Goal: Find specific page/section: Find specific page/section

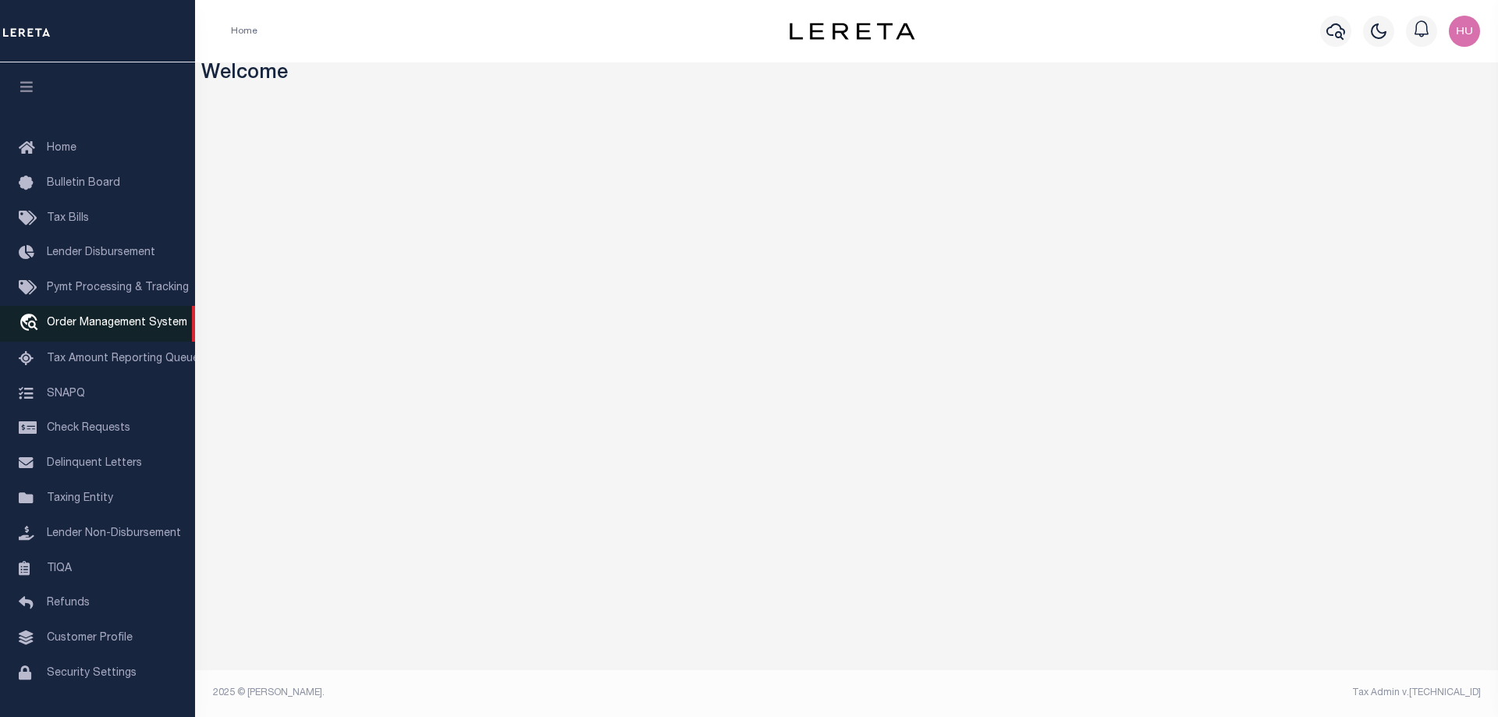
click at [112, 329] on span "Order Management System" at bounding box center [117, 323] width 140 height 11
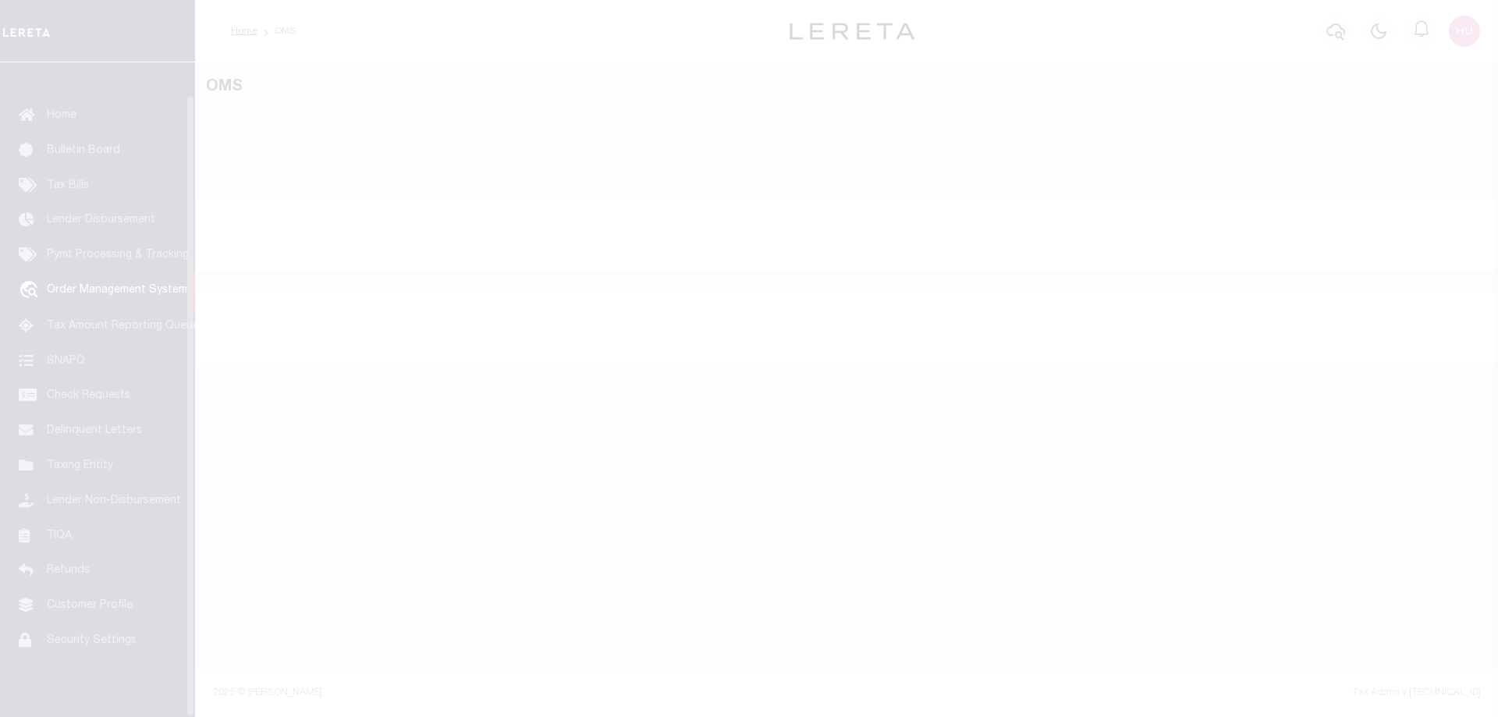
scroll to position [50, 0]
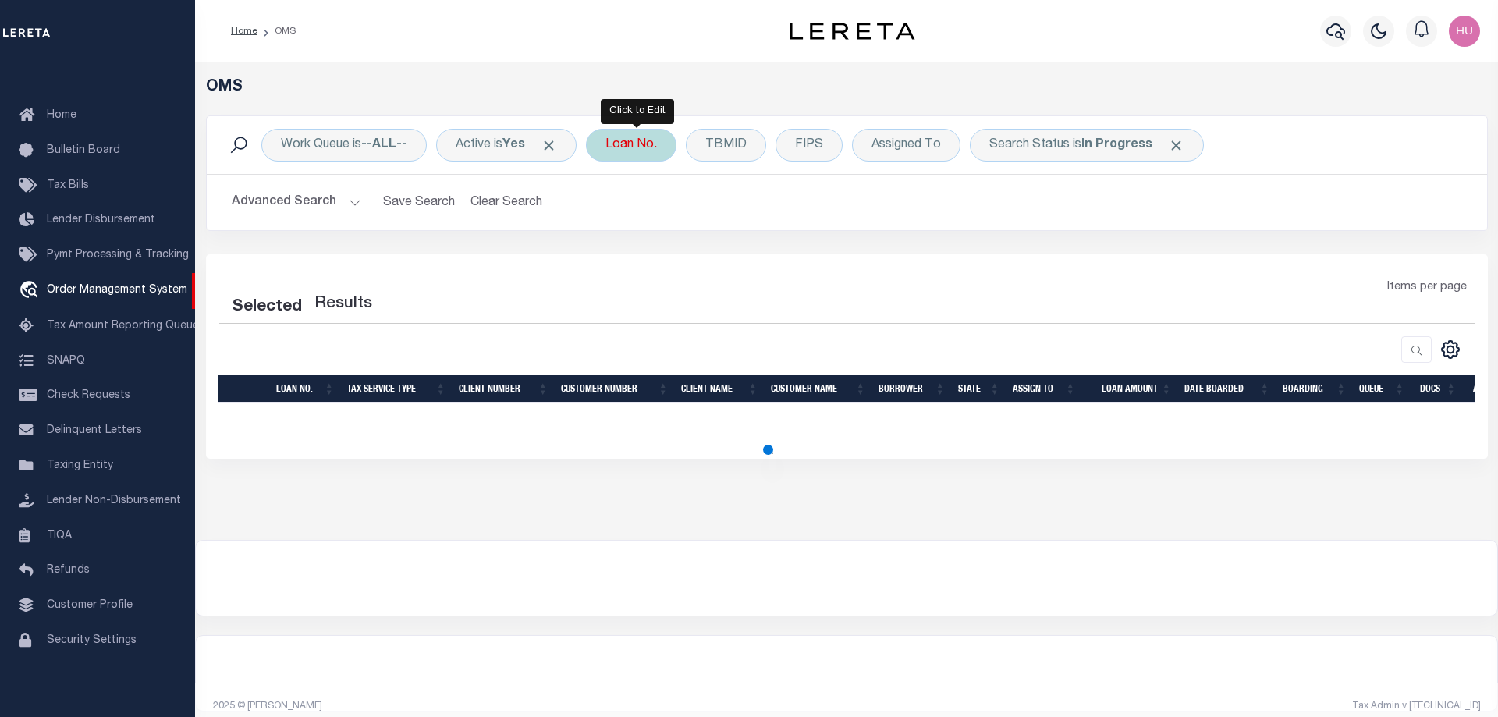
click at [635, 151] on div "Loan No." at bounding box center [631, 145] width 91 height 33
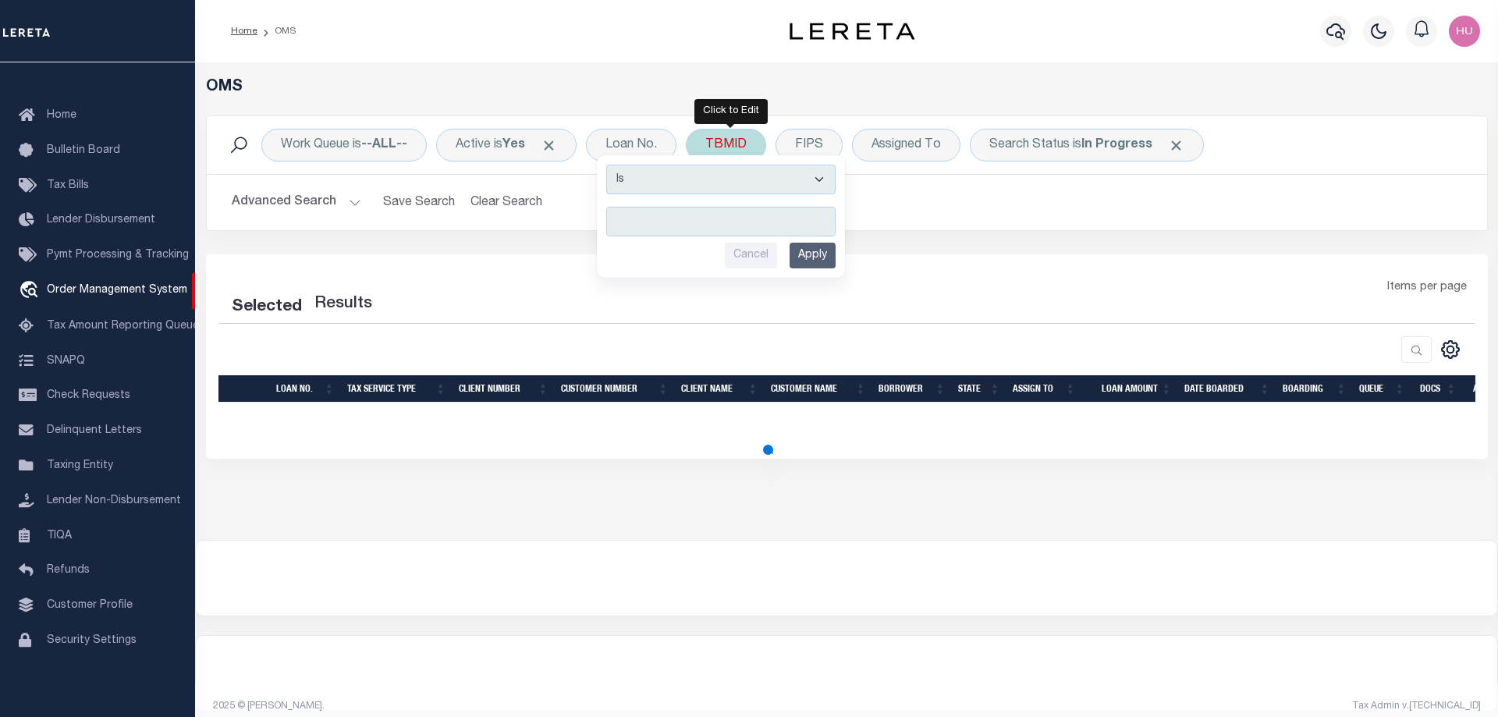
click at [737, 137] on div "TBMID" at bounding box center [726, 145] width 80 height 33
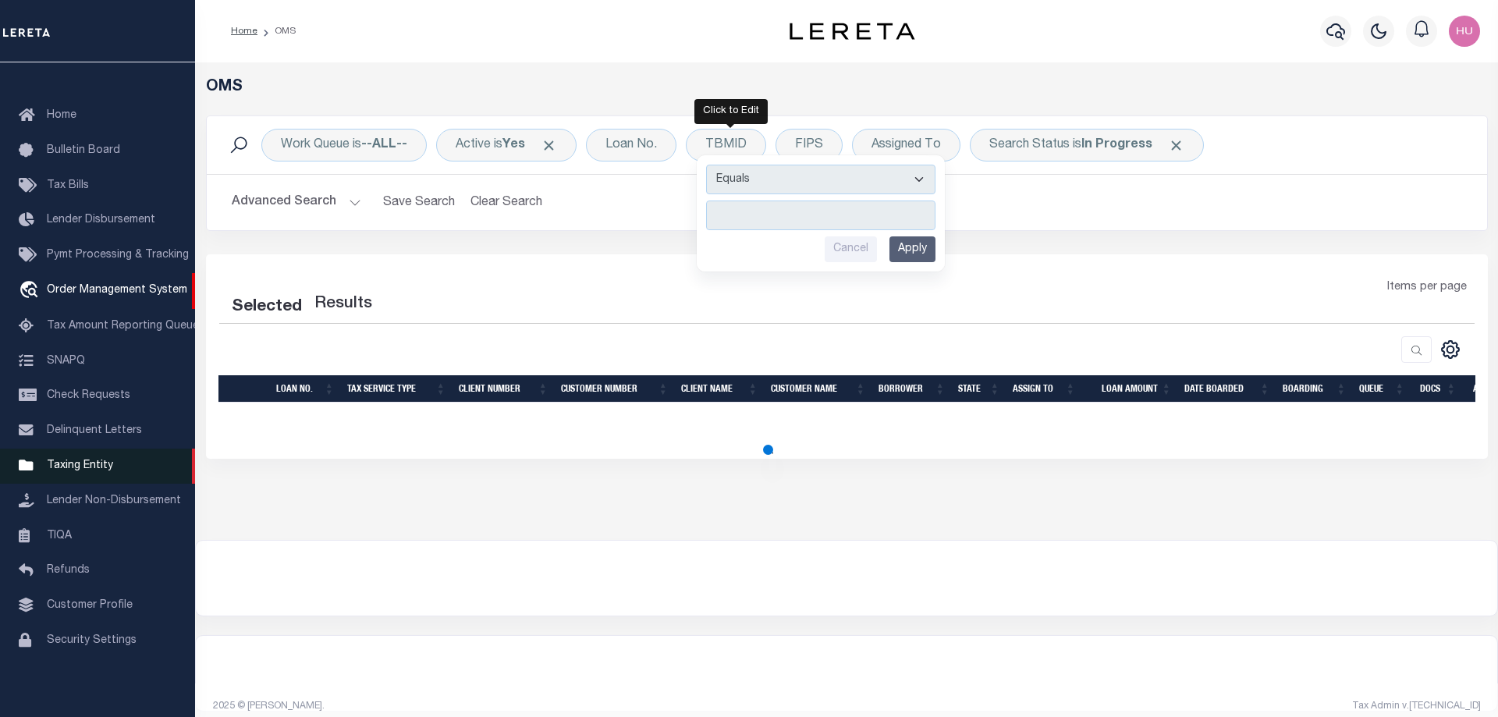
click at [83, 460] on span "Taxing Entity" at bounding box center [80, 465] width 66 height 11
select select "200"
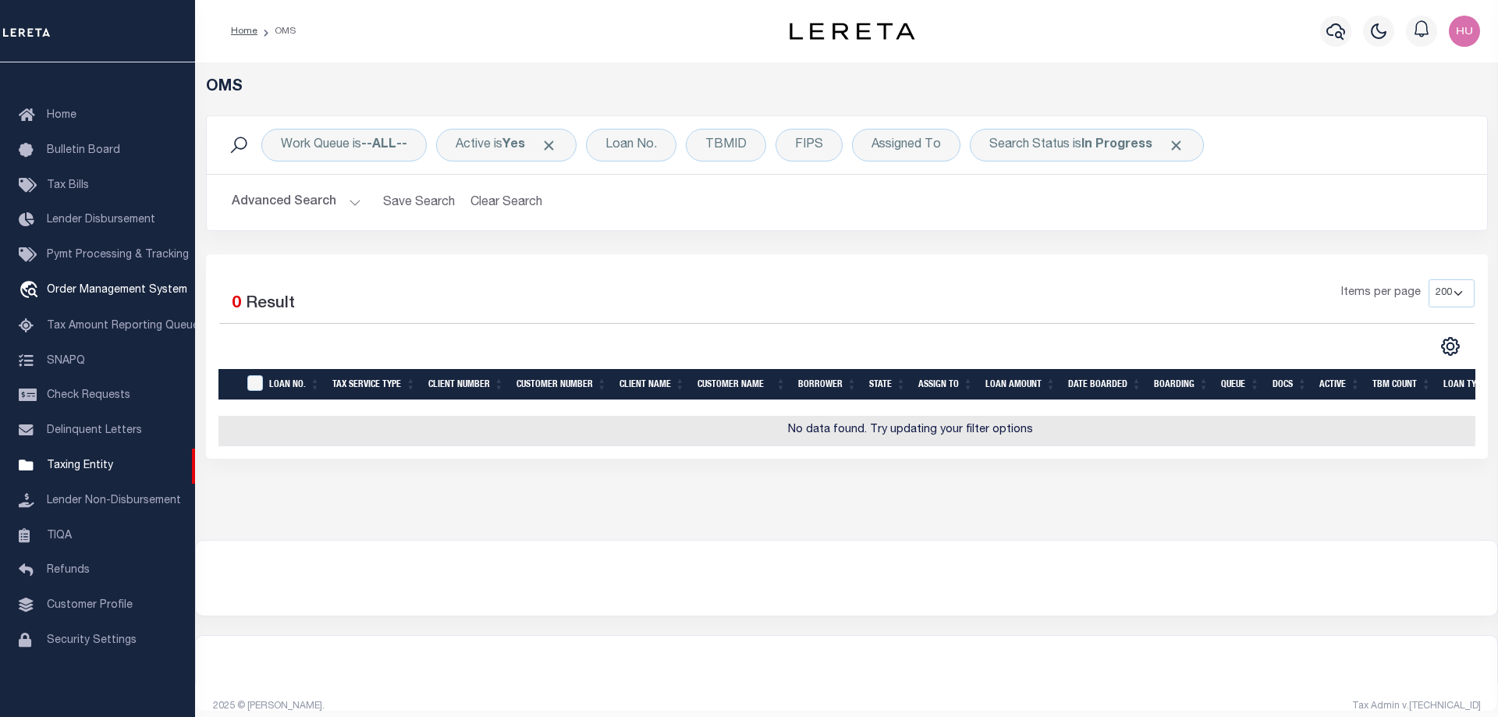
click at [797, 229] on div "Advanced Search Save Search Clear Search Tax Service Type Is Is Contains Escrow…" at bounding box center [847, 202] width 1280 height 55
click at [81, 460] on span "Taxing Entity" at bounding box center [80, 465] width 66 height 11
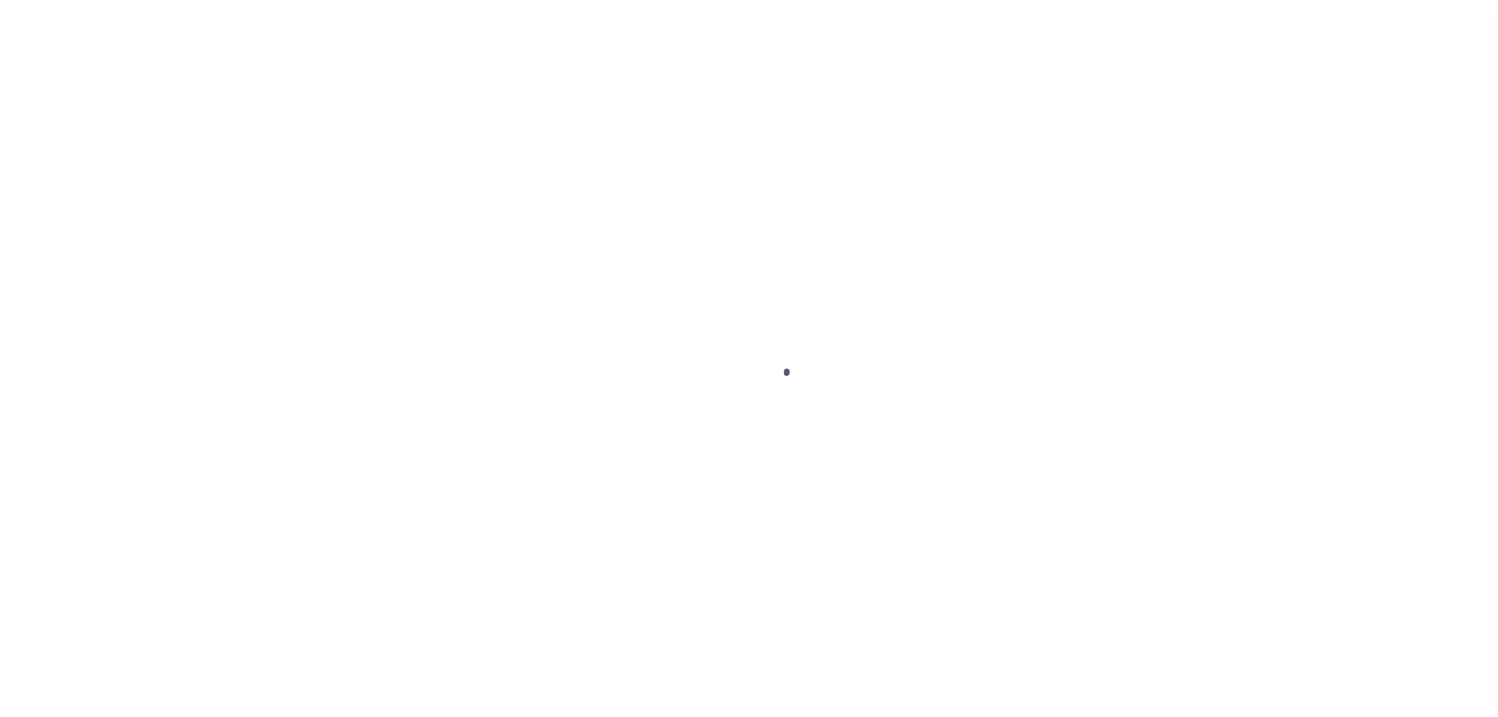
select select
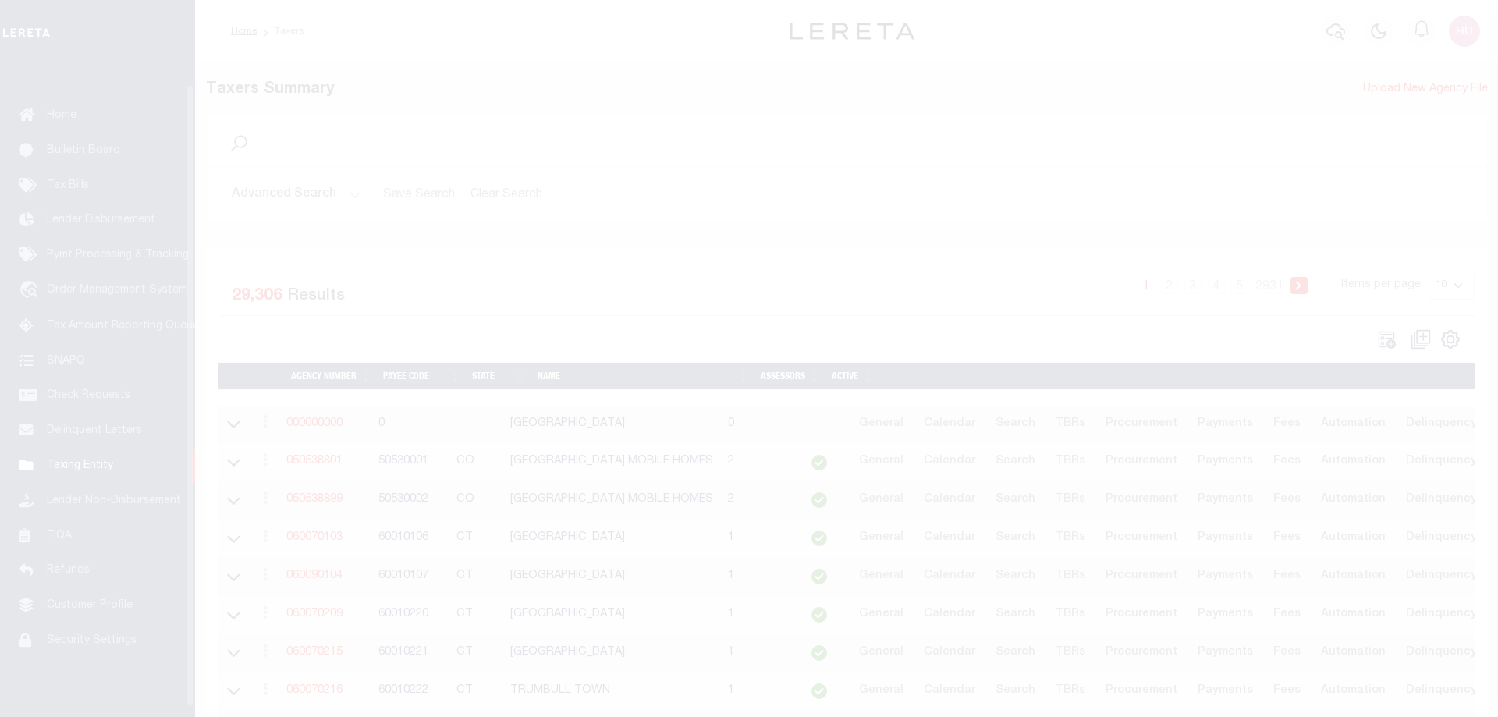
scroll to position [50, 0]
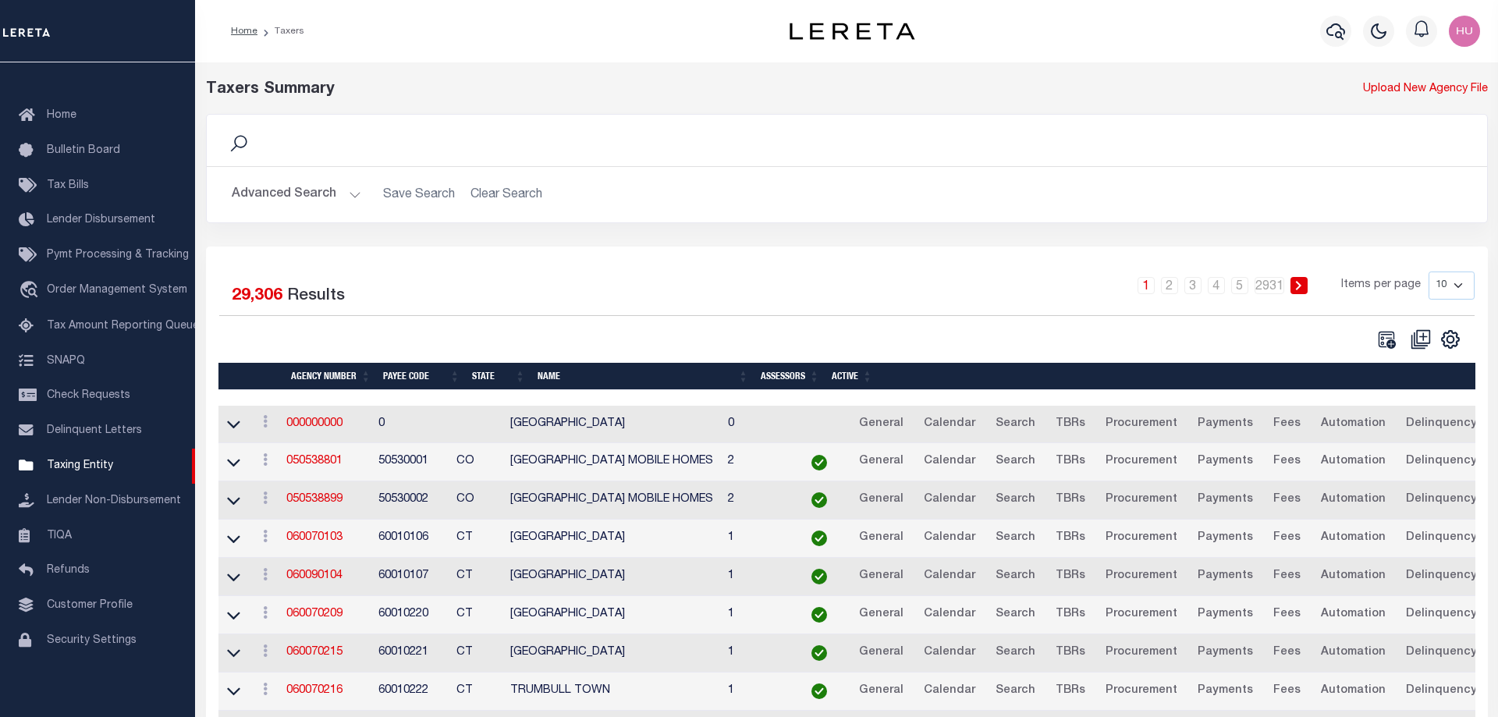
click at [311, 189] on button "Advanced Search" at bounding box center [297, 194] width 130 height 30
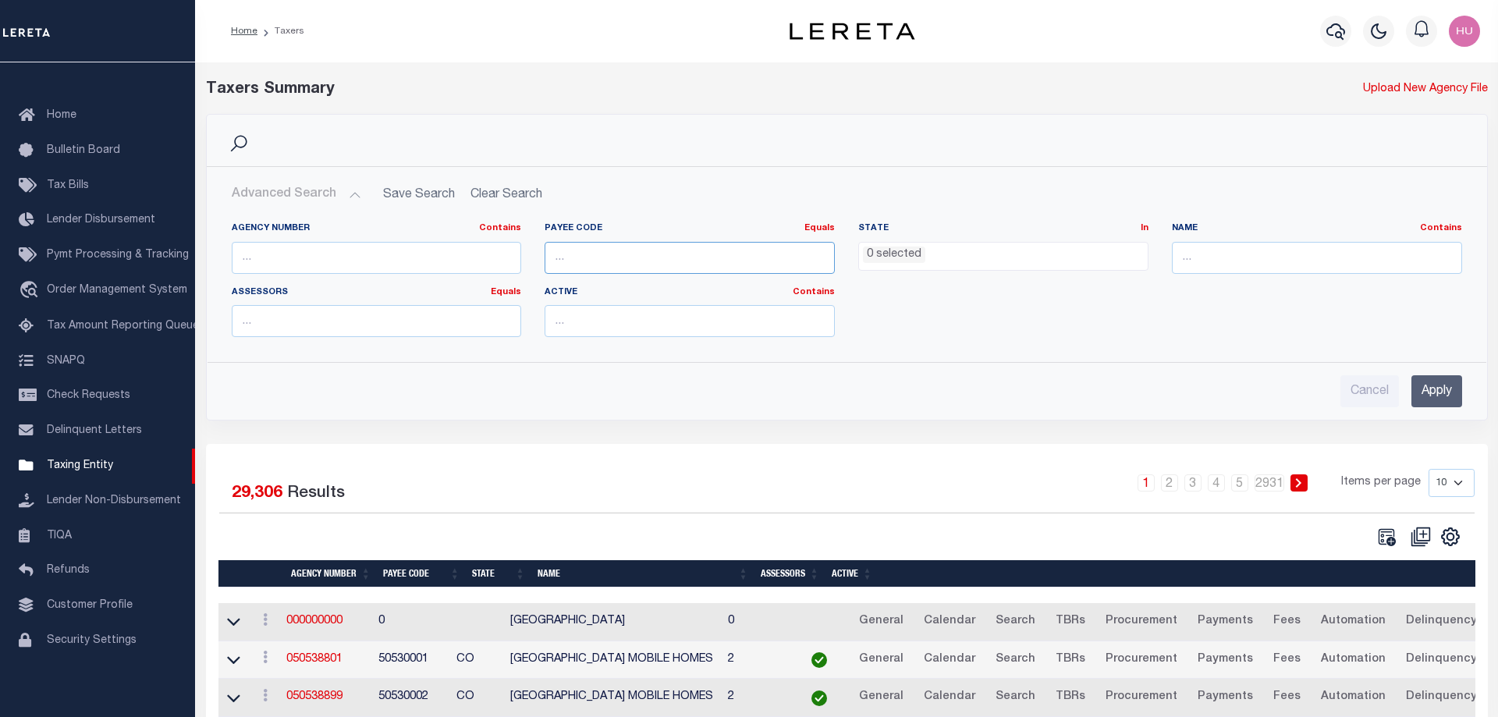
click at [581, 252] on input "number" at bounding box center [690, 258] width 290 height 32
paste input "1709340000"
type input "1709340000"
click at [1435, 385] on input "Apply" at bounding box center [1437, 391] width 51 height 32
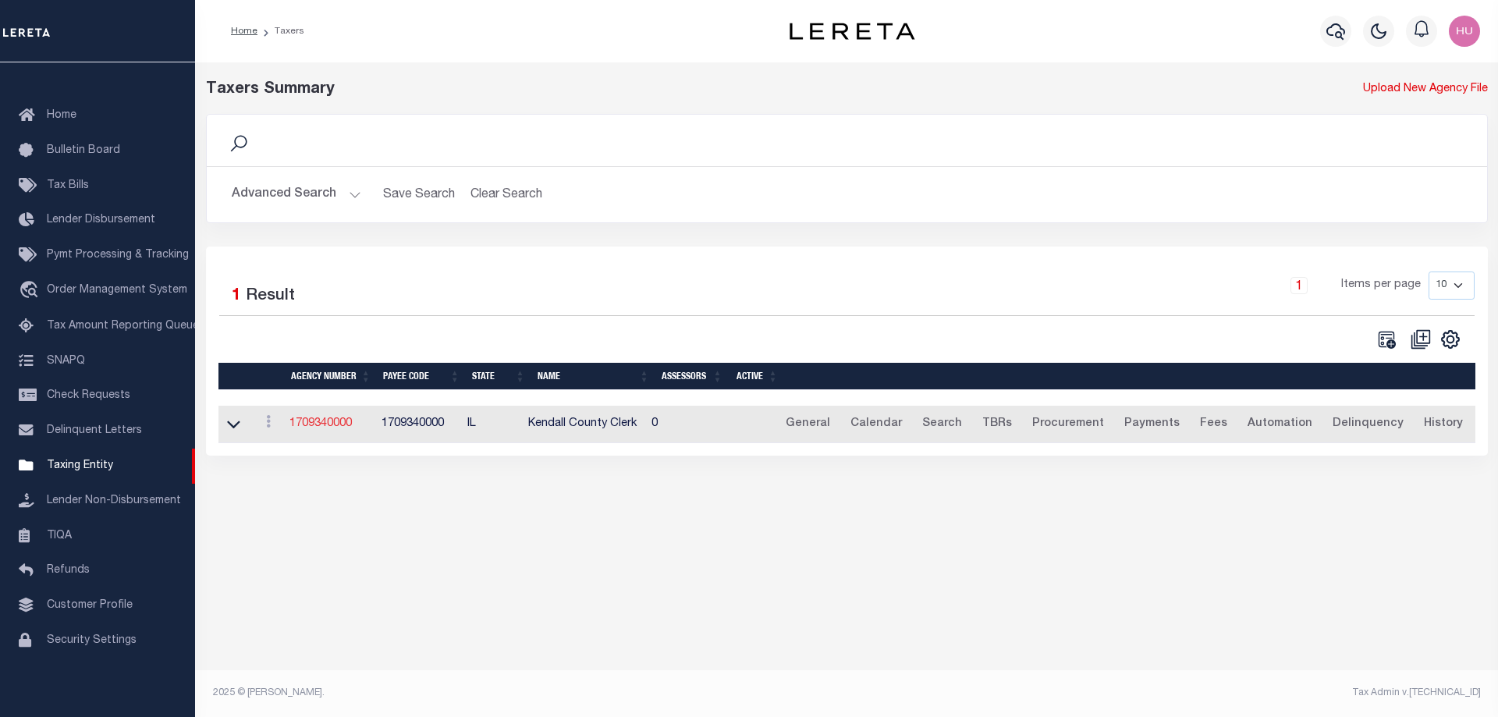
click at [343, 424] on link "1709340000" at bounding box center [320, 423] width 62 height 11
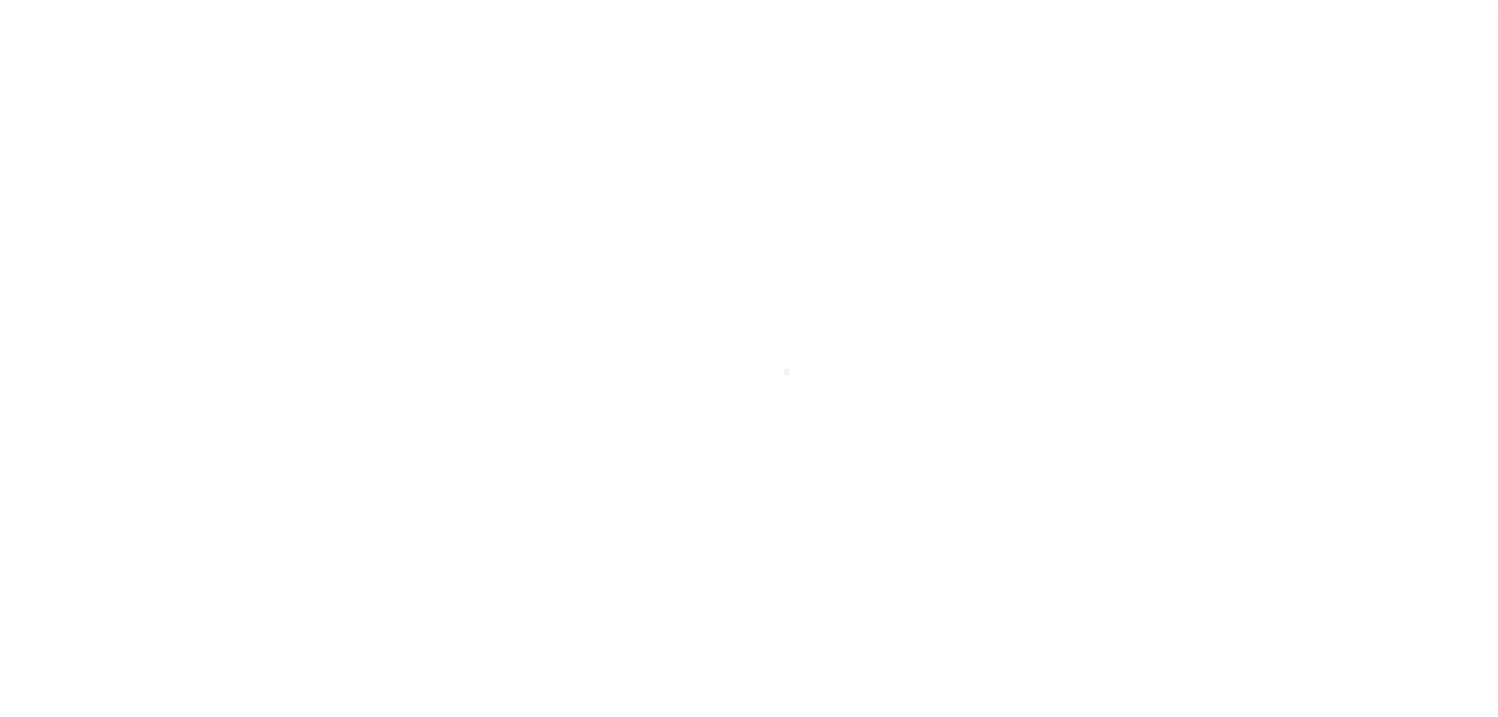
select select
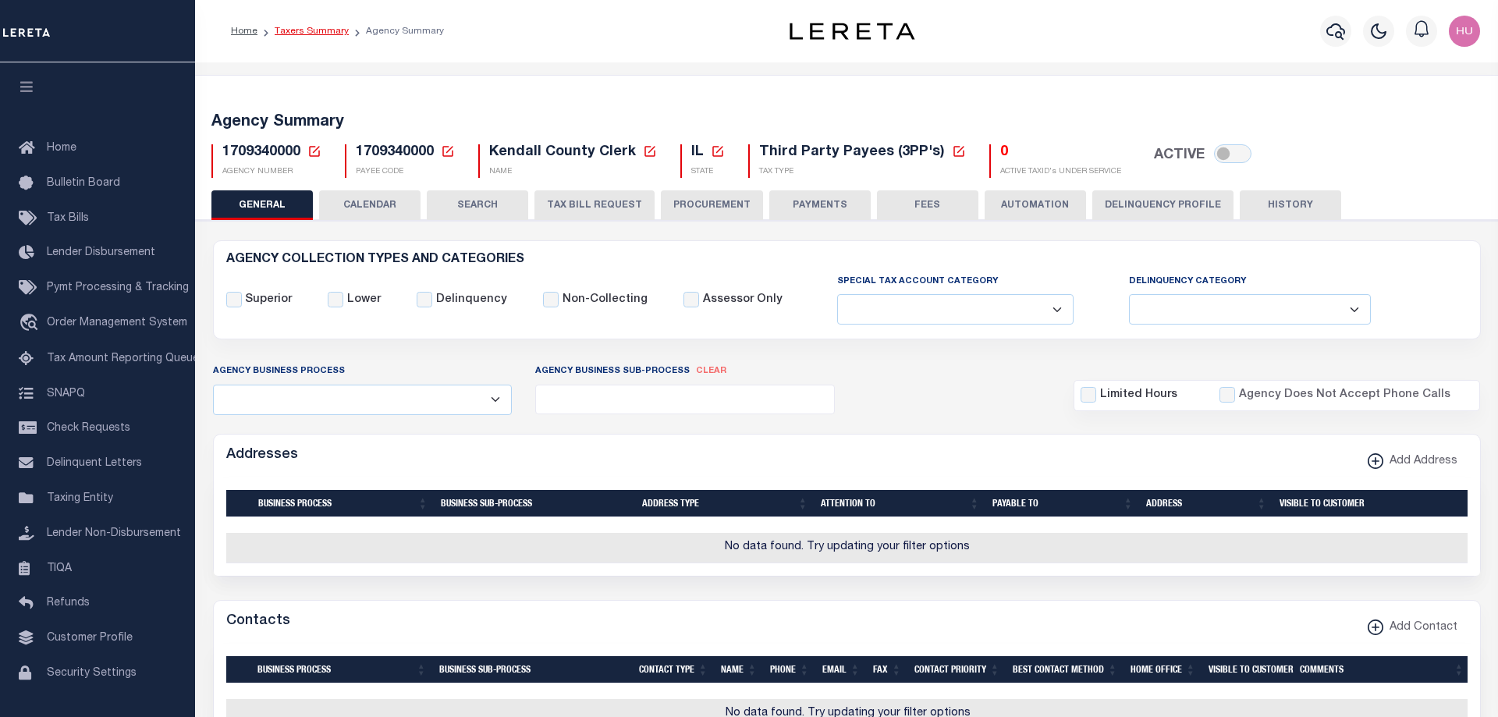
click at [311, 33] on link "Taxers Summary" at bounding box center [312, 31] width 74 height 9
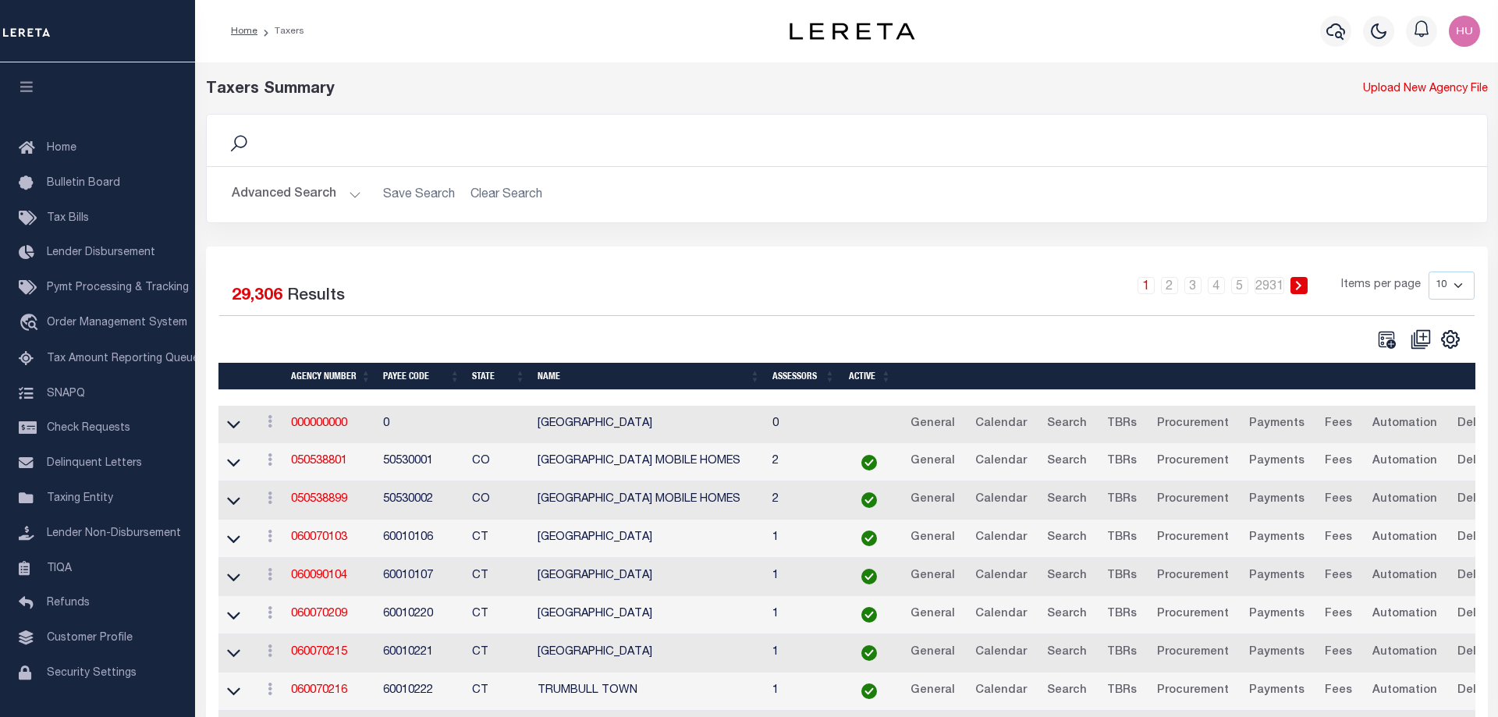
click at [304, 201] on button "Advanced Search" at bounding box center [297, 194] width 130 height 30
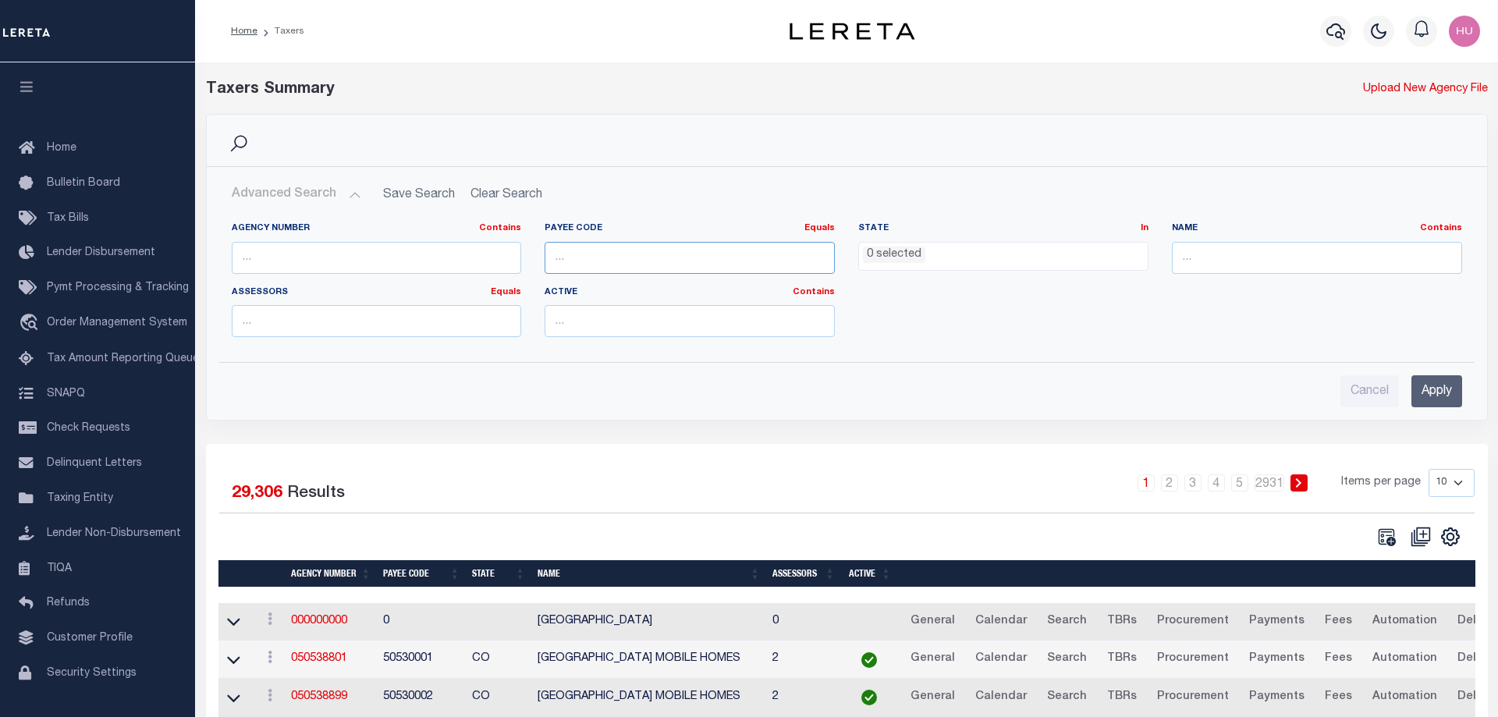
click at [598, 254] on input "number" at bounding box center [690, 258] width 290 height 32
paste input "7803023352"
type input "7803023352"
click at [1447, 400] on input "Apply" at bounding box center [1437, 391] width 51 height 32
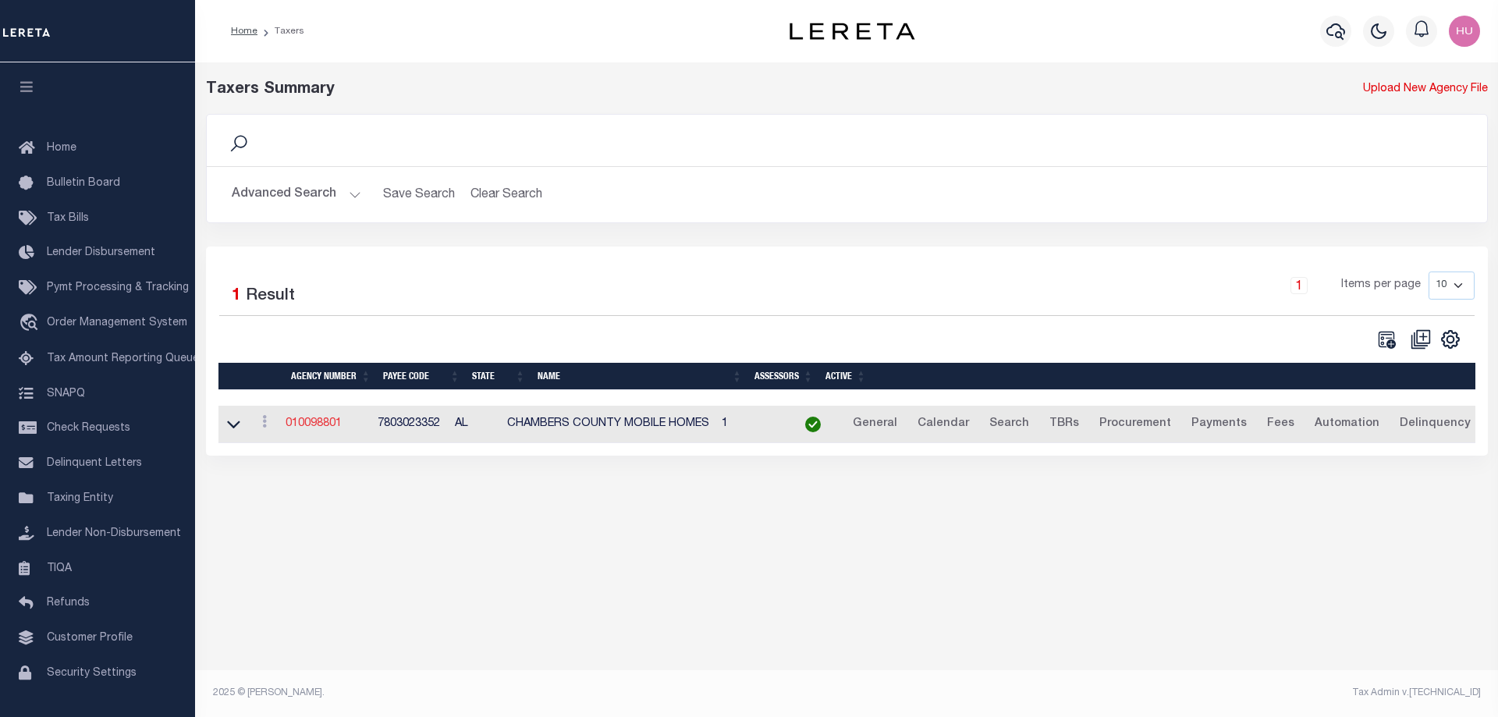
click at [334, 424] on link "010098801" at bounding box center [314, 423] width 56 height 11
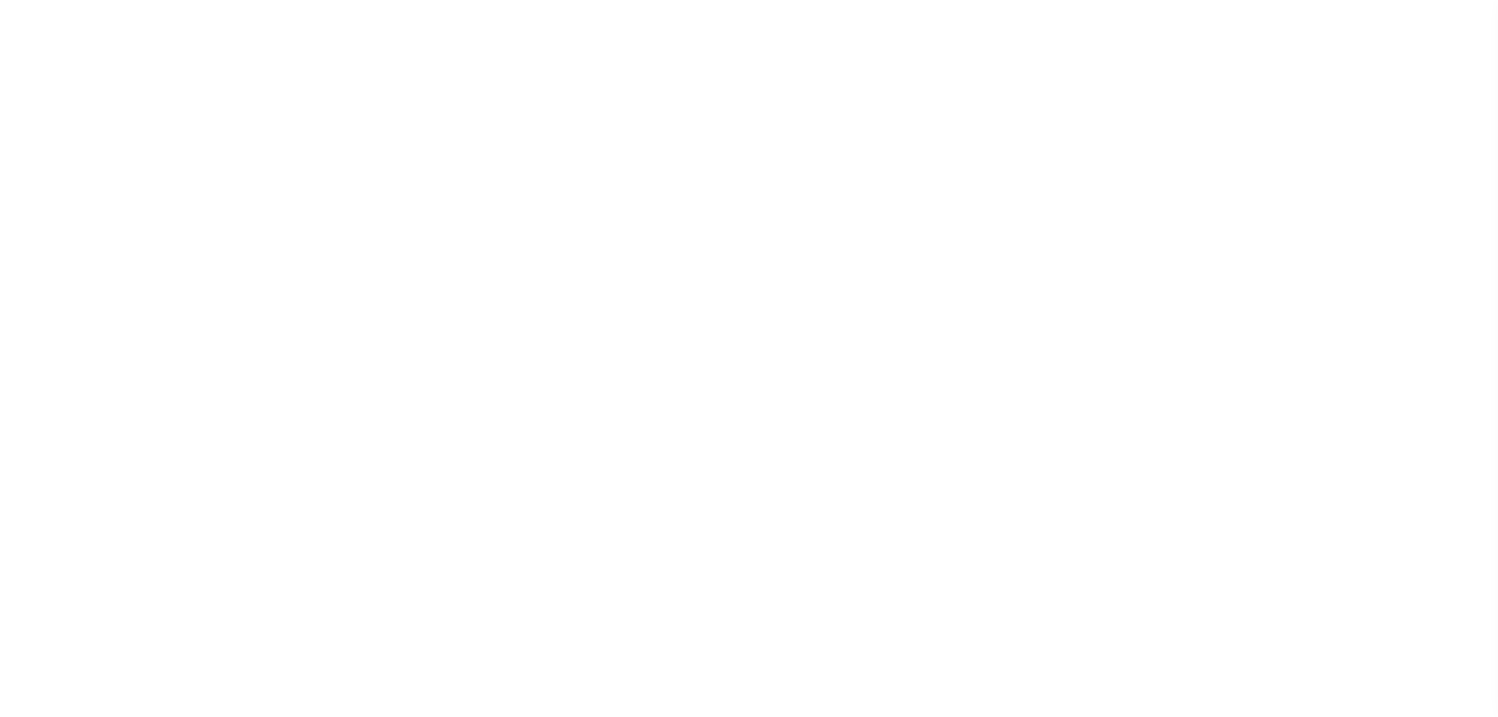
select select
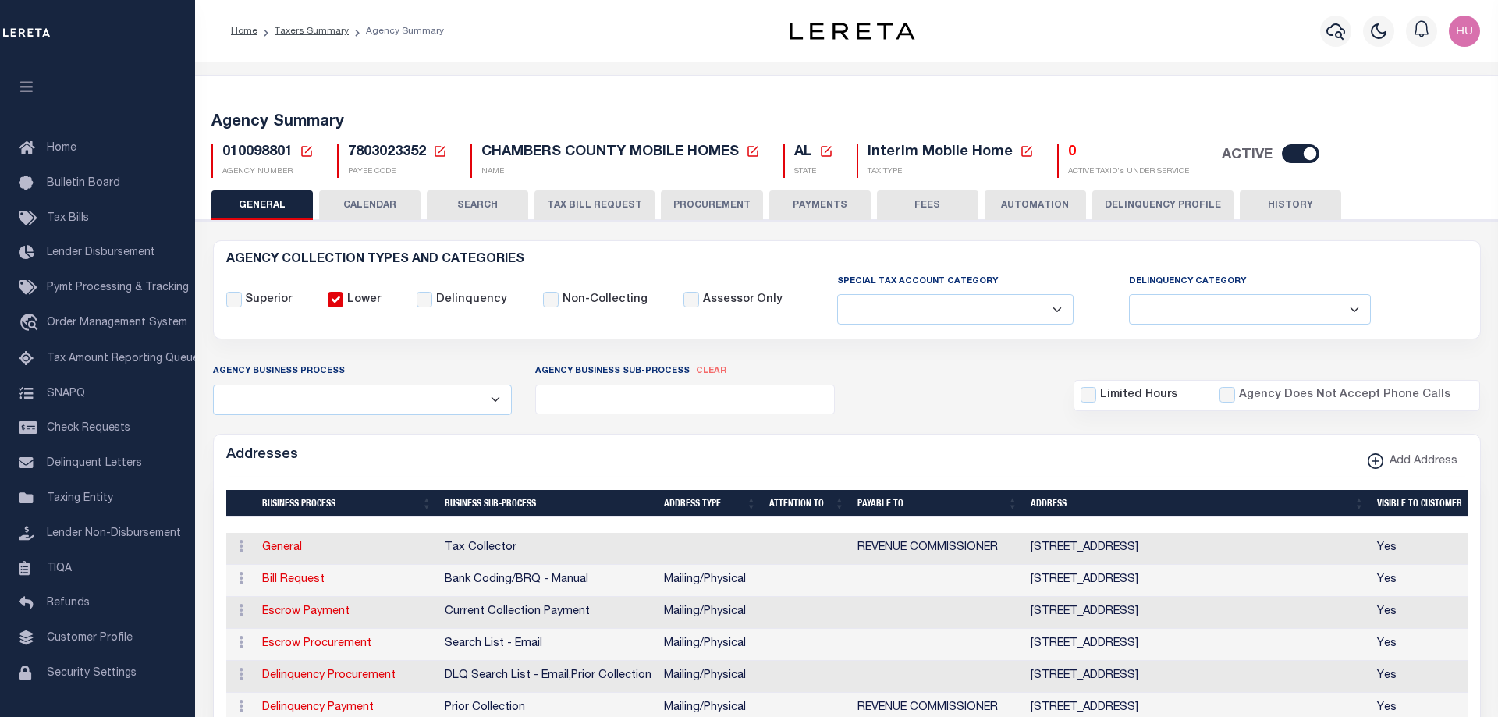
click at [1145, 207] on button "Delinquency Profile" at bounding box center [1162, 205] width 141 height 30
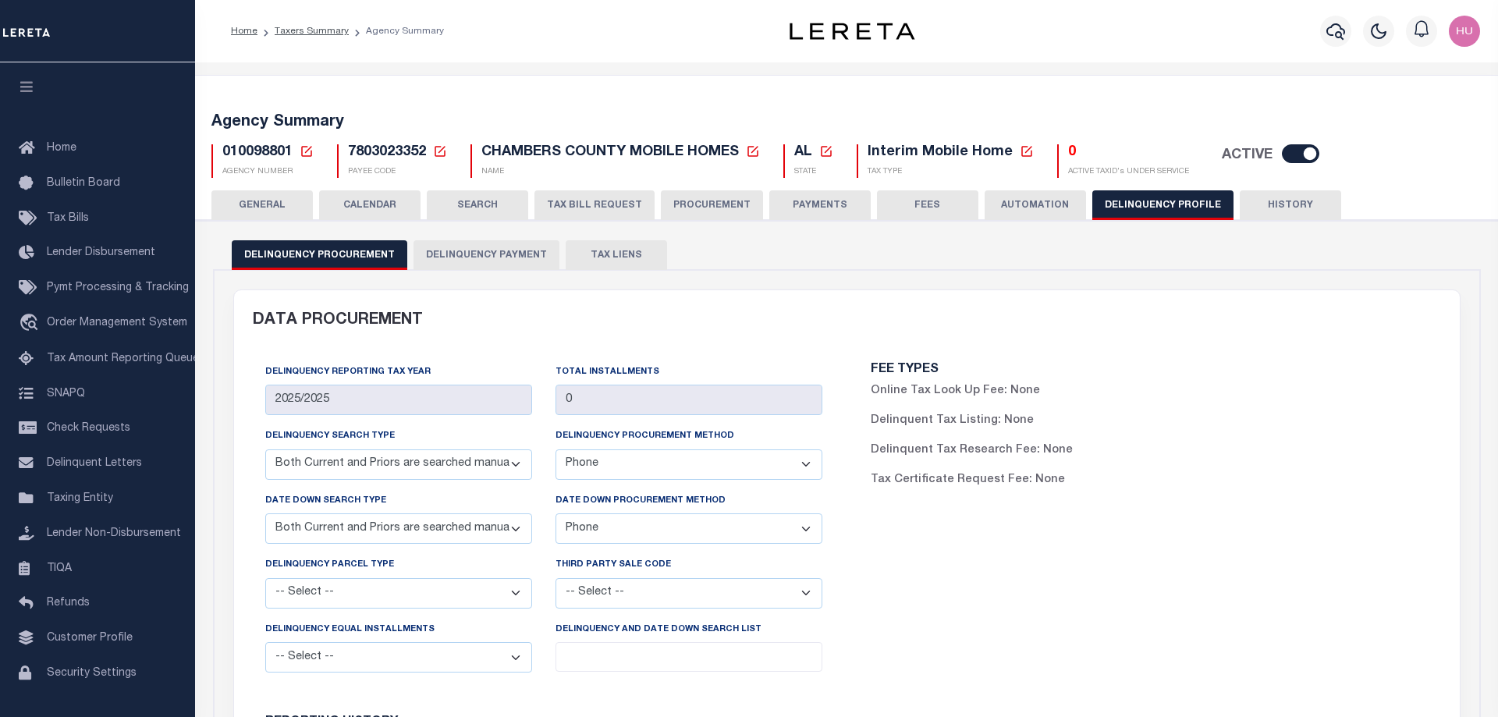
click at [492, 258] on button "Delinquency Payment" at bounding box center [487, 255] width 146 height 30
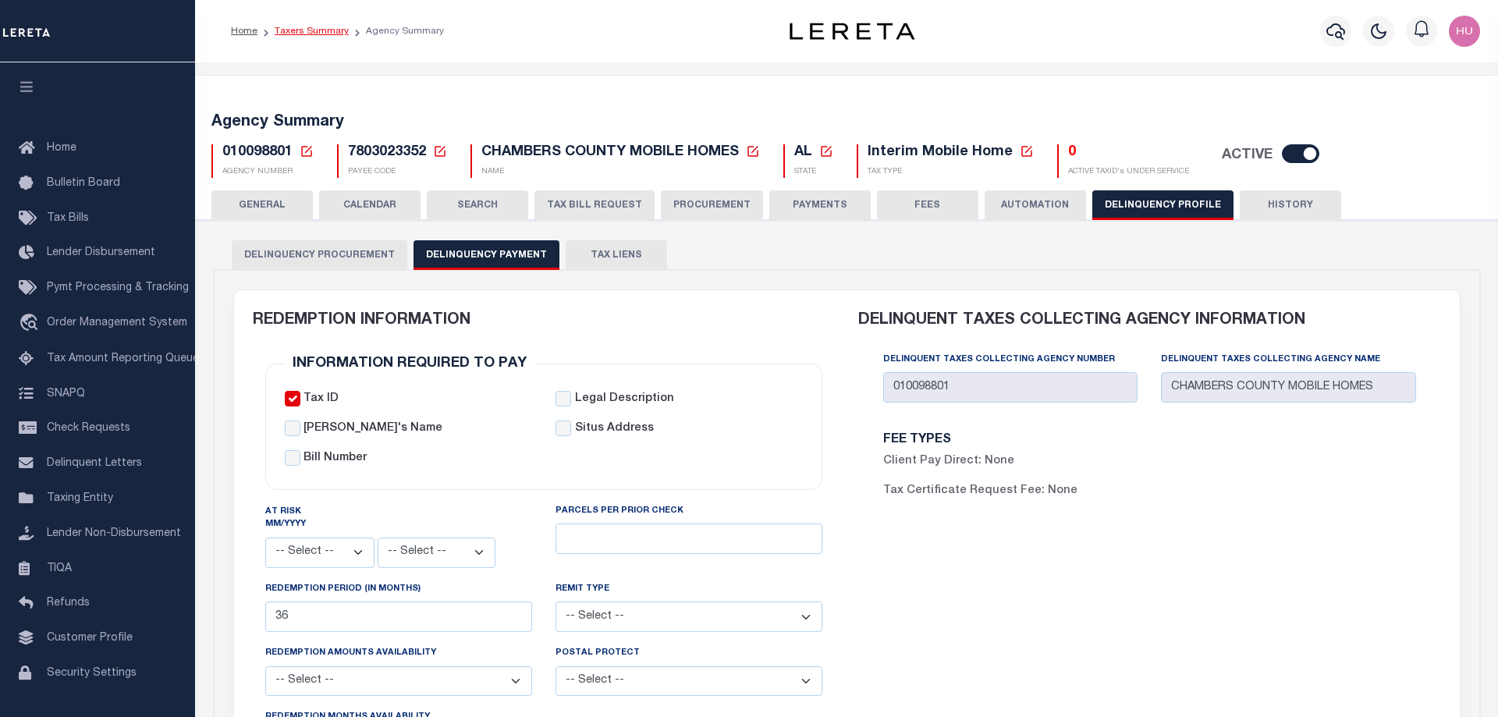
click at [317, 34] on link "Taxers Summary" at bounding box center [312, 31] width 74 height 9
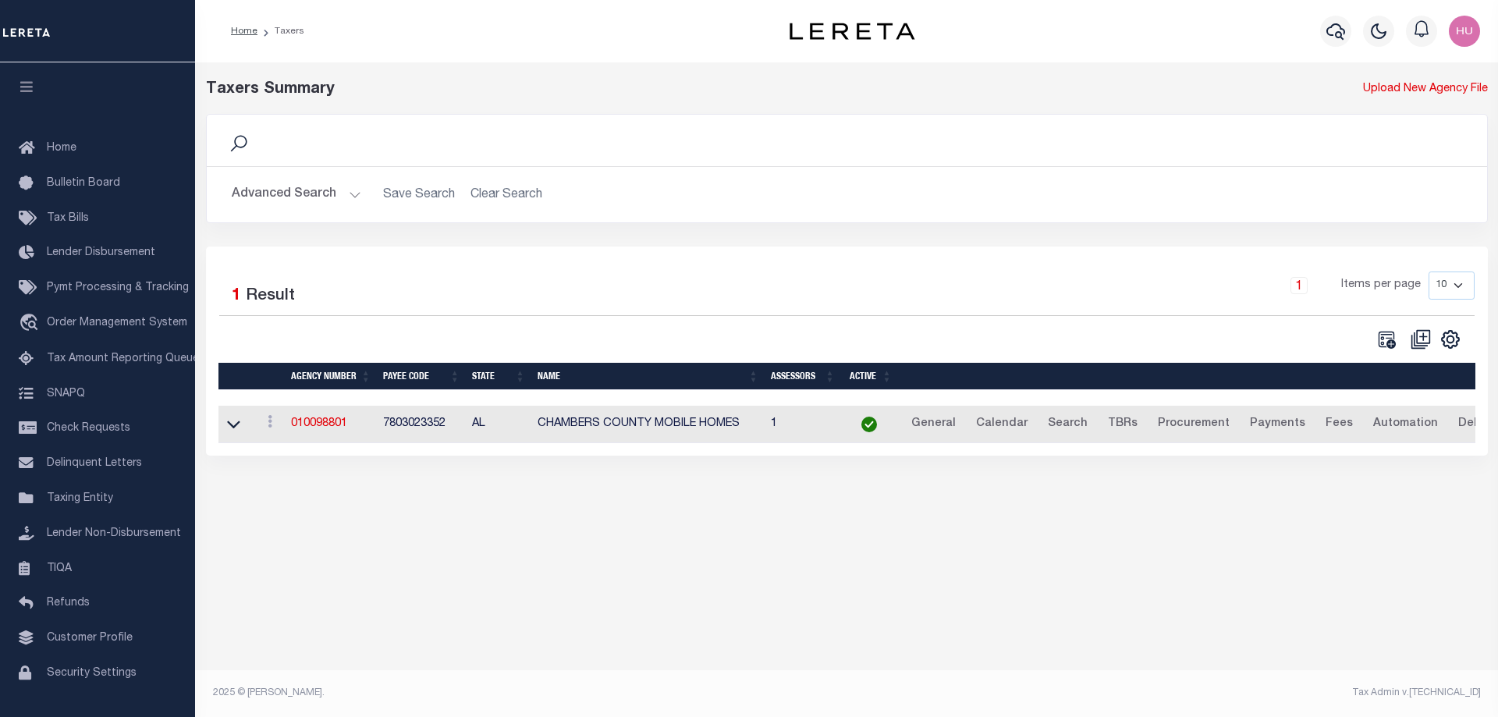
click at [318, 198] on button "Advanced Search" at bounding box center [297, 194] width 130 height 30
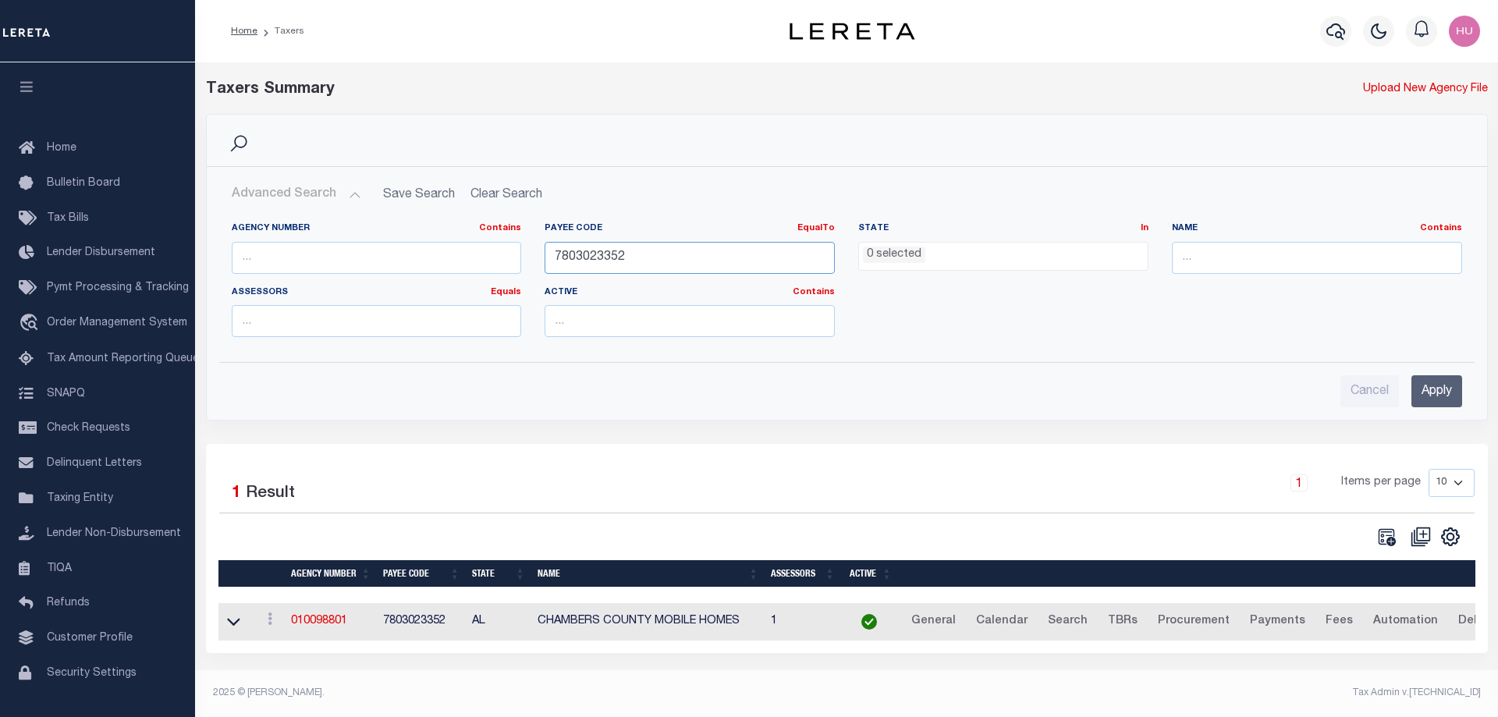
click at [582, 256] on input "7803023352" at bounding box center [690, 258] width 290 height 32
paste input "107300000"
type input "107300000"
click at [1432, 387] on input "Apply" at bounding box center [1437, 391] width 51 height 32
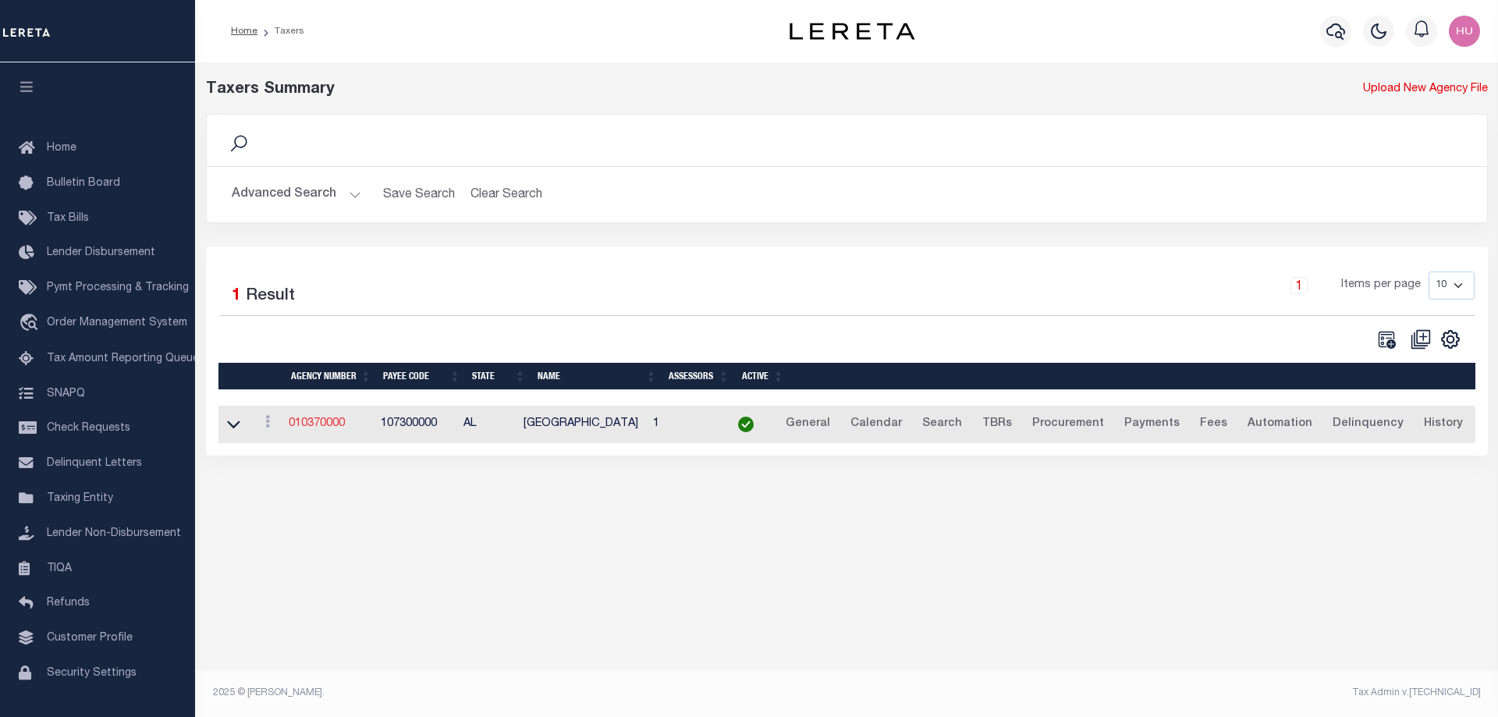
click at [327, 429] on link "010370000" at bounding box center [317, 423] width 56 height 11
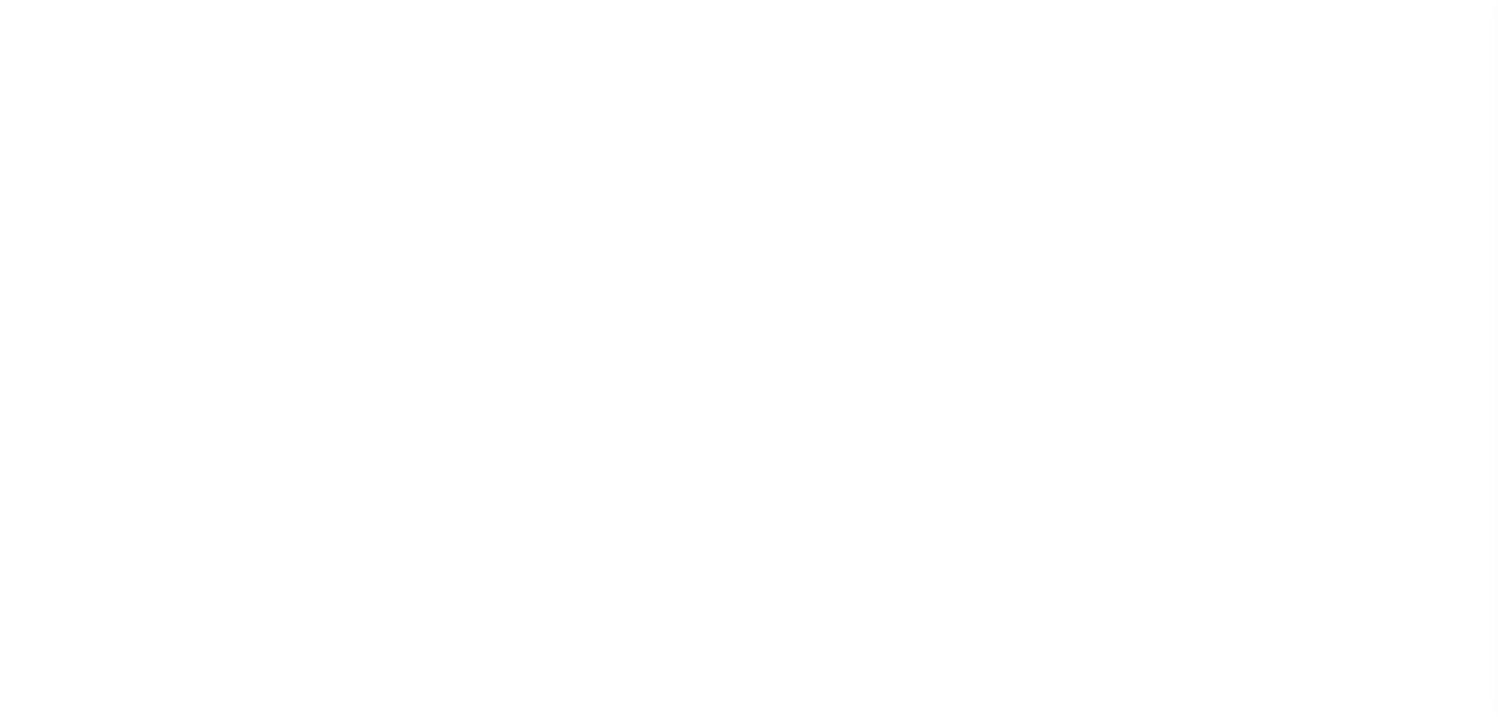
select select
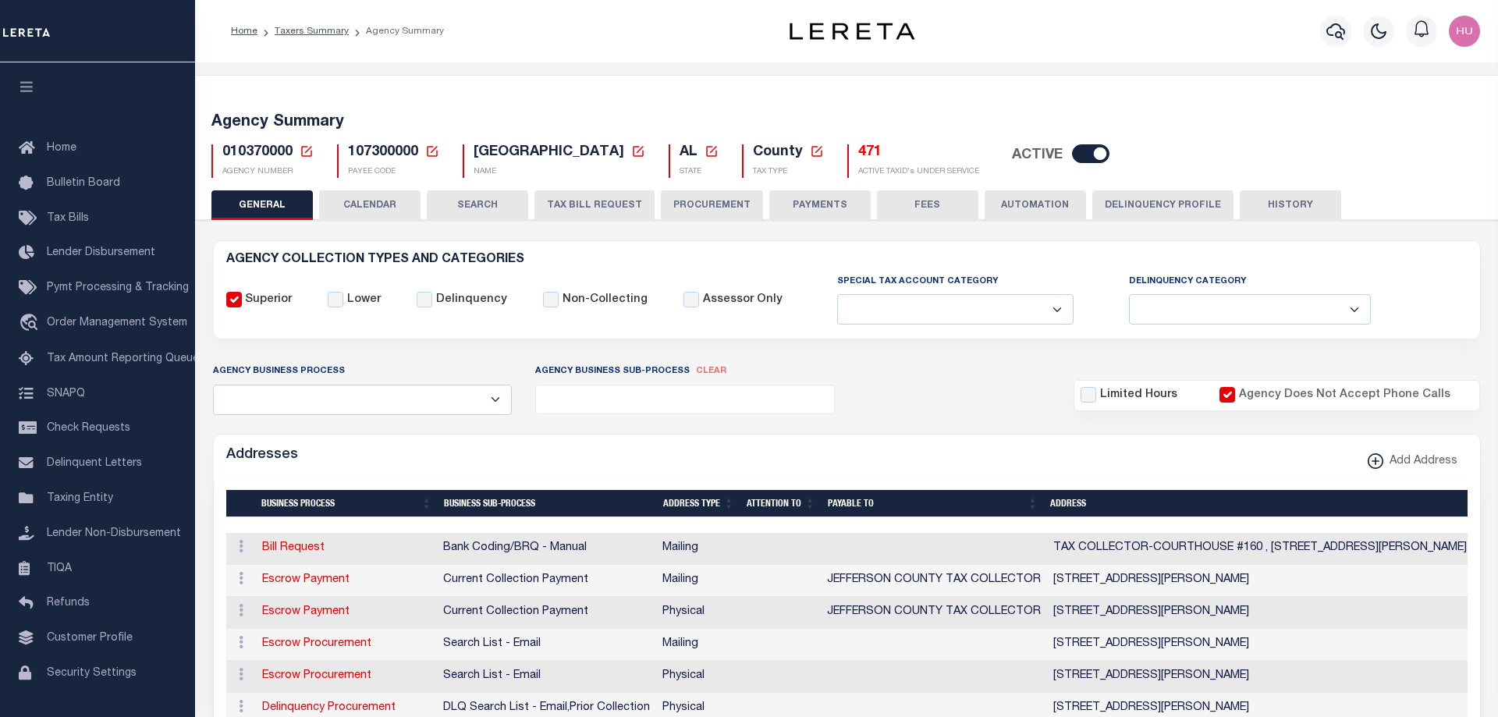
click at [1161, 208] on button "Delinquency Profile" at bounding box center [1162, 205] width 141 height 30
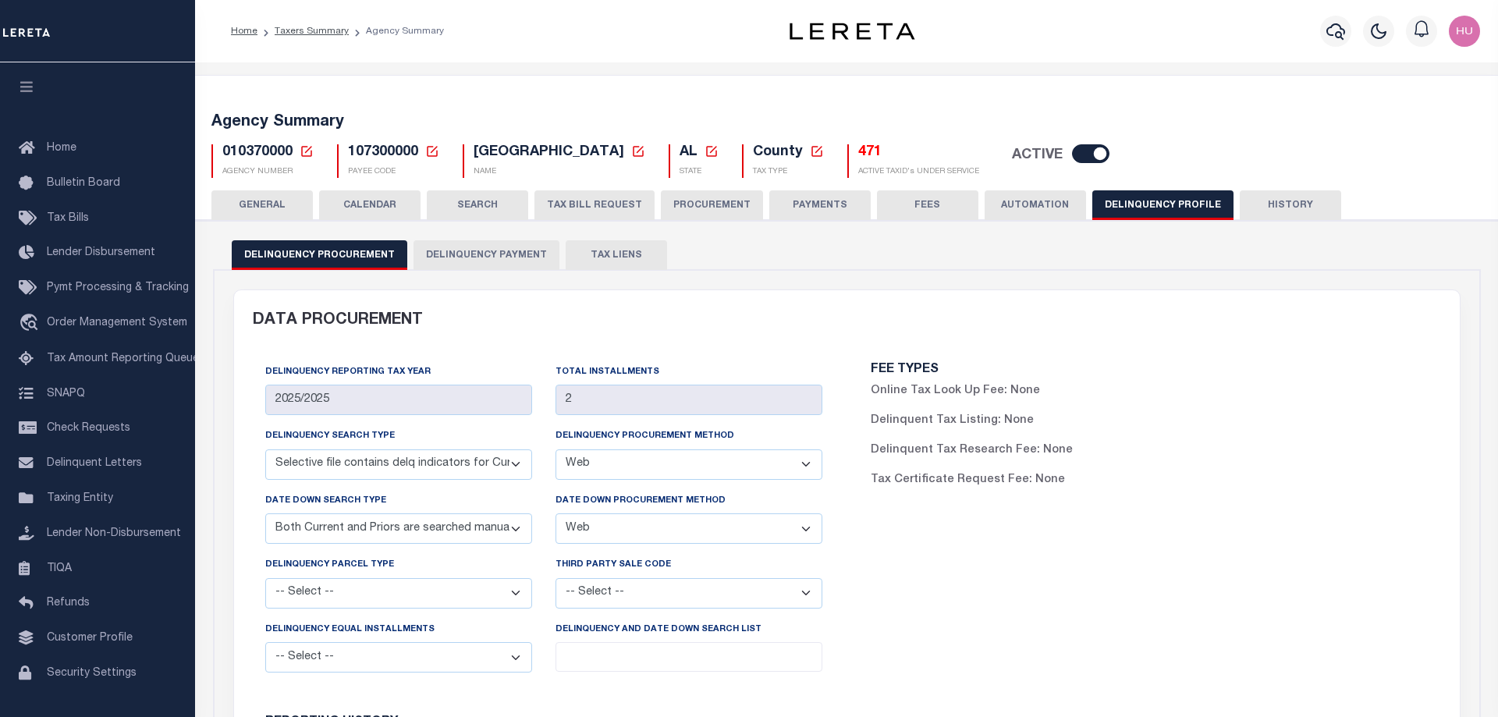
click at [523, 264] on button "Delinquency Payment" at bounding box center [487, 255] width 146 height 30
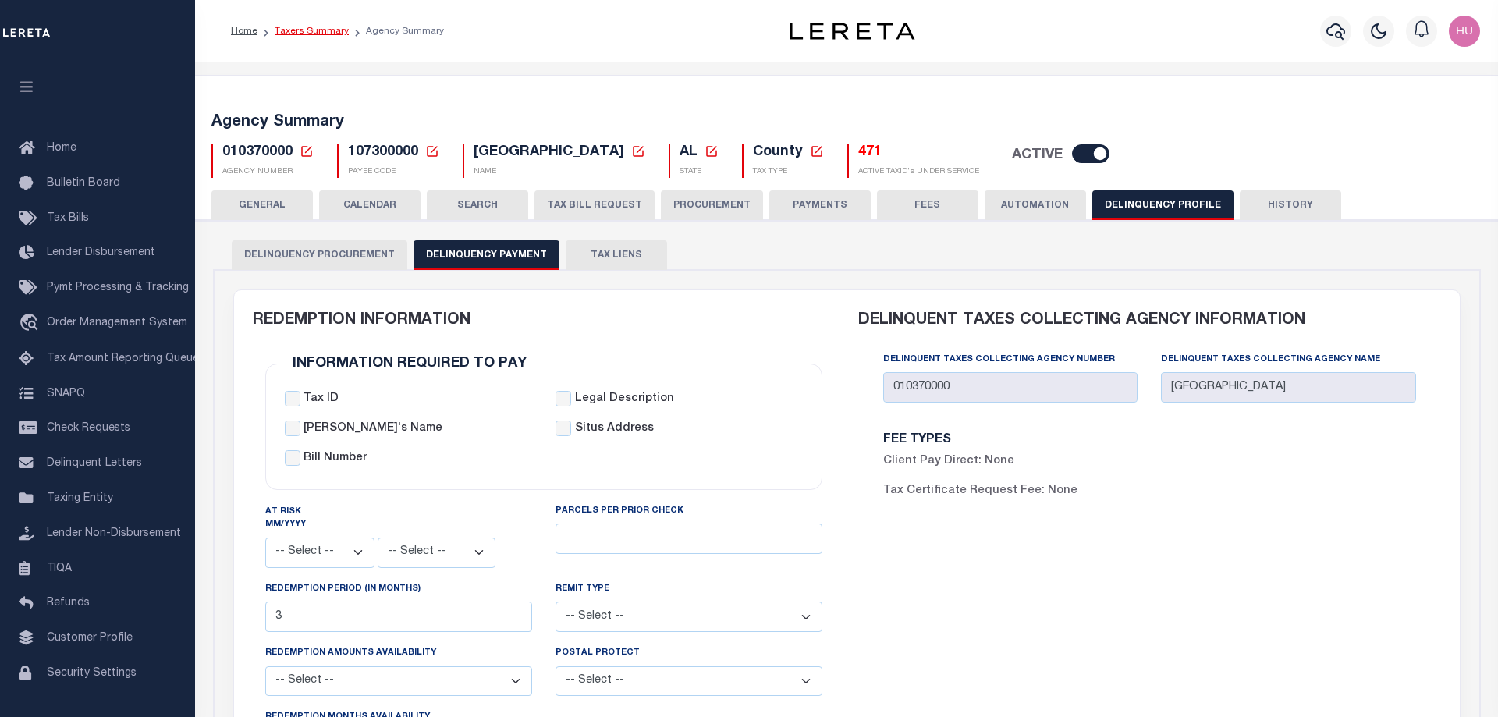
click at [307, 31] on link "Taxers Summary" at bounding box center [312, 31] width 74 height 9
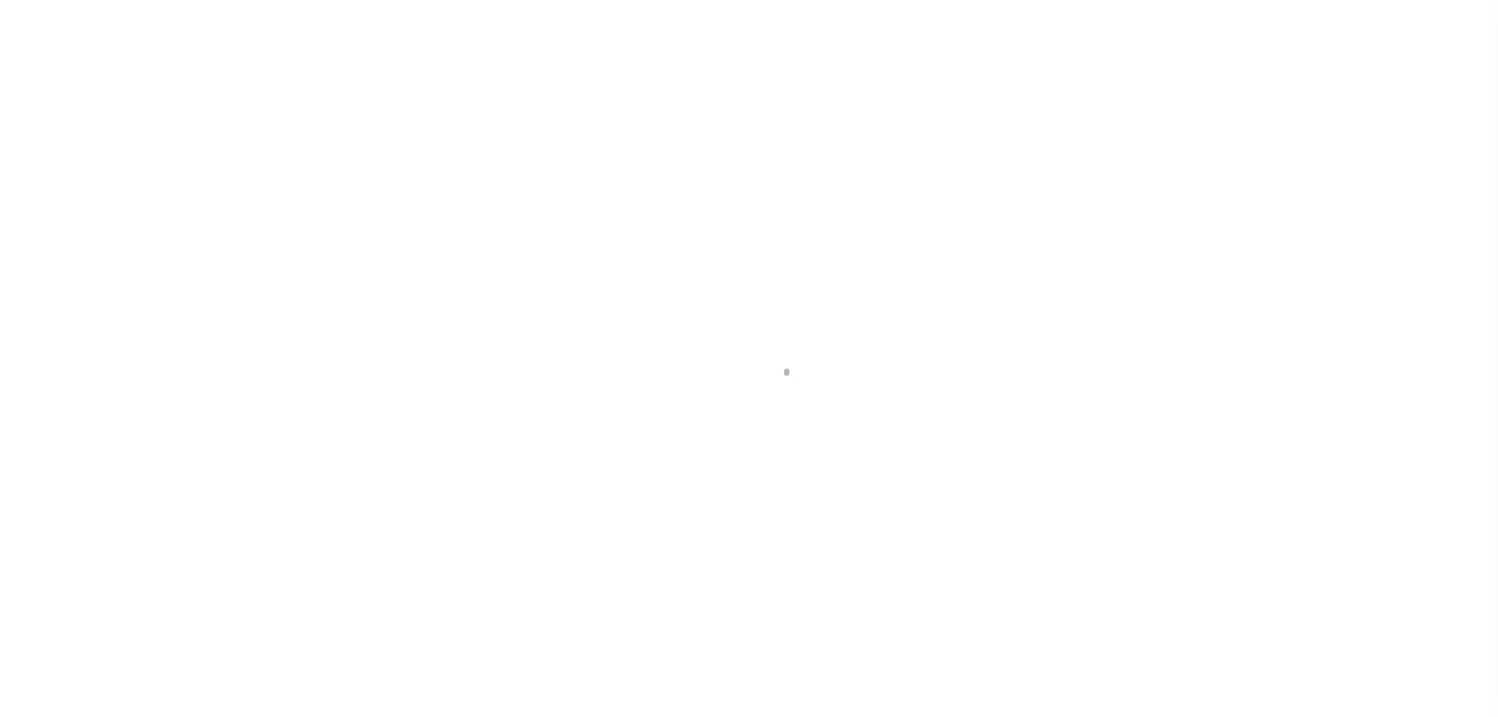
select select
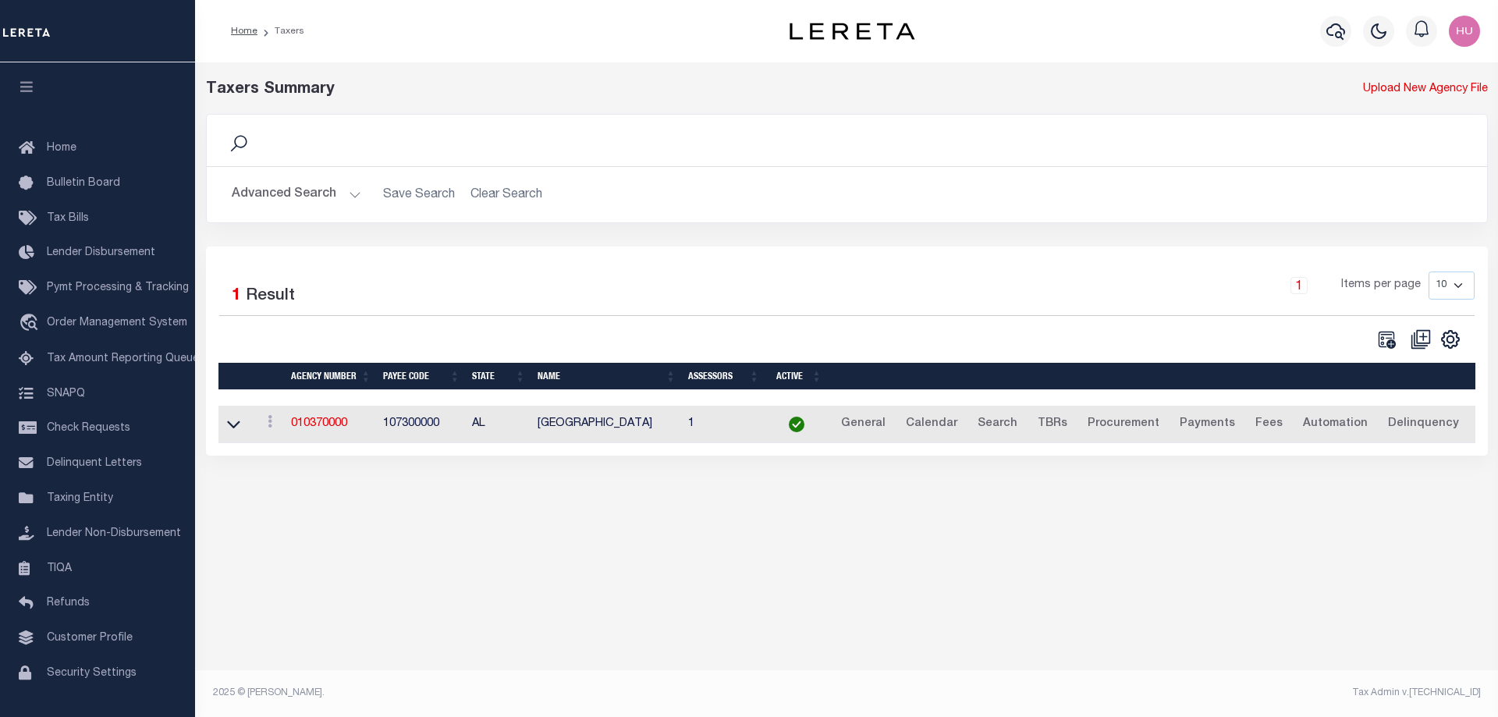
click at [300, 189] on button "Advanced Search" at bounding box center [297, 194] width 130 height 30
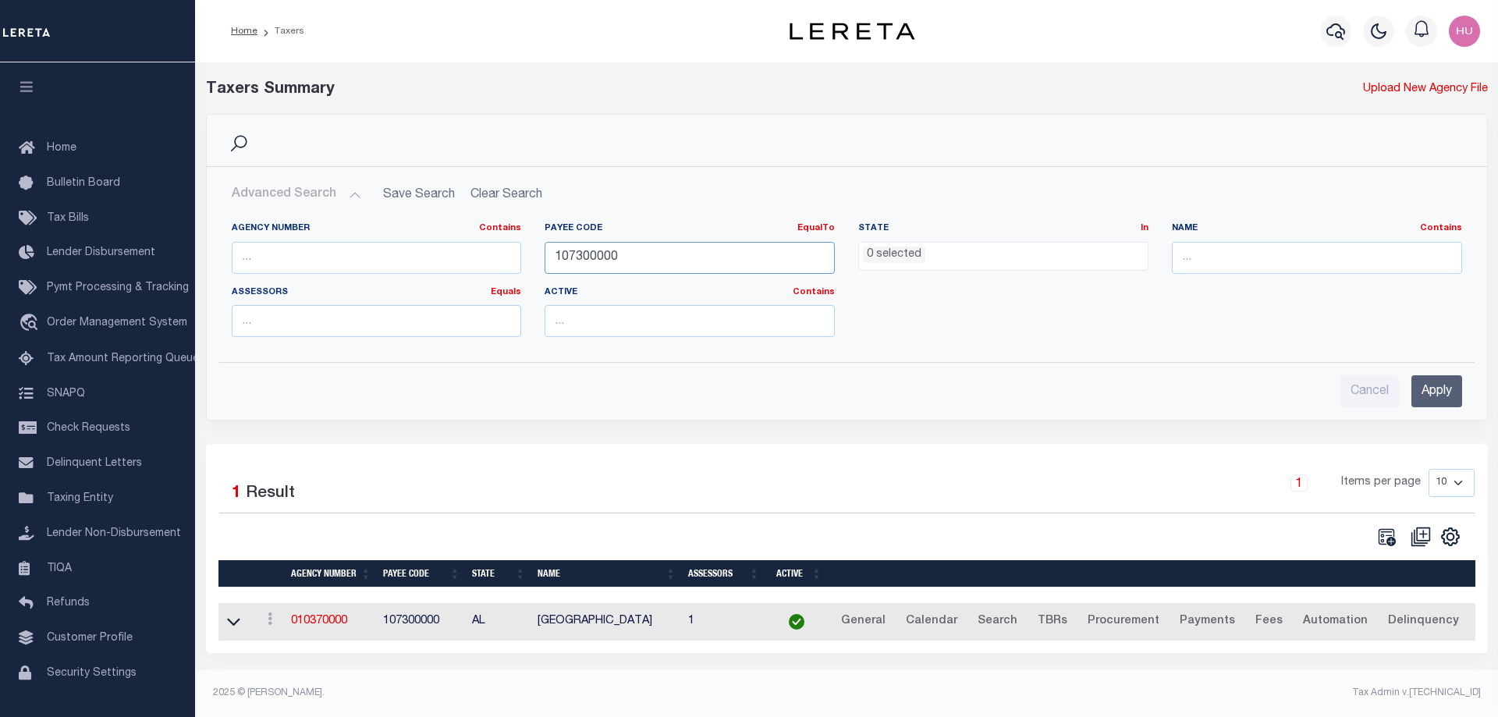
click at [580, 255] on input "107300000" at bounding box center [690, 258] width 290 height 32
paste input "5105921"
type input "5105921000"
click at [1428, 382] on input "Apply" at bounding box center [1437, 391] width 51 height 32
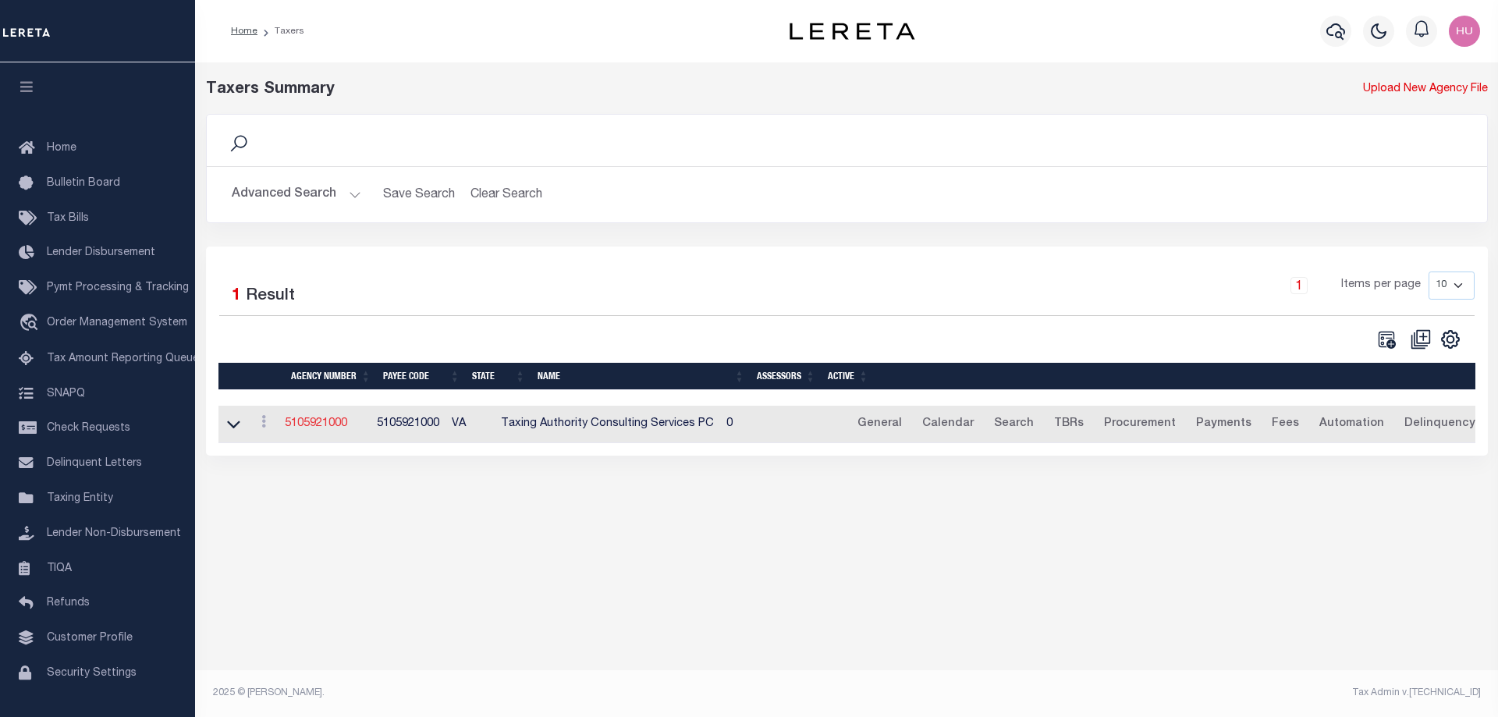
click at [321, 424] on link "5105921000" at bounding box center [316, 423] width 62 height 11
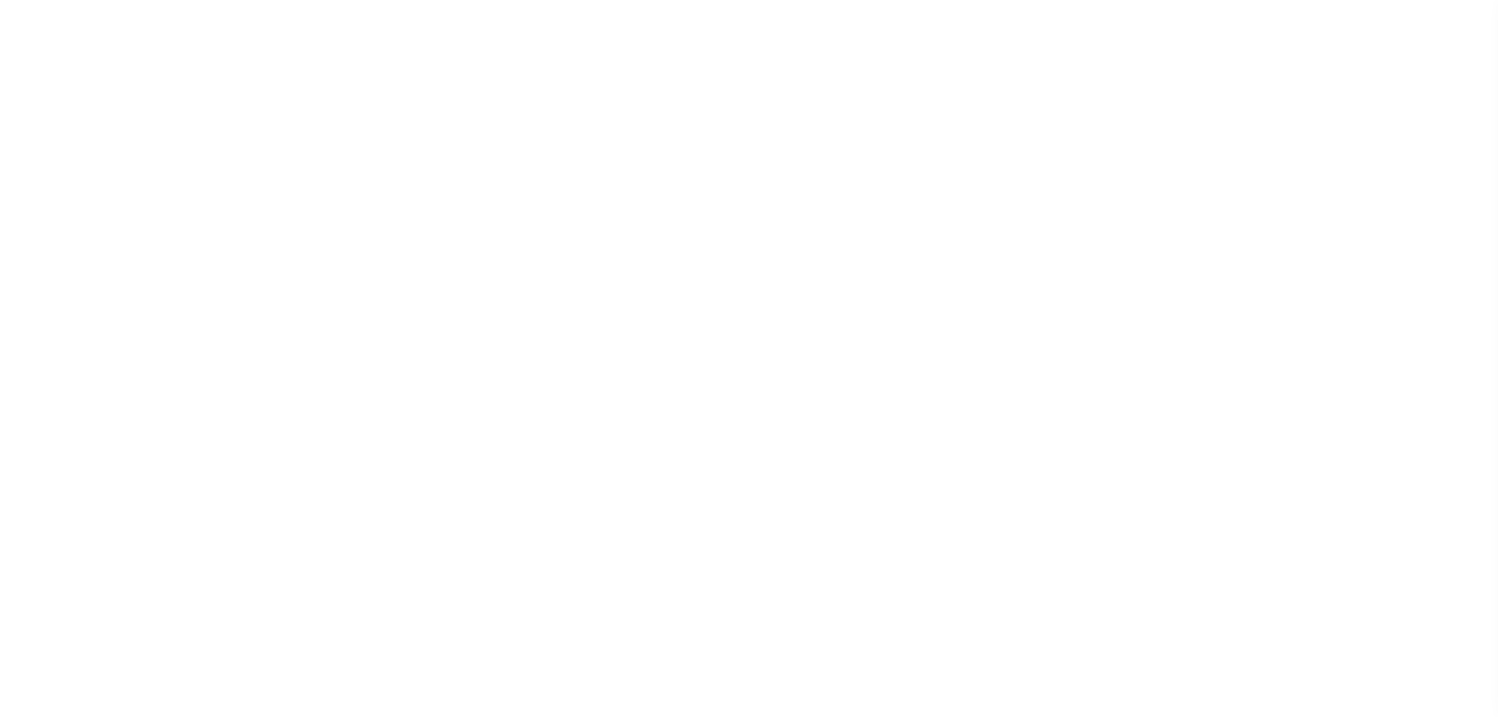
select select
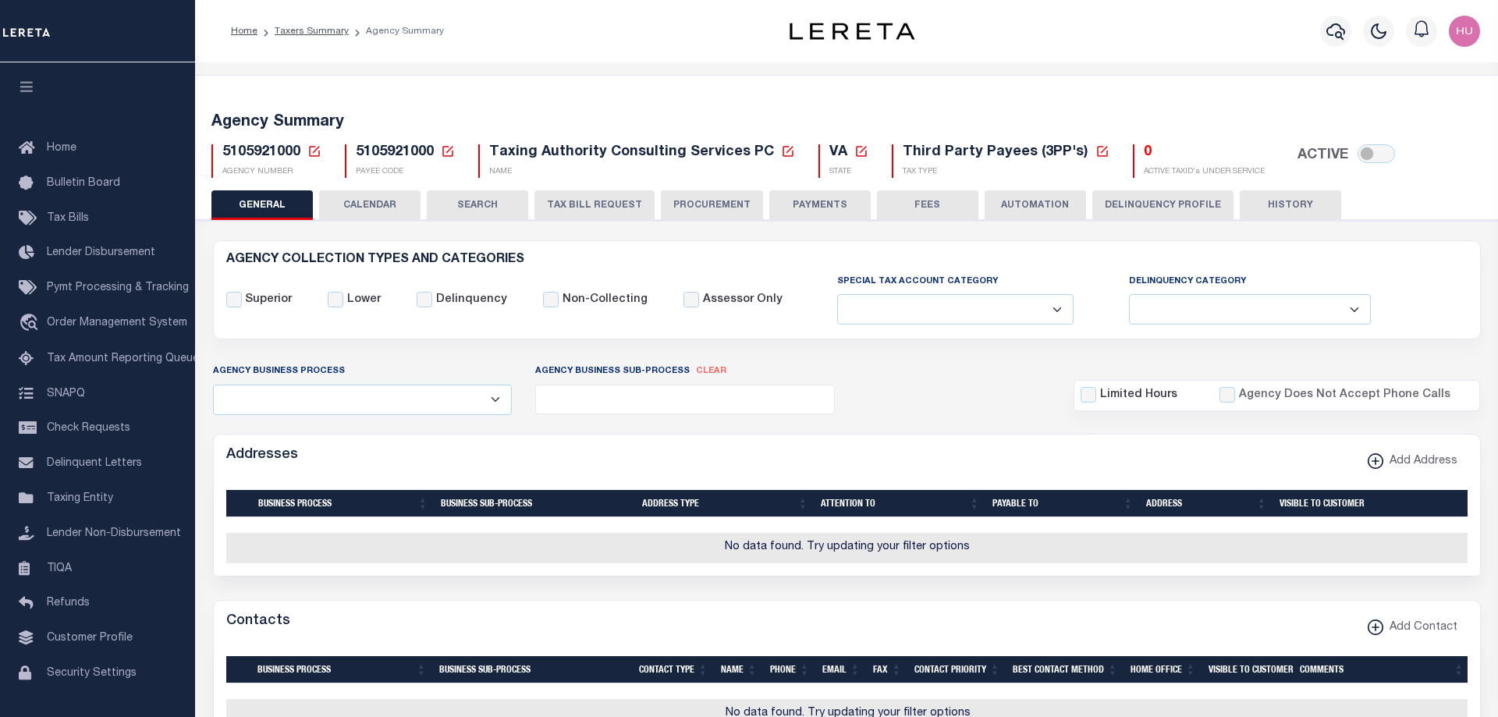
click at [1163, 204] on button "Delinquency Profile" at bounding box center [1162, 205] width 141 height 30
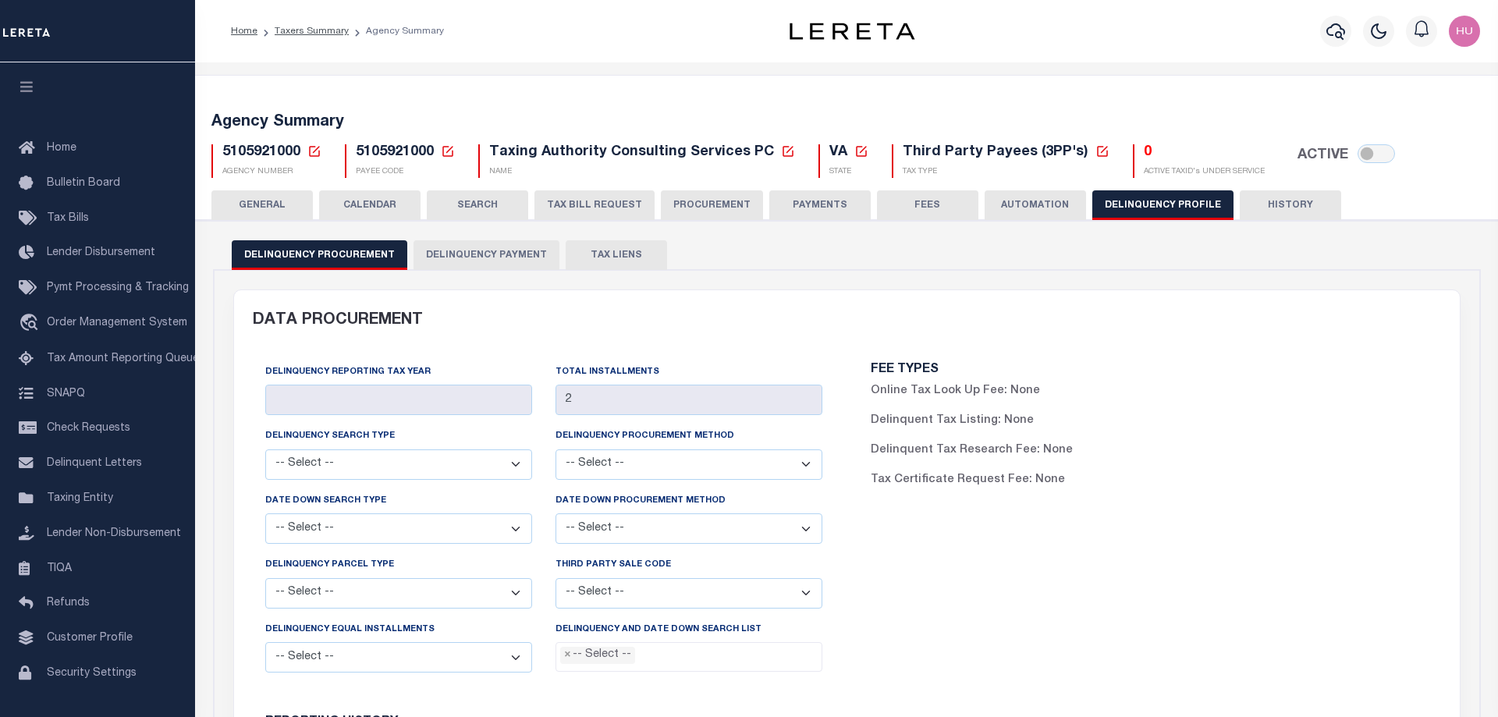
click at [438, 260] on button "Delinquency Payment" at bounding box center [487, 255] width 146 height 30
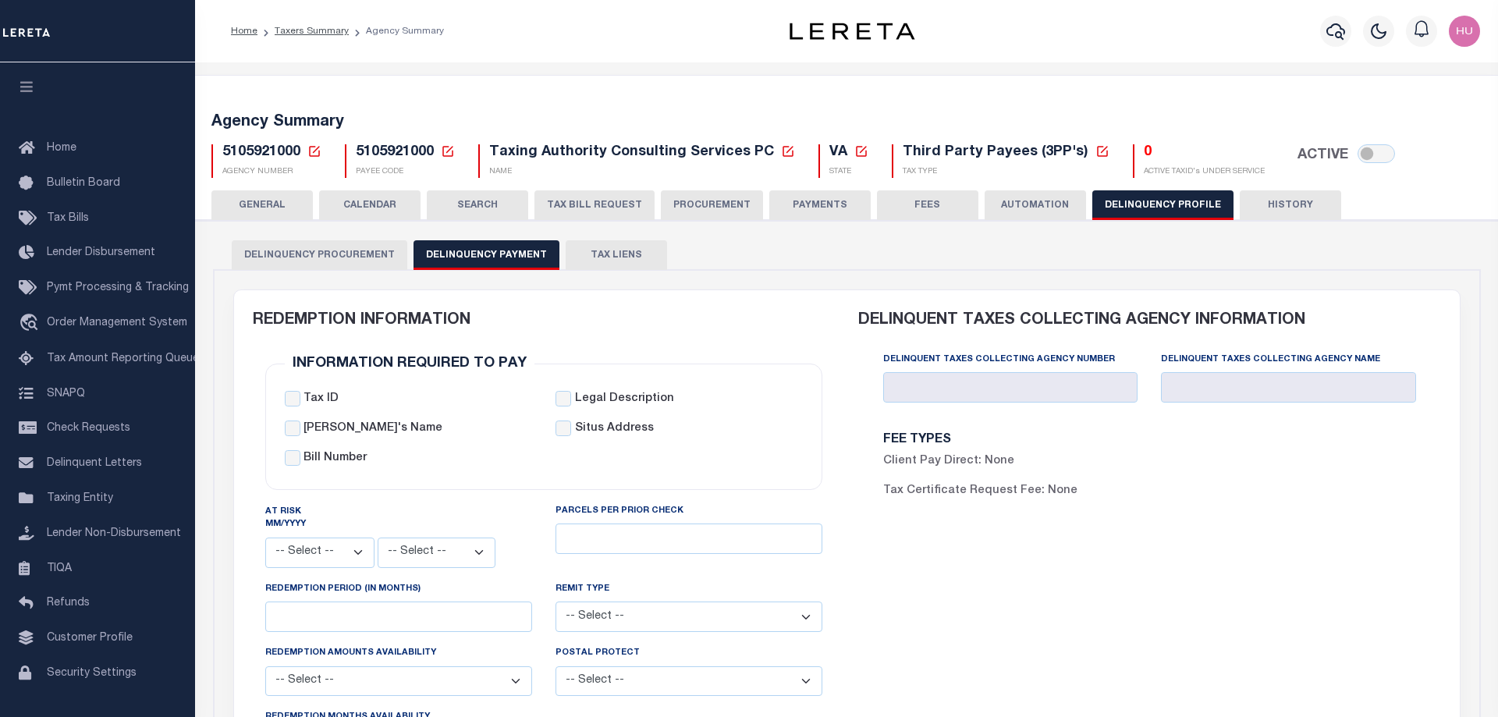
click at [273, 207] on button "GENERAL" at bounding box center [261, 205] width 101 height 30
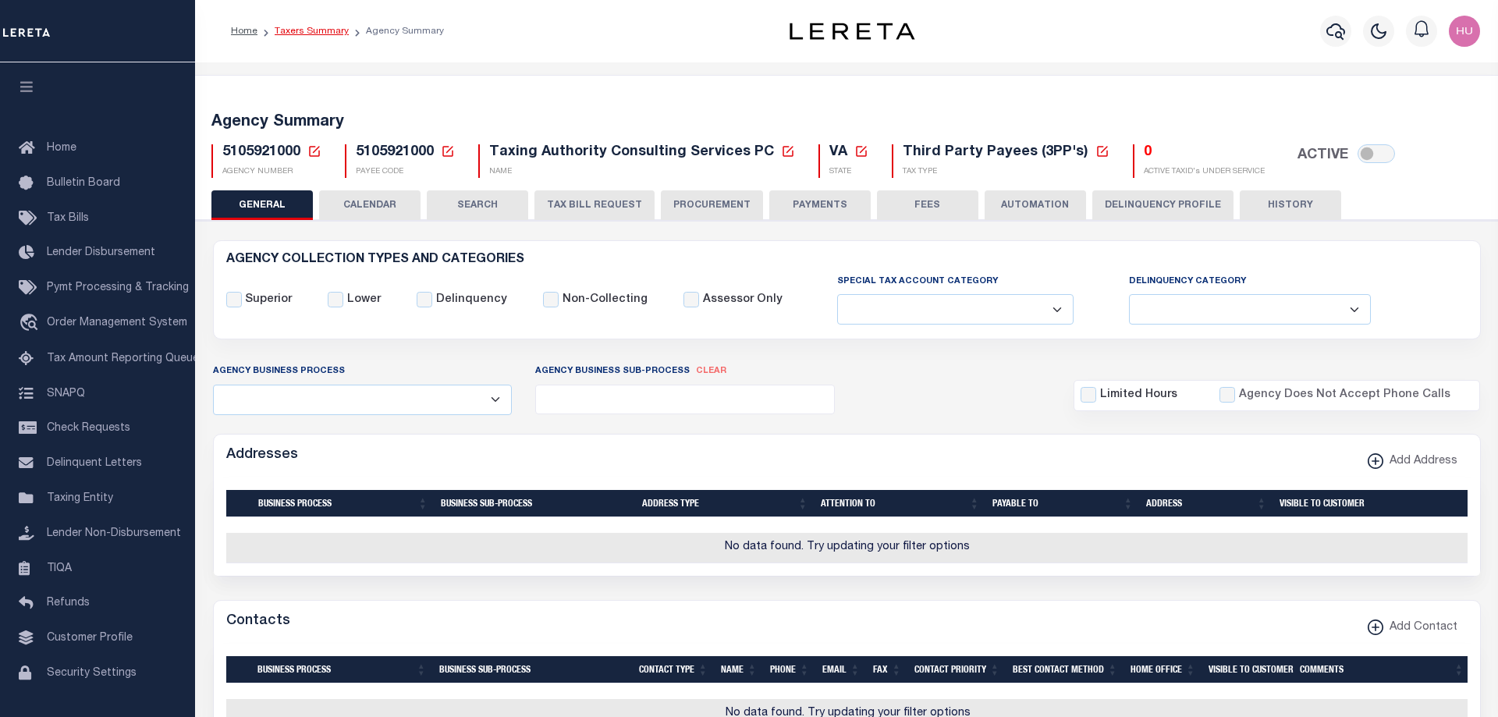
click at [324, 35] on link "Taxers Summary" at bounding box center [312, 31] width 74 height 9
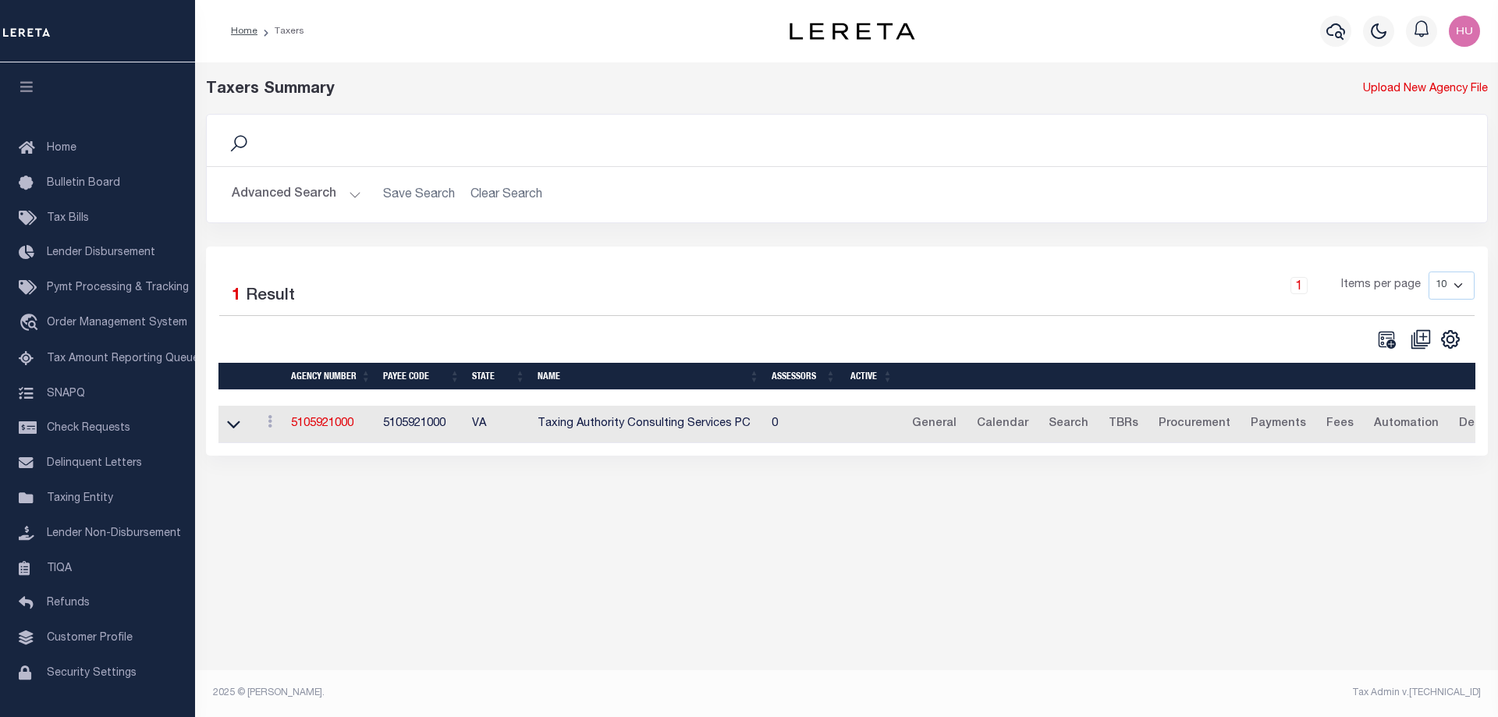
click at [286, 194] on button "Advanced Search" at bounding box center [297, 194] width 130 height 30
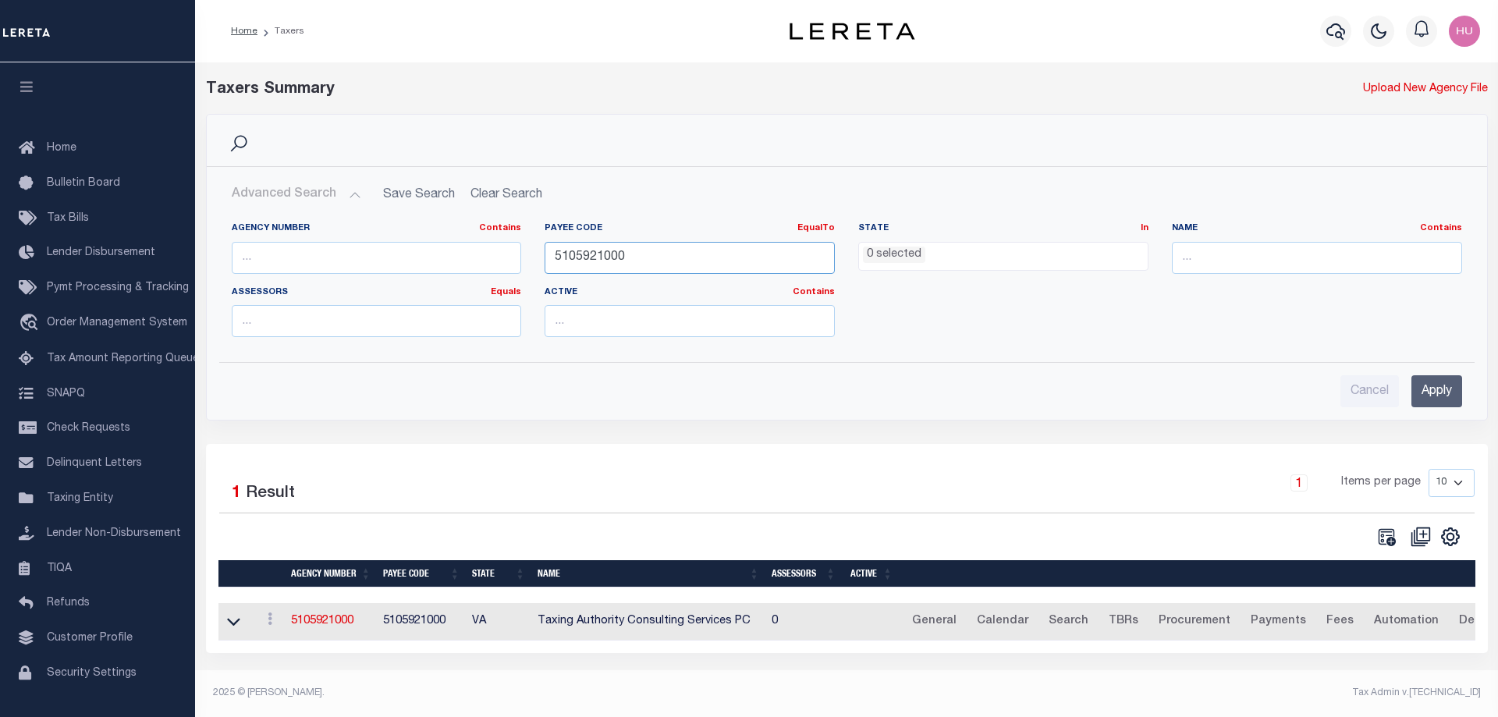
click at [556, 254] on input "5105921000" at bounding box center [690, 258] width 290 height 32
paste input "4206740"
type input "4206740000"
click at [1420, 384] on input "Apply" at bounding box center [1437, 391] width 51 height 32
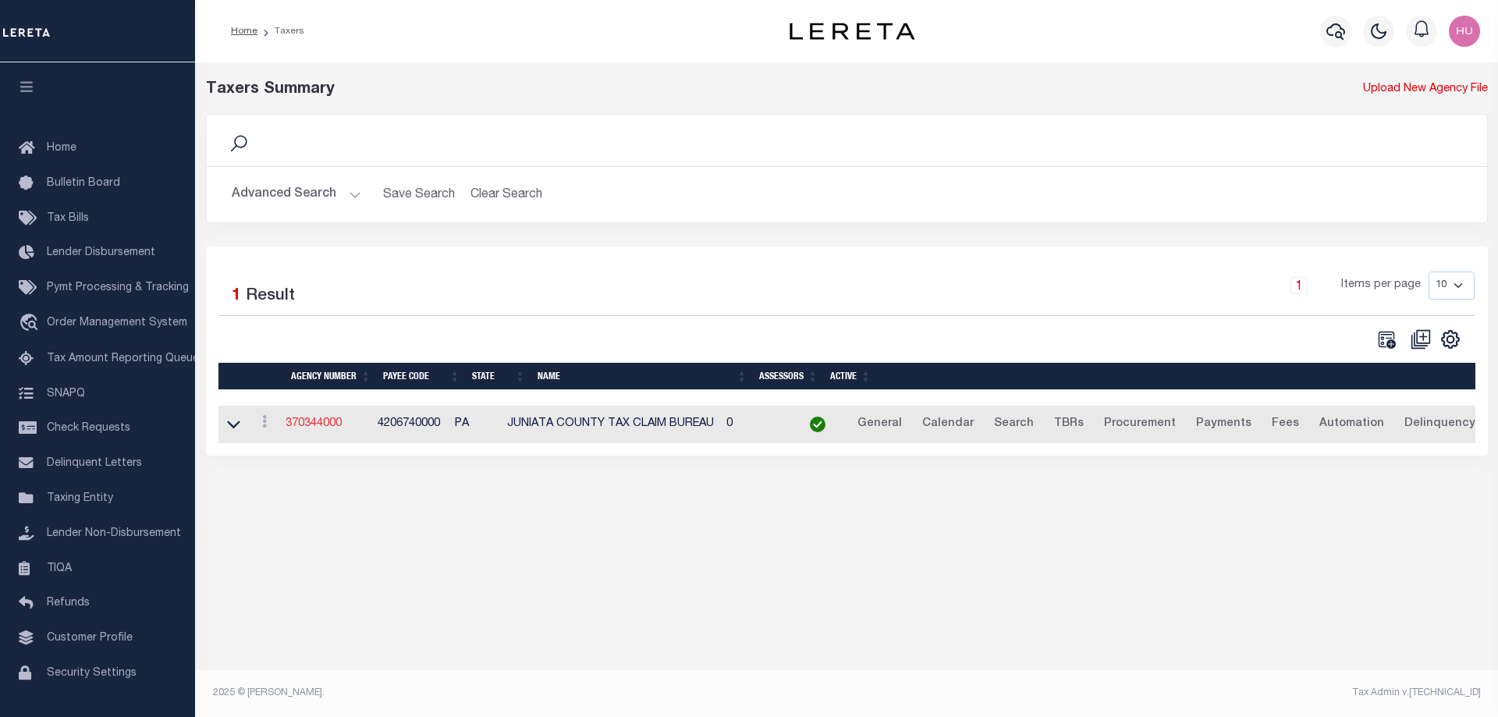
click at [325, 426] on link "370344000" at bounding box center [314, 423] width 56 height 11
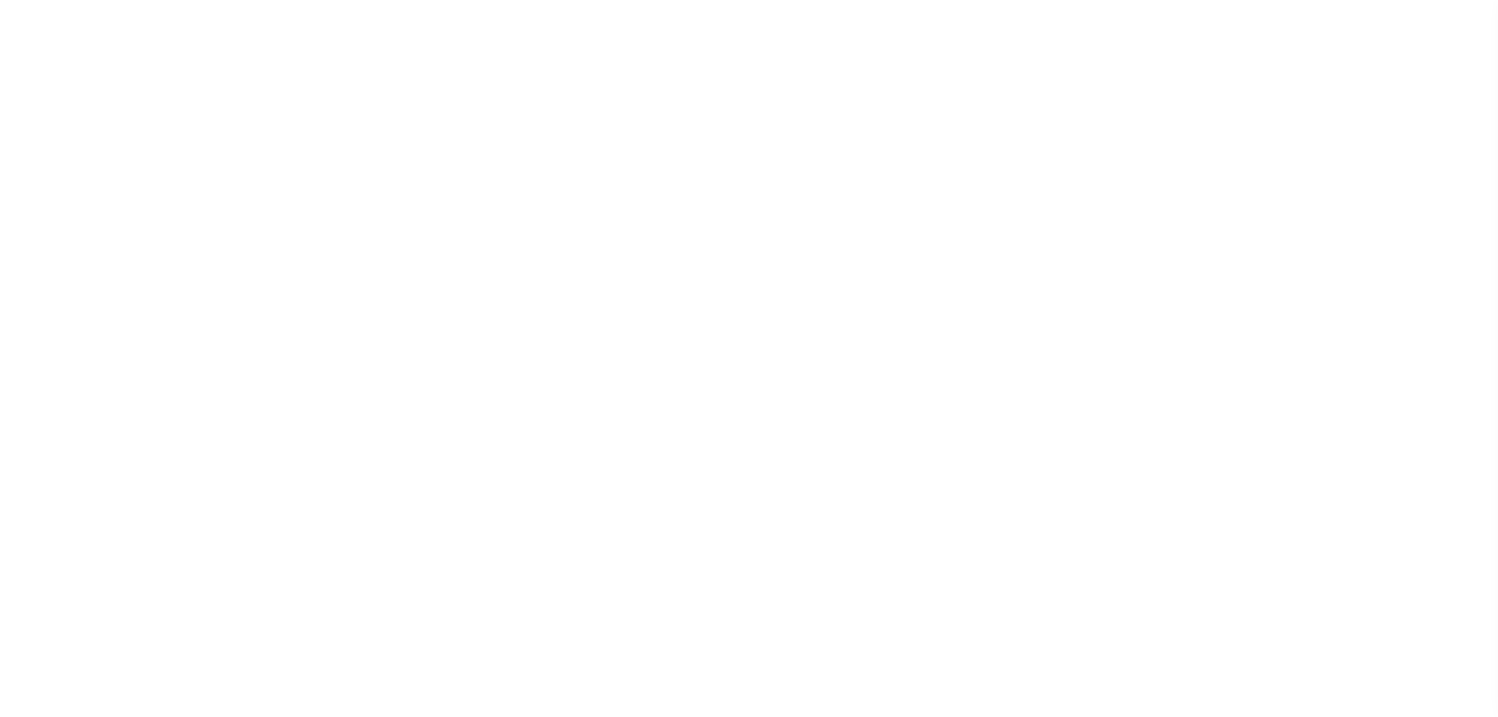
select select "1"
select select
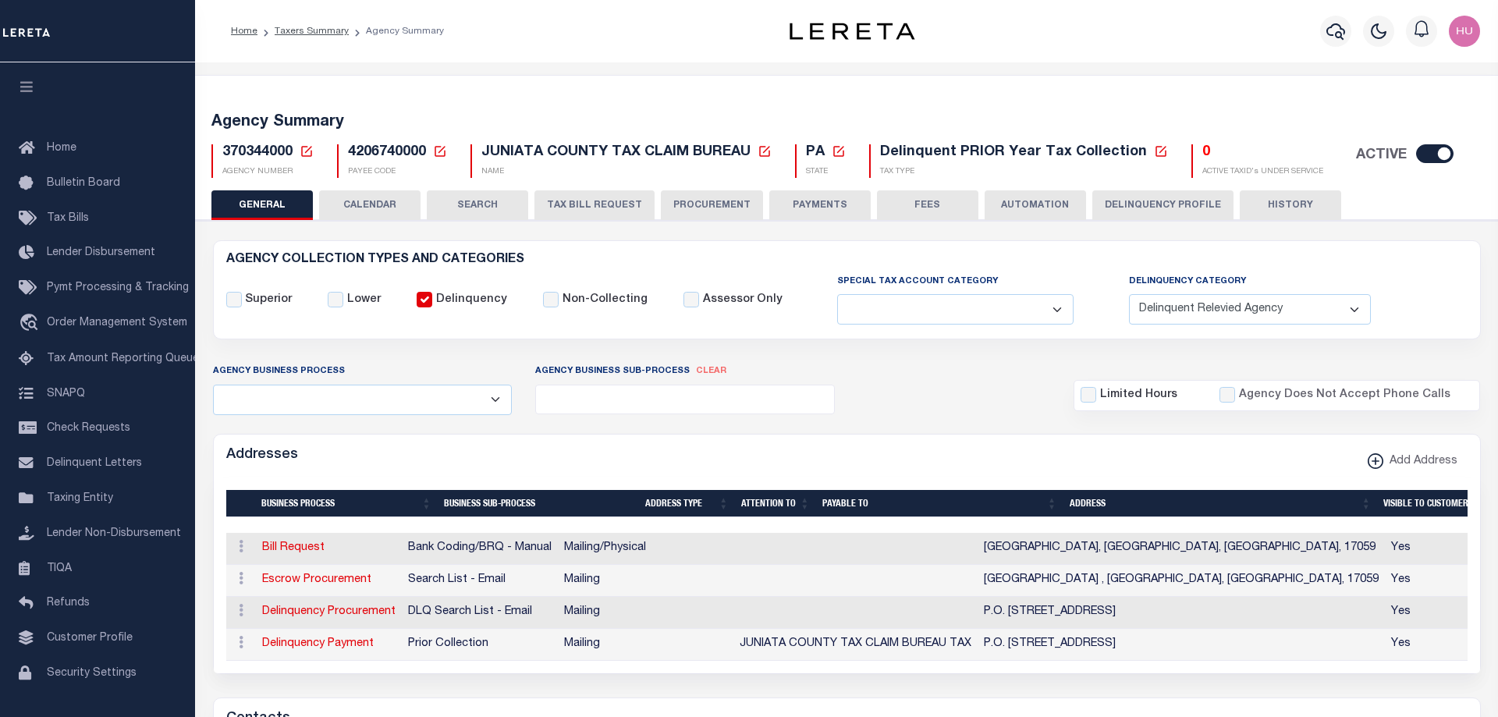
click at [379, 197] on button "CALENDAR" at bounding box center [369, 205] width 101 height 30
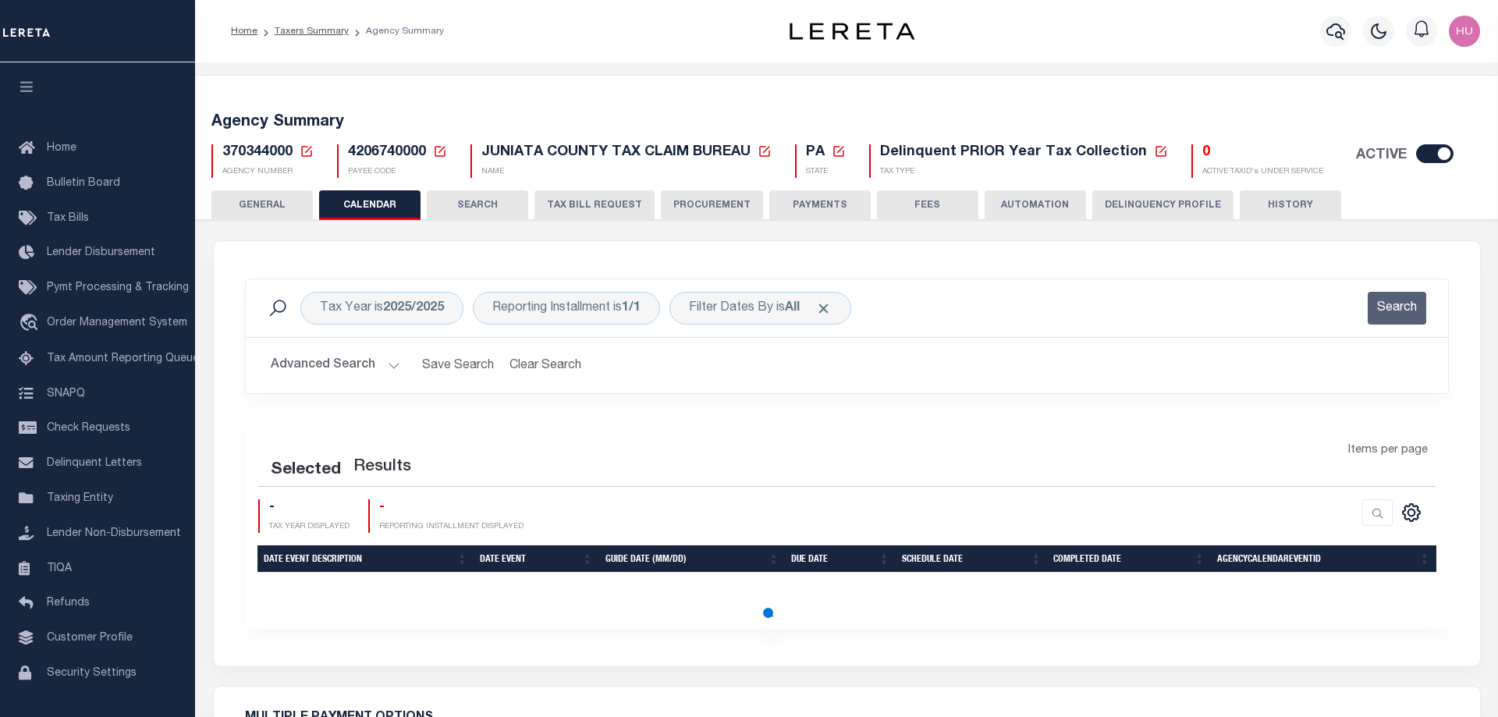
checkbox input "false"
type input "1"
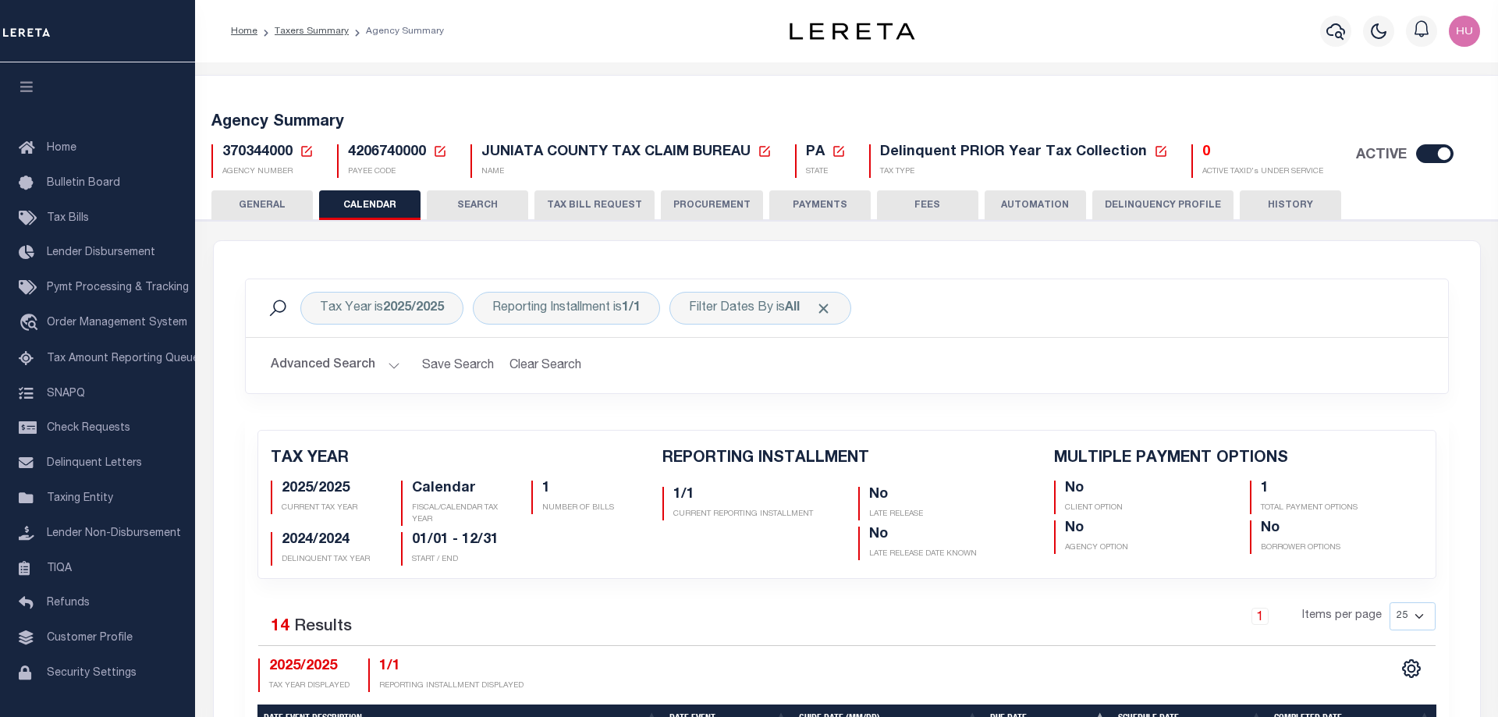
click at [254, 199] on button "GENERAL" at bounding box center [261, 205] width 101 height 30
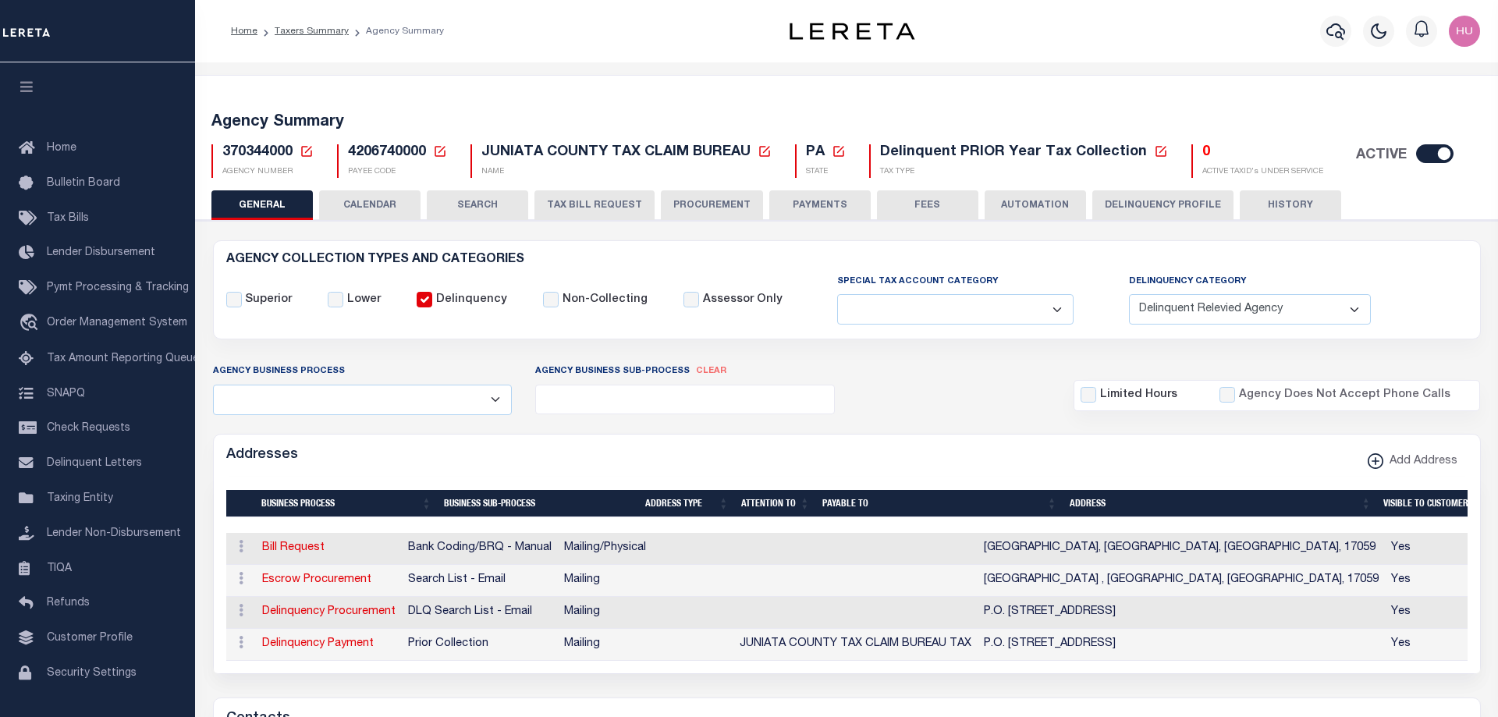
click at [1143, 208] on button "Delinquency Profile" at bounding box center [1162, 205] width 141 height 30
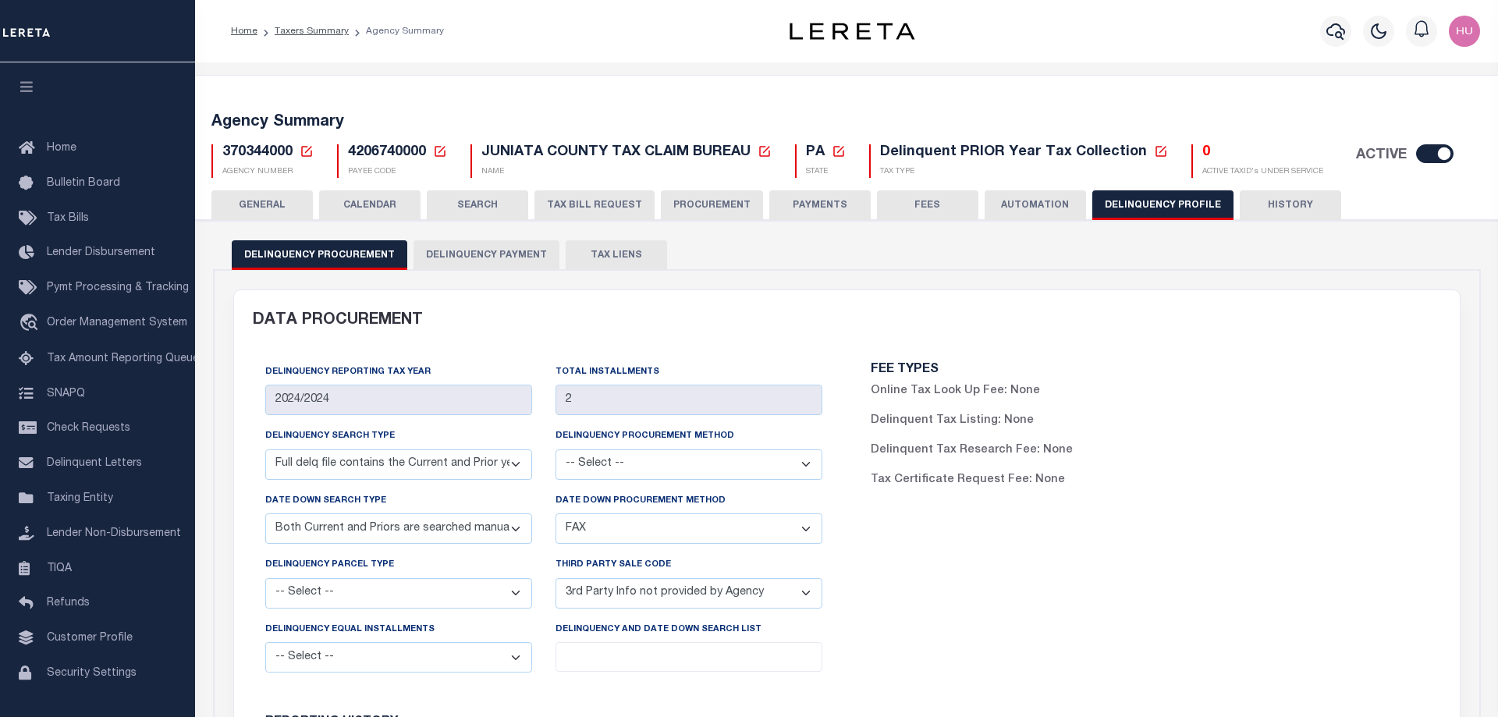
click at [523, 258] on button "Delinquency Payment" at bounding box center [487, 255] width 146 height 30
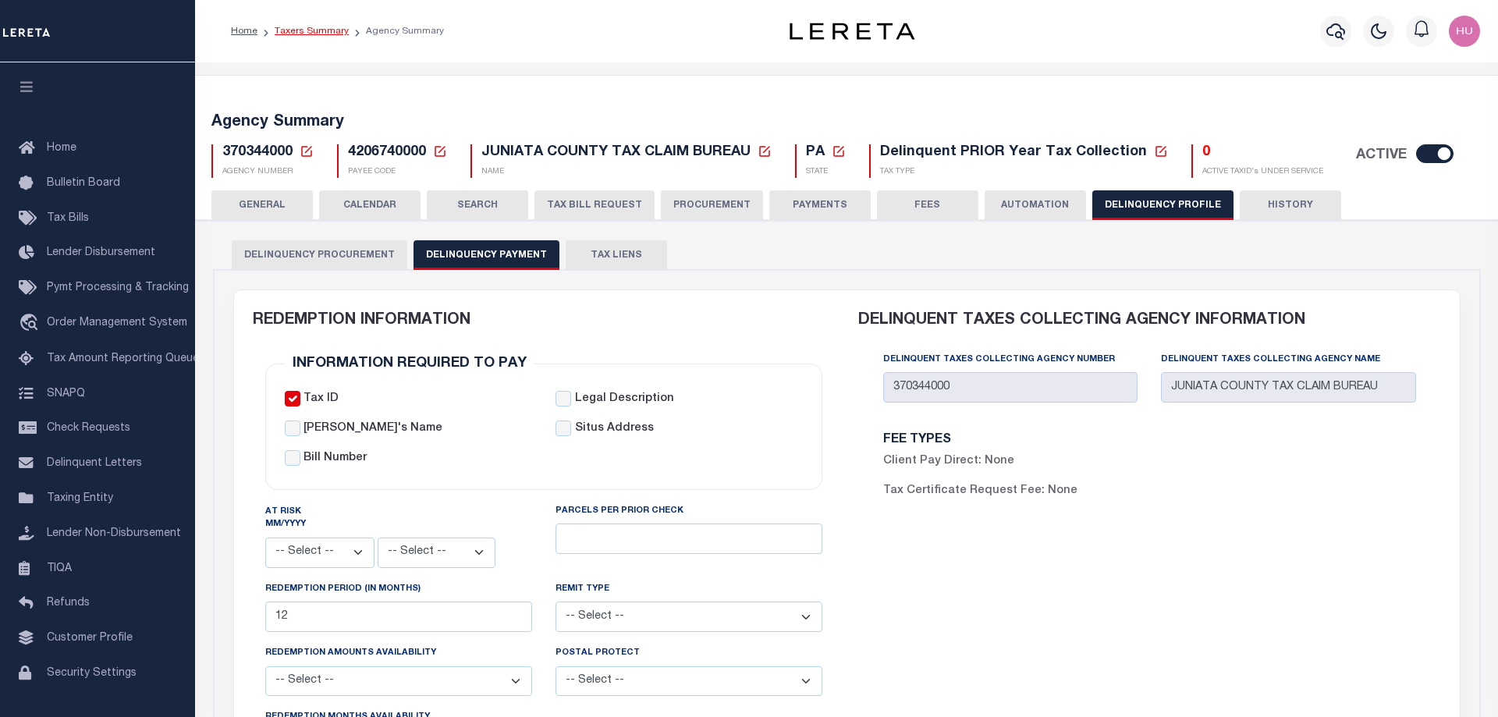
click at [329, 31] on link "Taxers Summary" at bounding box center [312, 31] width 74 height 9
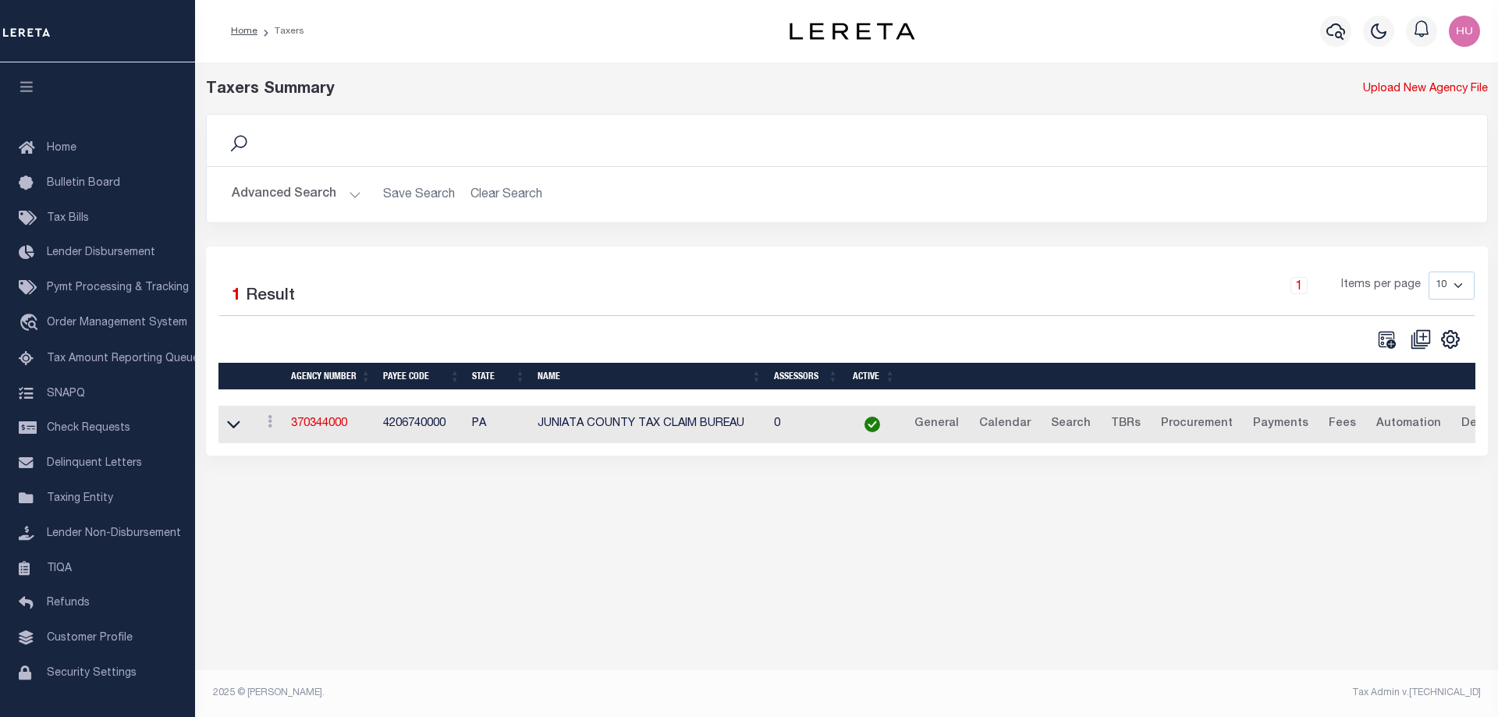
click at [304, 201] on button "Advanced Search" at bounding box center [297, 194] width 130 height 30
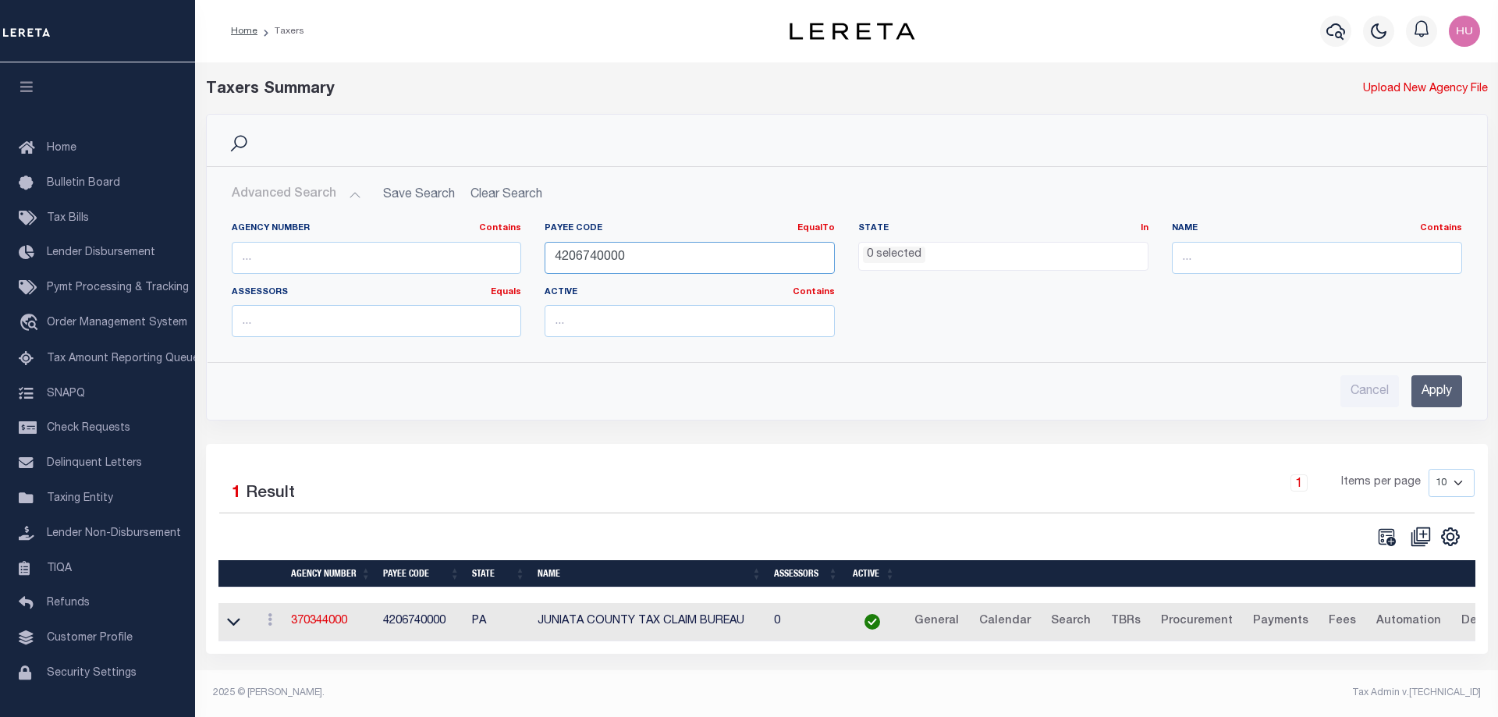
click at [600, 268] on input "4206740000" at bounding box center [690, 258] width 290 height 32
click at [602, 268] on input "4206740000" at bounding box center [690, 258] width 290 height 32
paste input "921"
type input "4206921000"
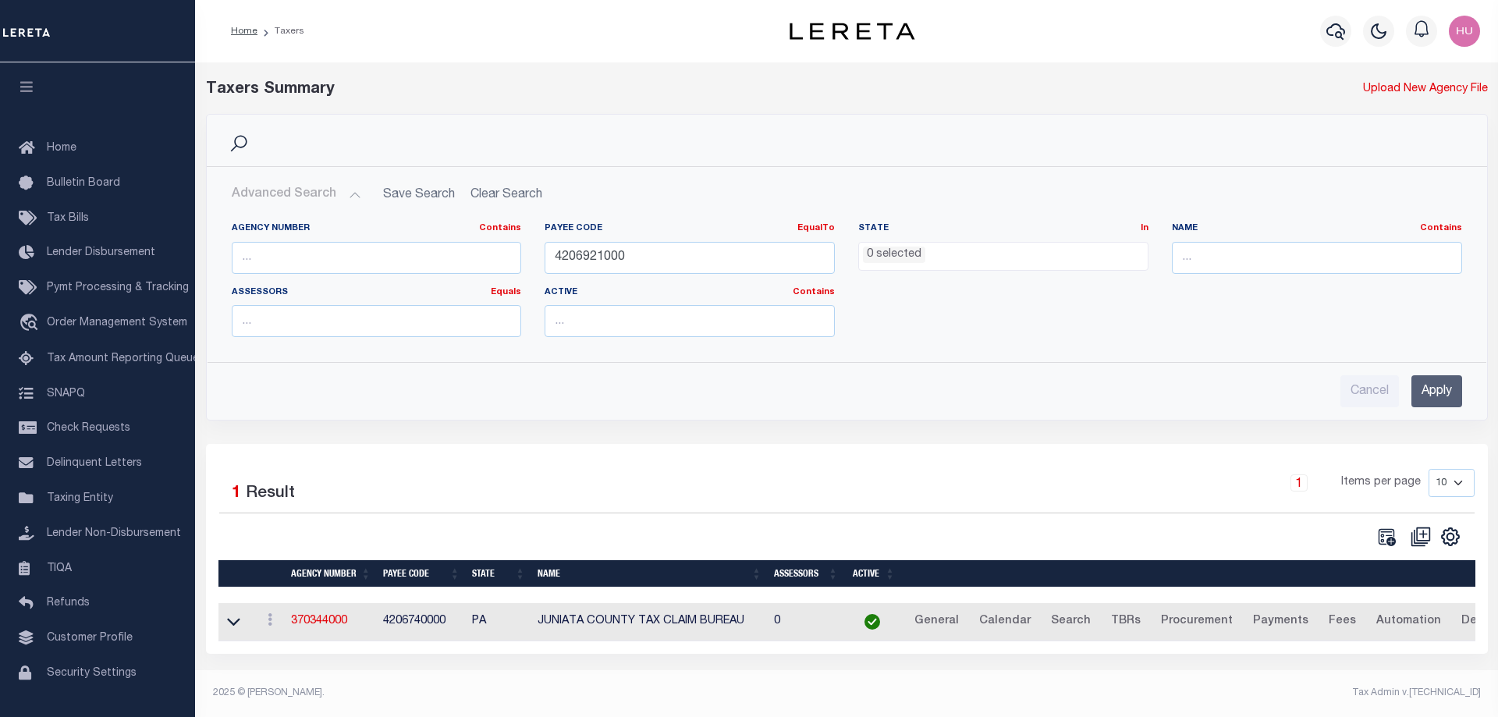
click at [1448, 394] on input "Apply" at bounding box center [1437, 391] width 51 height 32
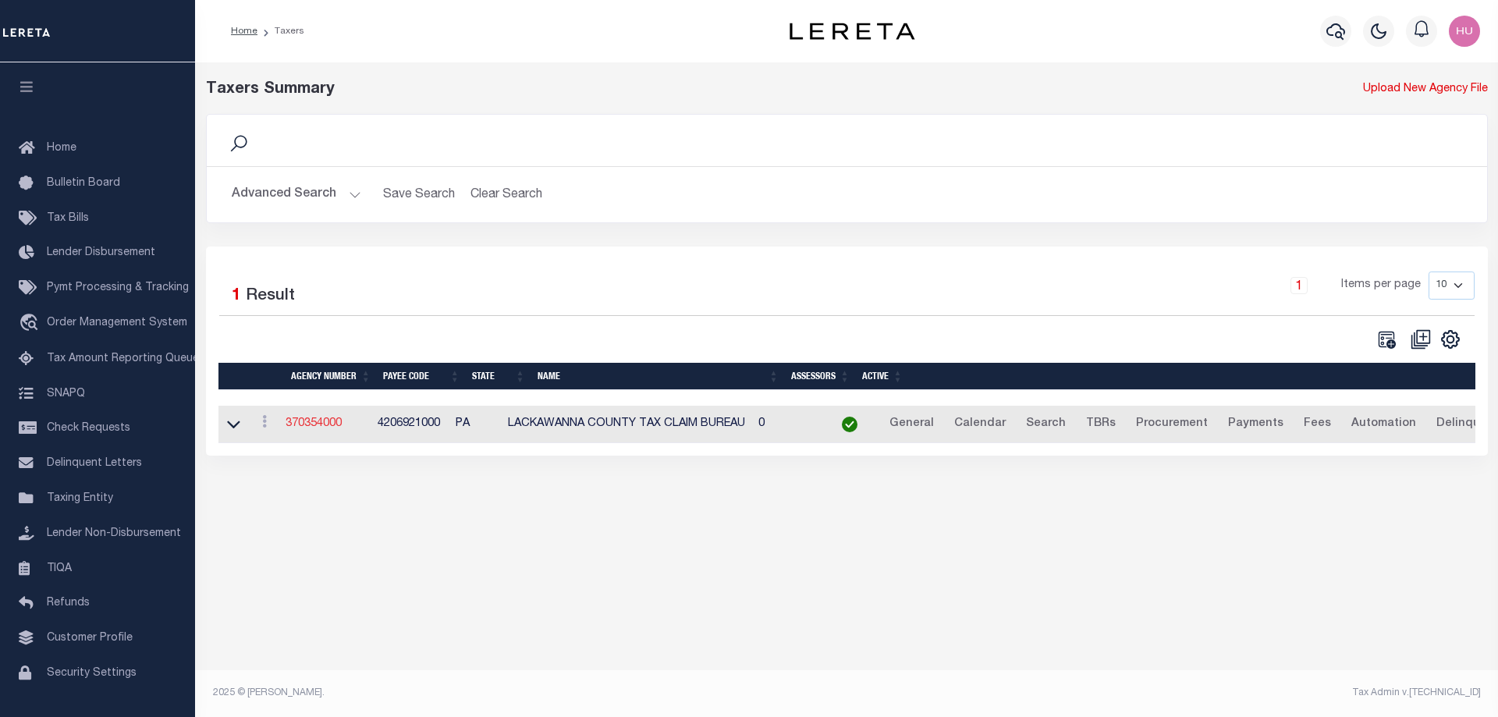
click at [314, 423] on link "370354000" at bounding box center [314, 423] width 56 height 11
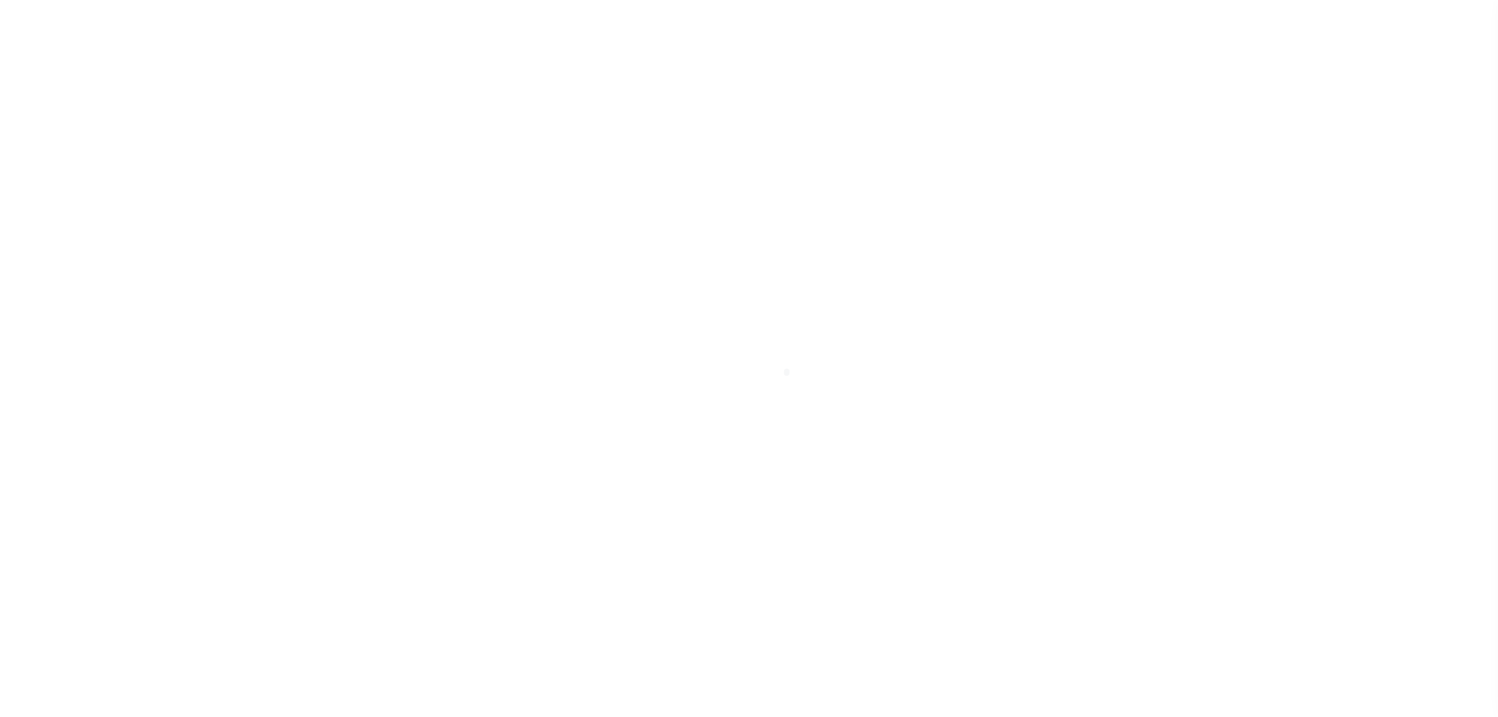
select select "1"
select select
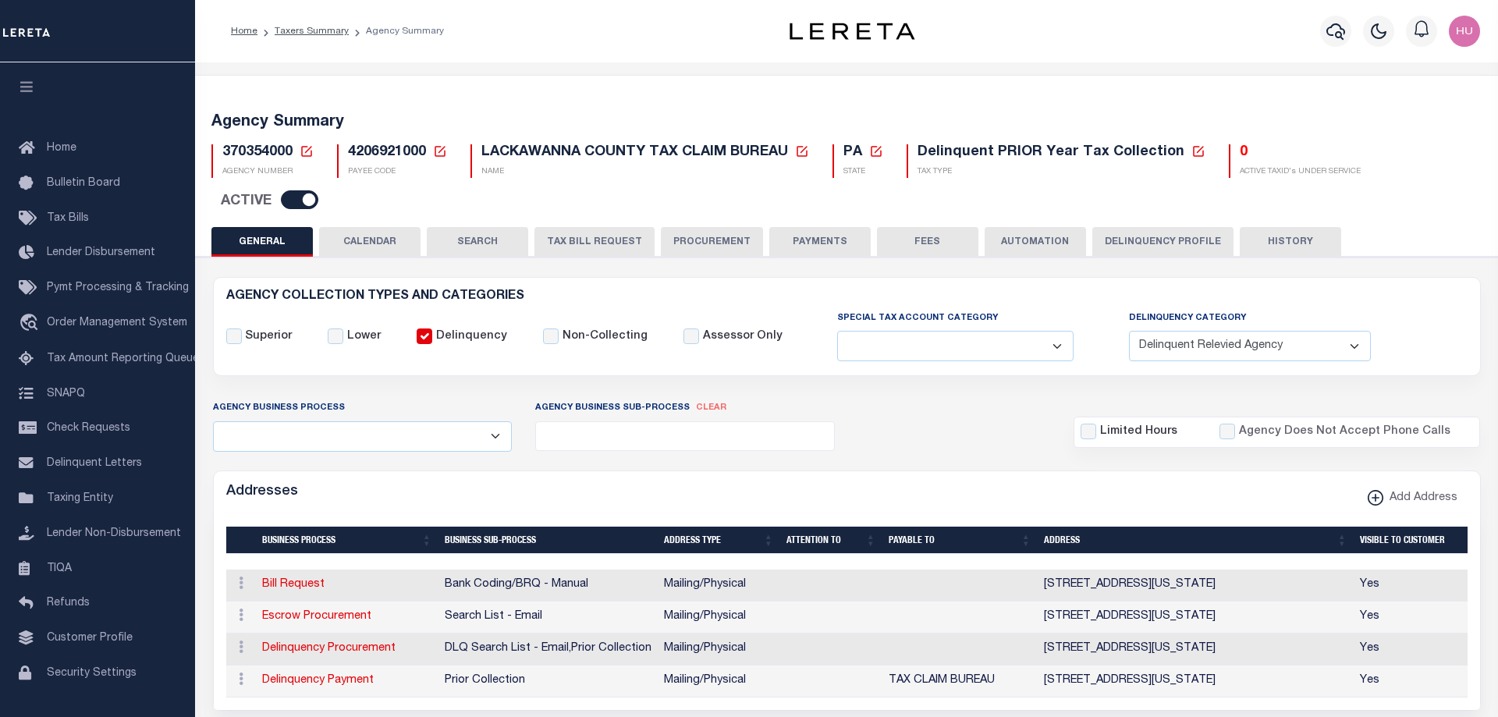
click at [1142, 227] on button "Delinquency Profile" at bounding box center [1162, 242] width 141 height 30
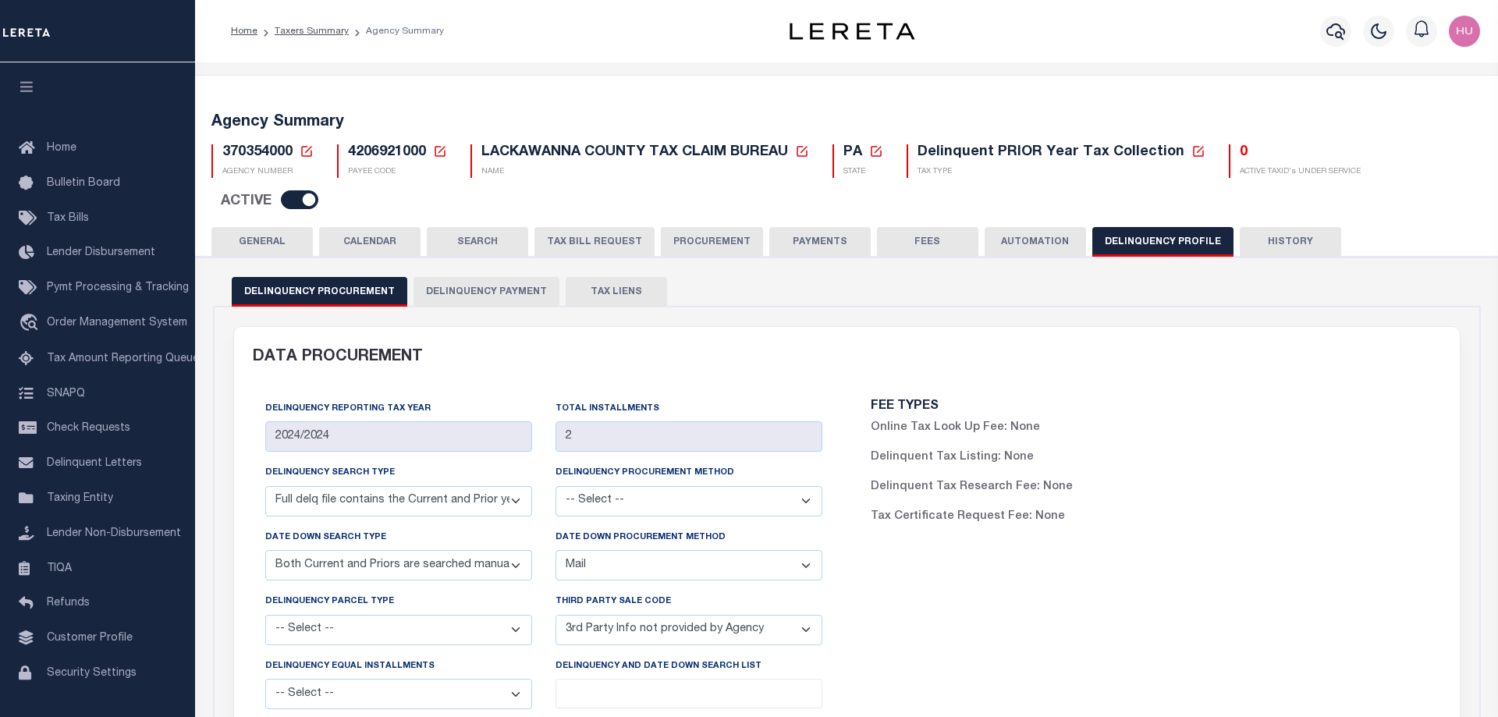
click at [492, 277] on button "Delinquency Payment" at bounding box center [487, 292] width 146 height 30
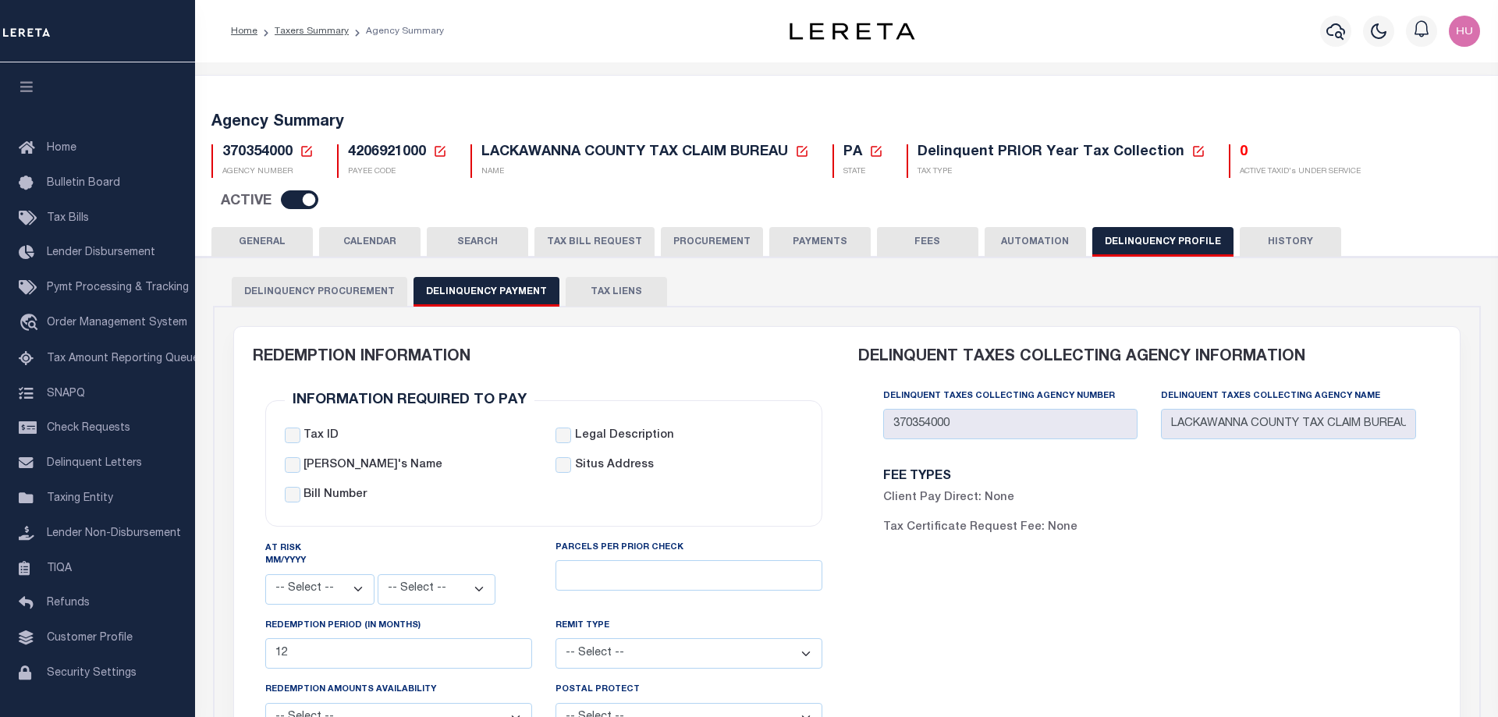
click at [273, 227] on button "GENERAL" at bounding box center [261, 242] width 101 height 30
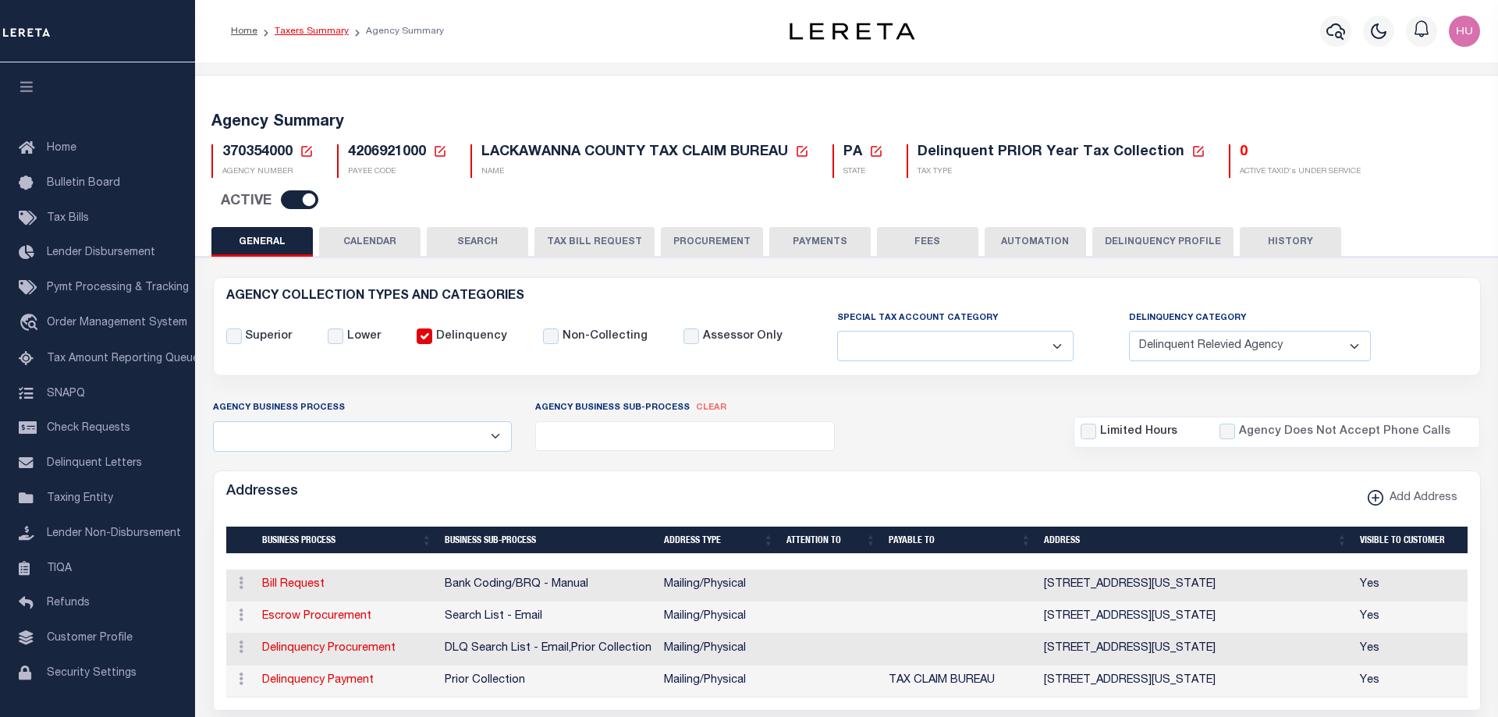
click at [317, 34] on link "Taxers Summary" at bounding box center [312, 31] width 74 height 9
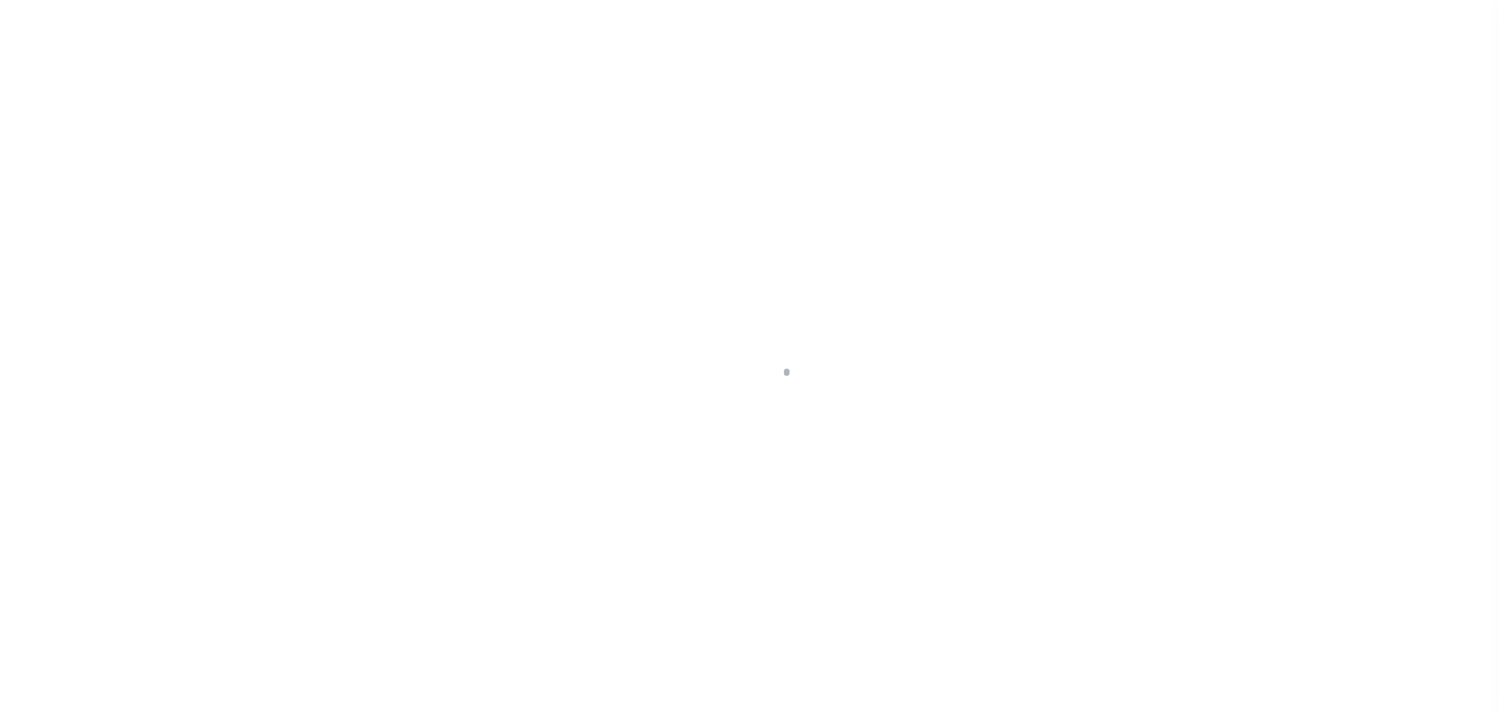
select select
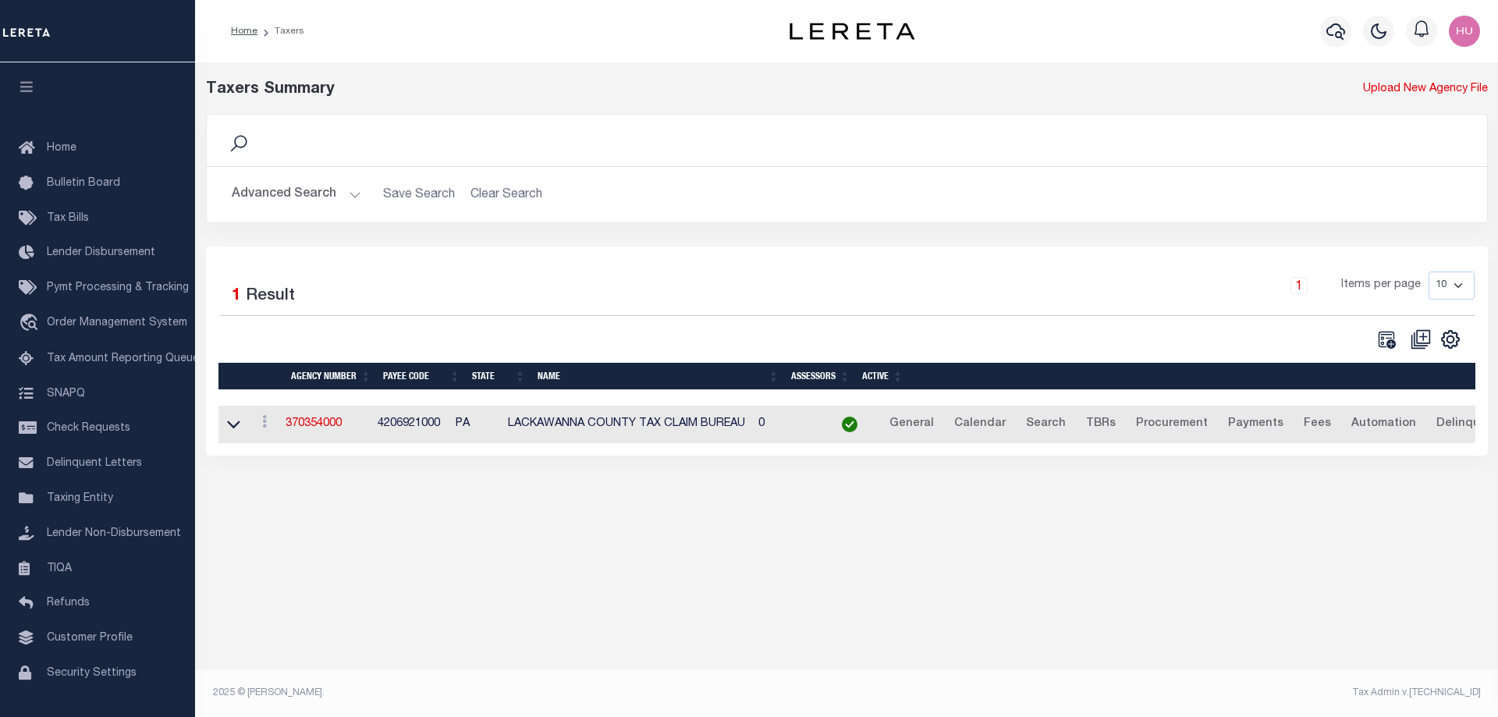
click at [316, 194] on button "Advanced Search" at bounding box center [297, 194] width 130 height 30
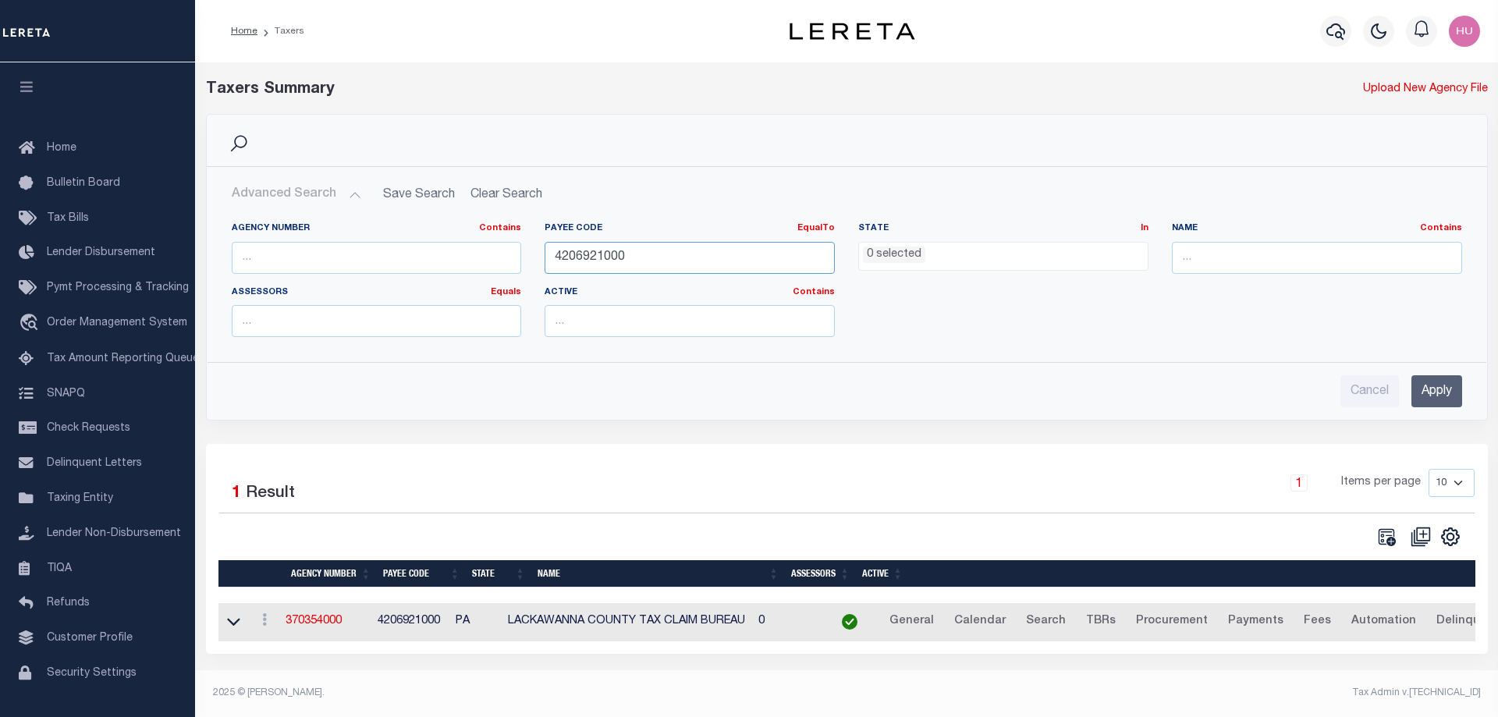
click at [559, 263] on input "4206921000" at bounding box center [690, 258] width 290 height 32
paste input "370350102"
click at [1461, 390] on input "Apply" at bounding box center [1437, 391] width 51 height 32
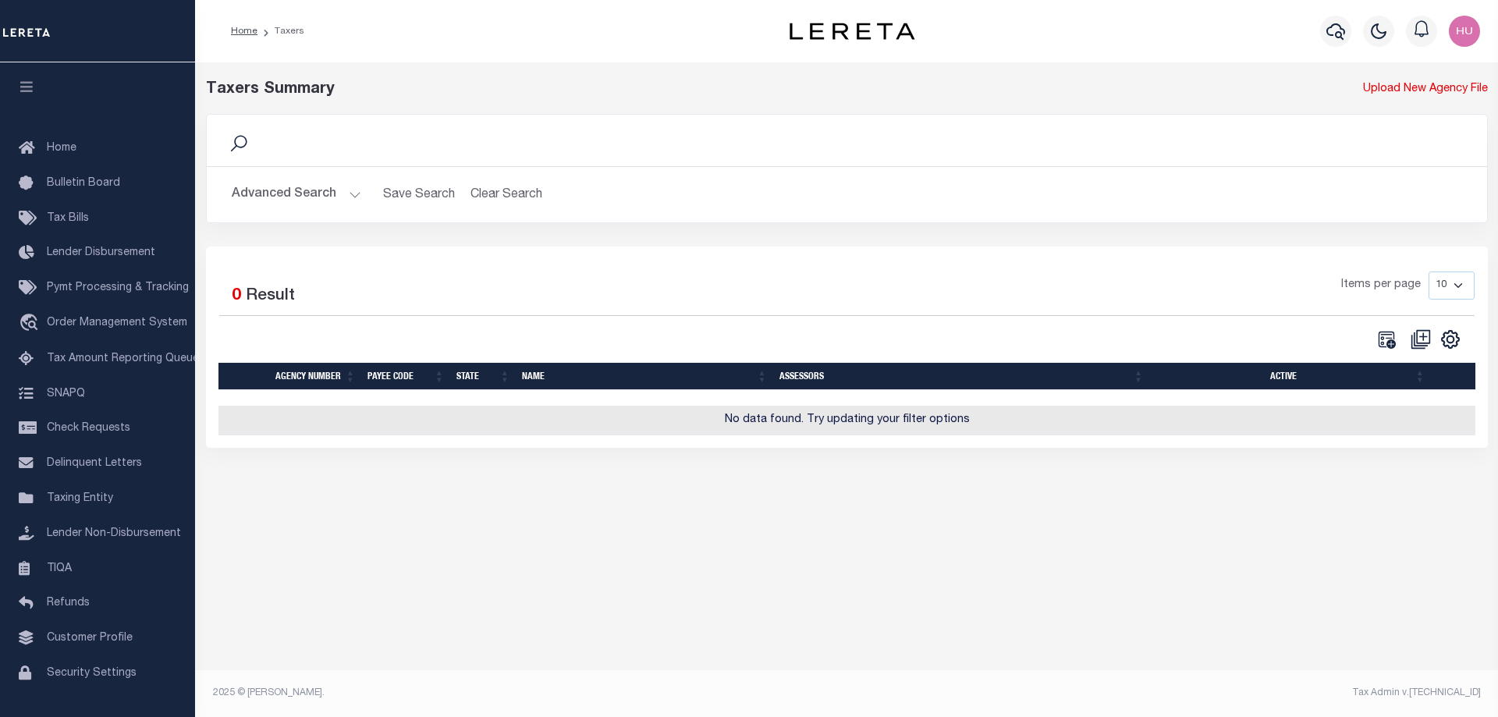
click at [289, 184] on button "Advanced Search" at bounding box center [297, 194] width 130 height 30
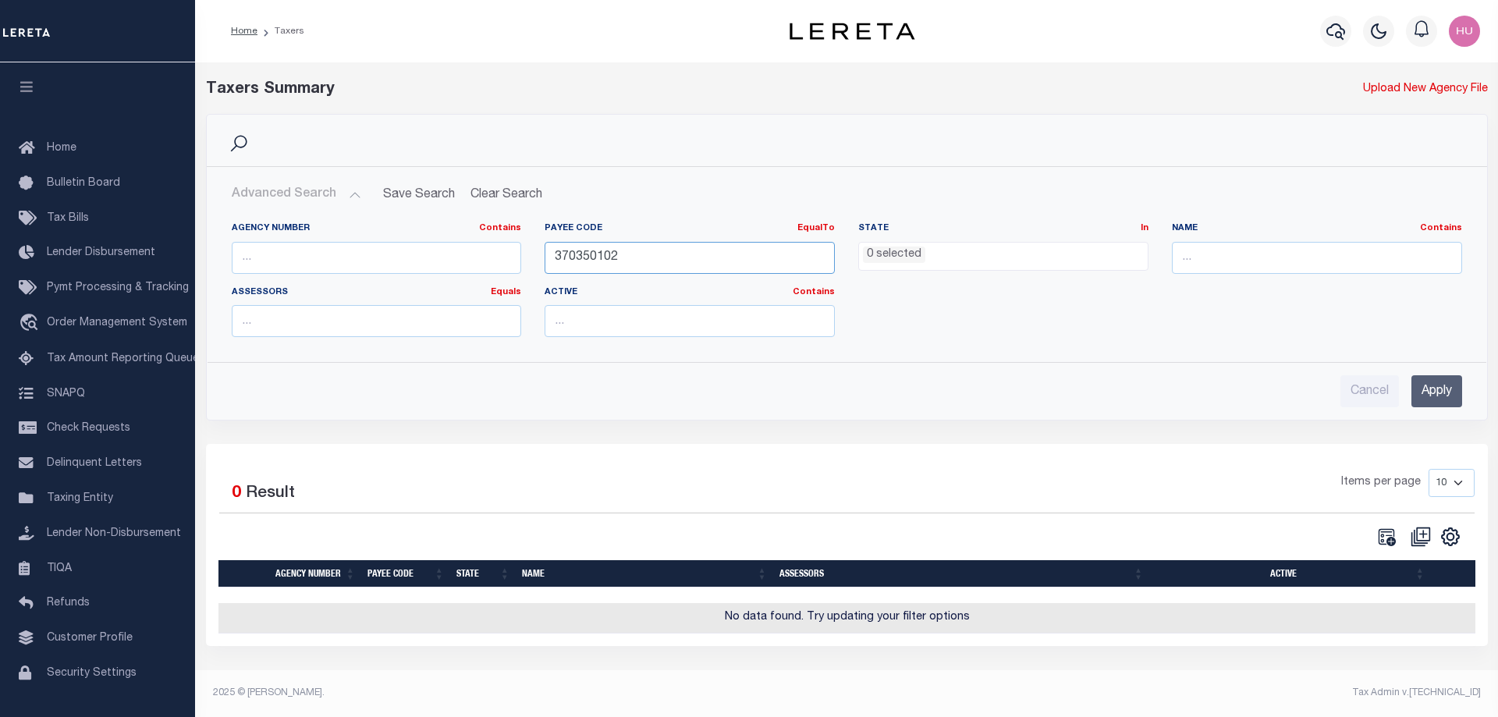
click at [574, 257] on input "370350102" at bounding box center [690, 258] width 290 height 32
paste input "4711700000"
type input "4711700000"
click at [1426, 386] on input "Apply" at bounding box center [1437, 391] width 51 height 32
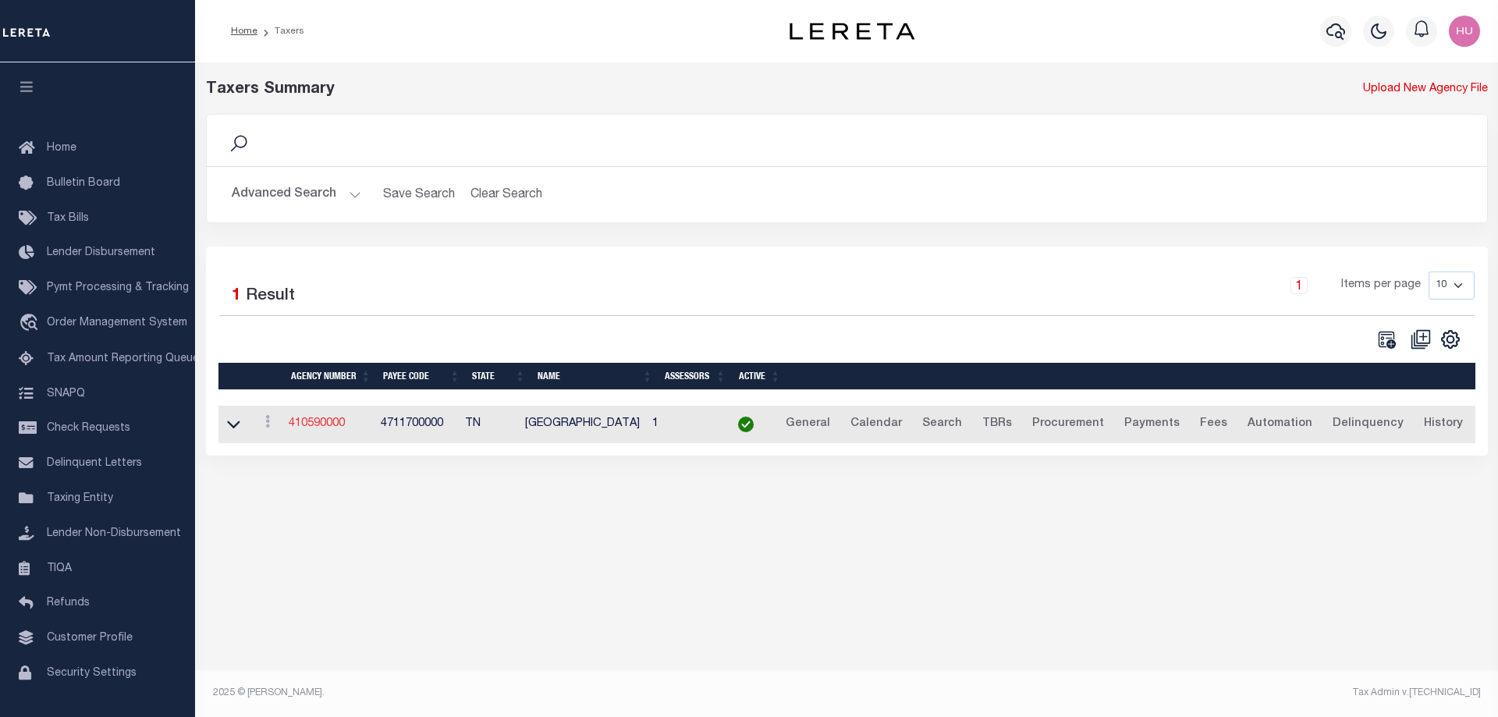
click at [319, 424] on link "410590000" at bounding box center [317, 423] width 56 height 11
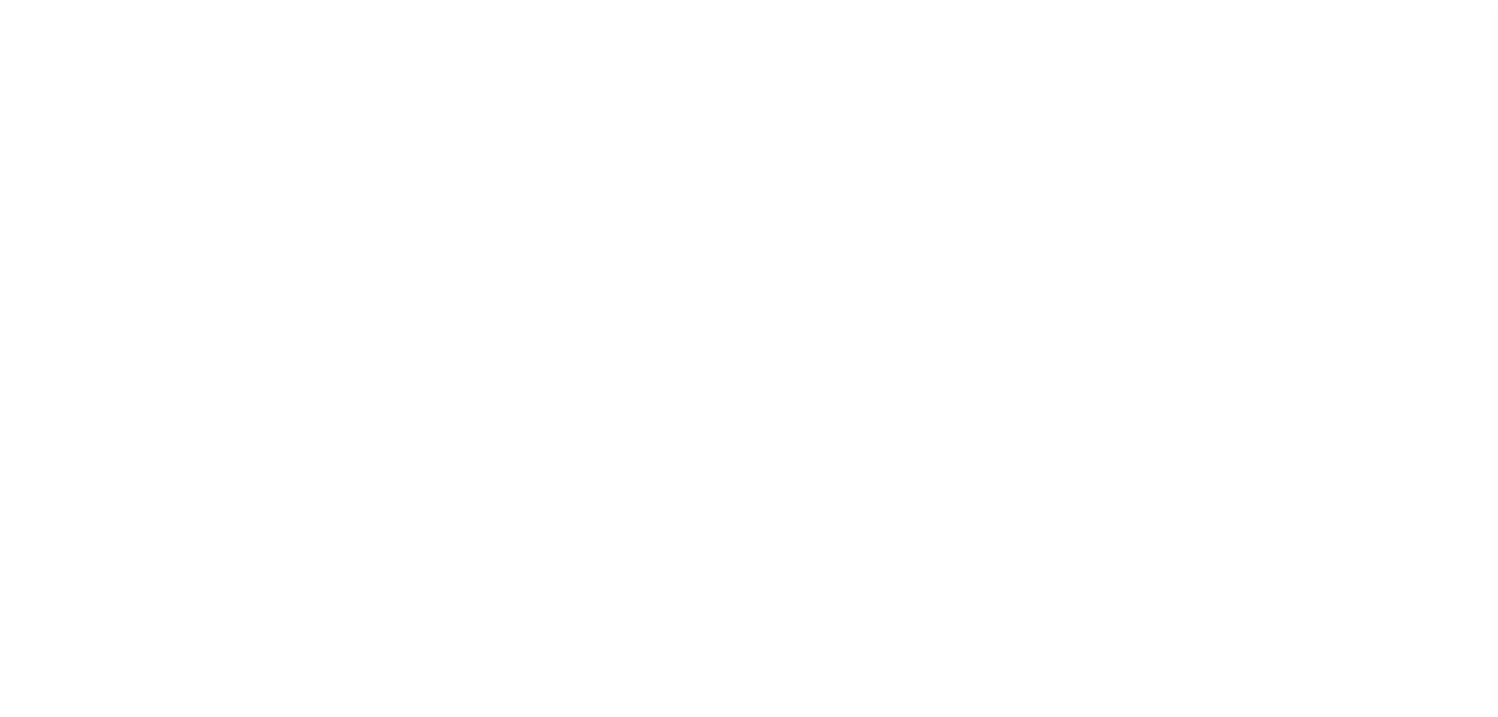
select select
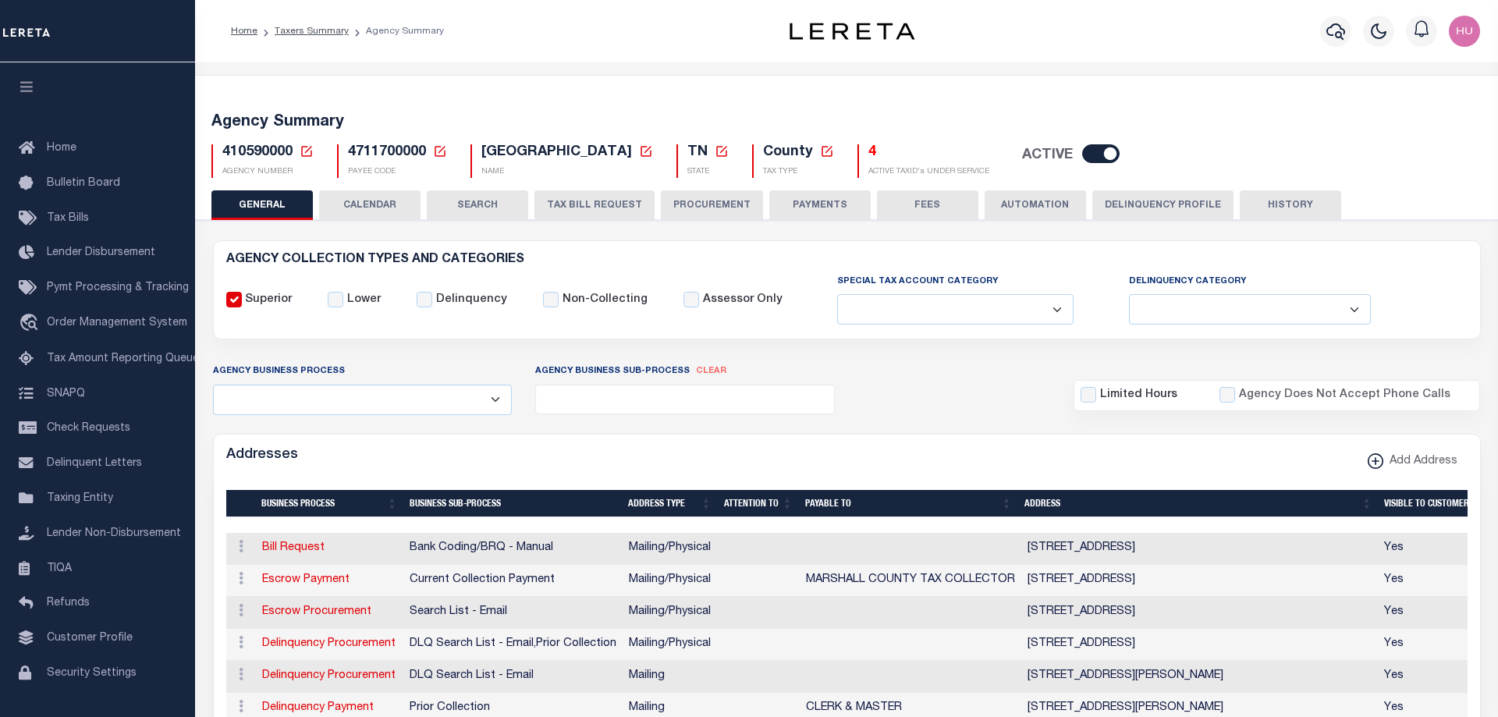
click at [1170, 204] on button "Delinquency Profile" at bounding box center [1162, 205] width 141 height 30
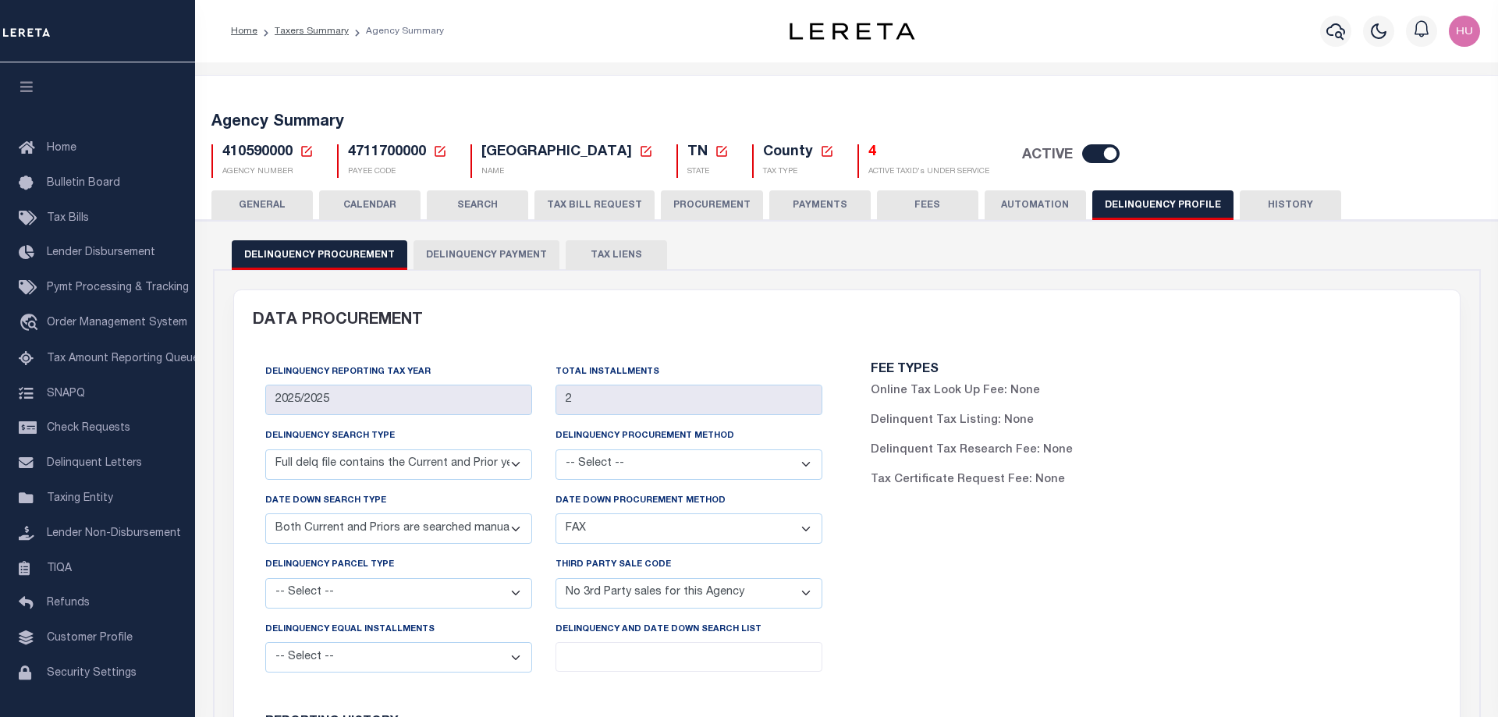
click at [490, 257] on button "Delinquency Payment" at bounding box center [487, 255] width 146 height 30
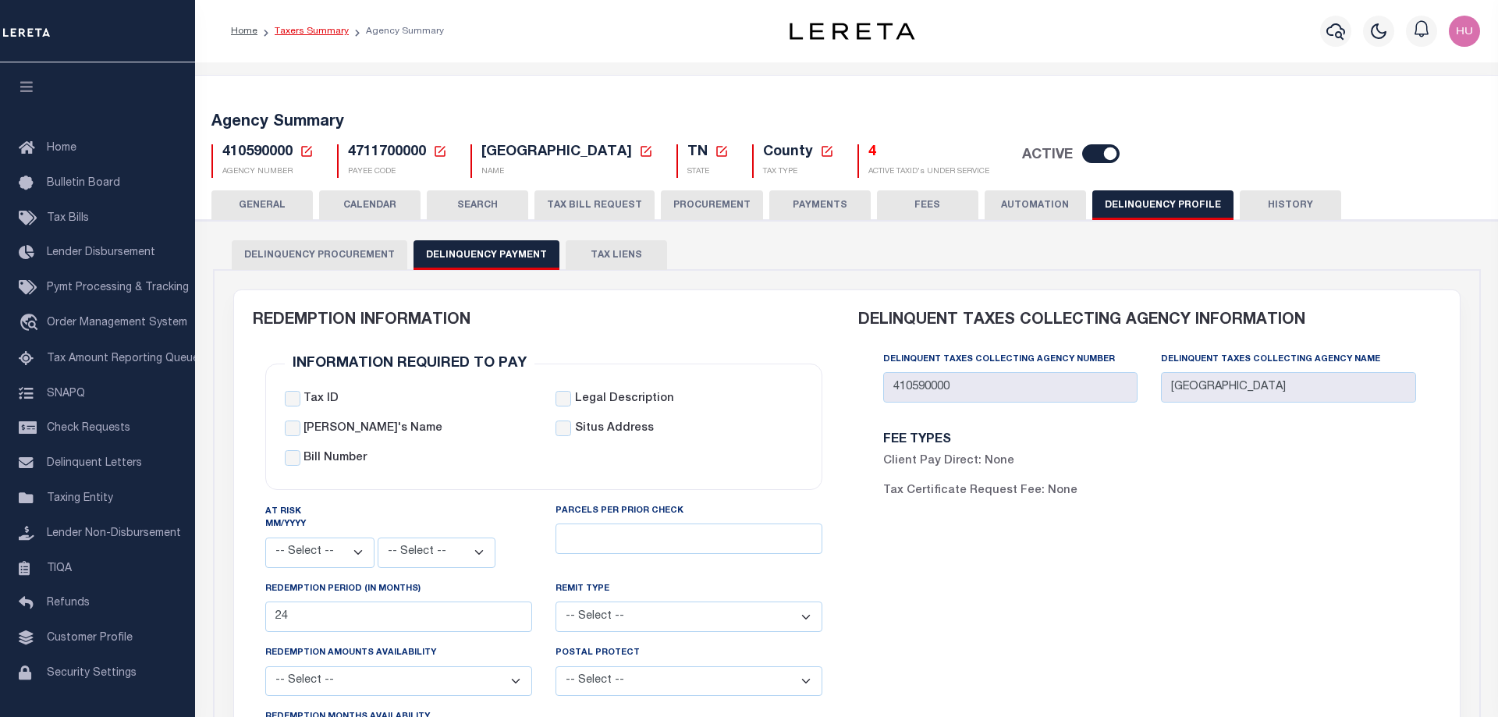
click at [299, 30] on link "Taxers Summary" at bounding box center [312, 31] width 74 height 9
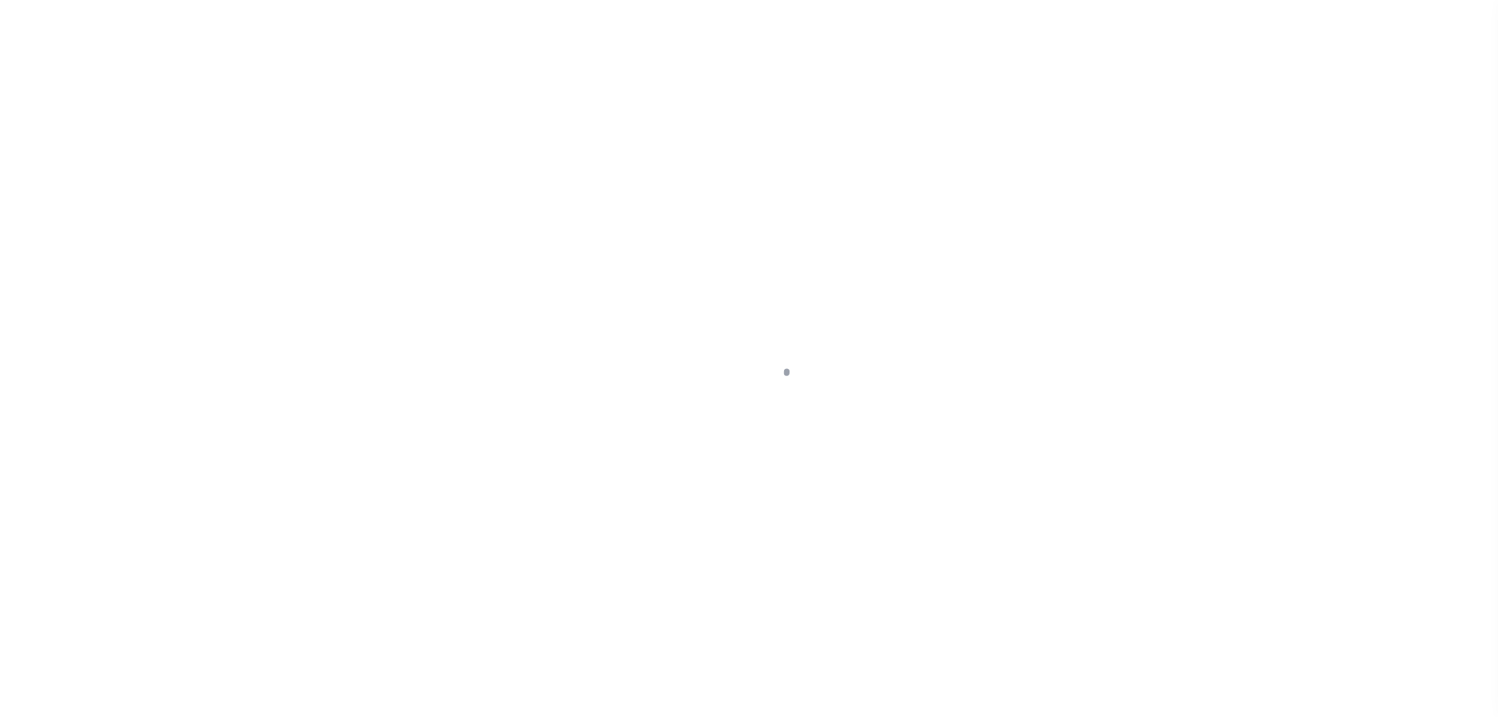
select select
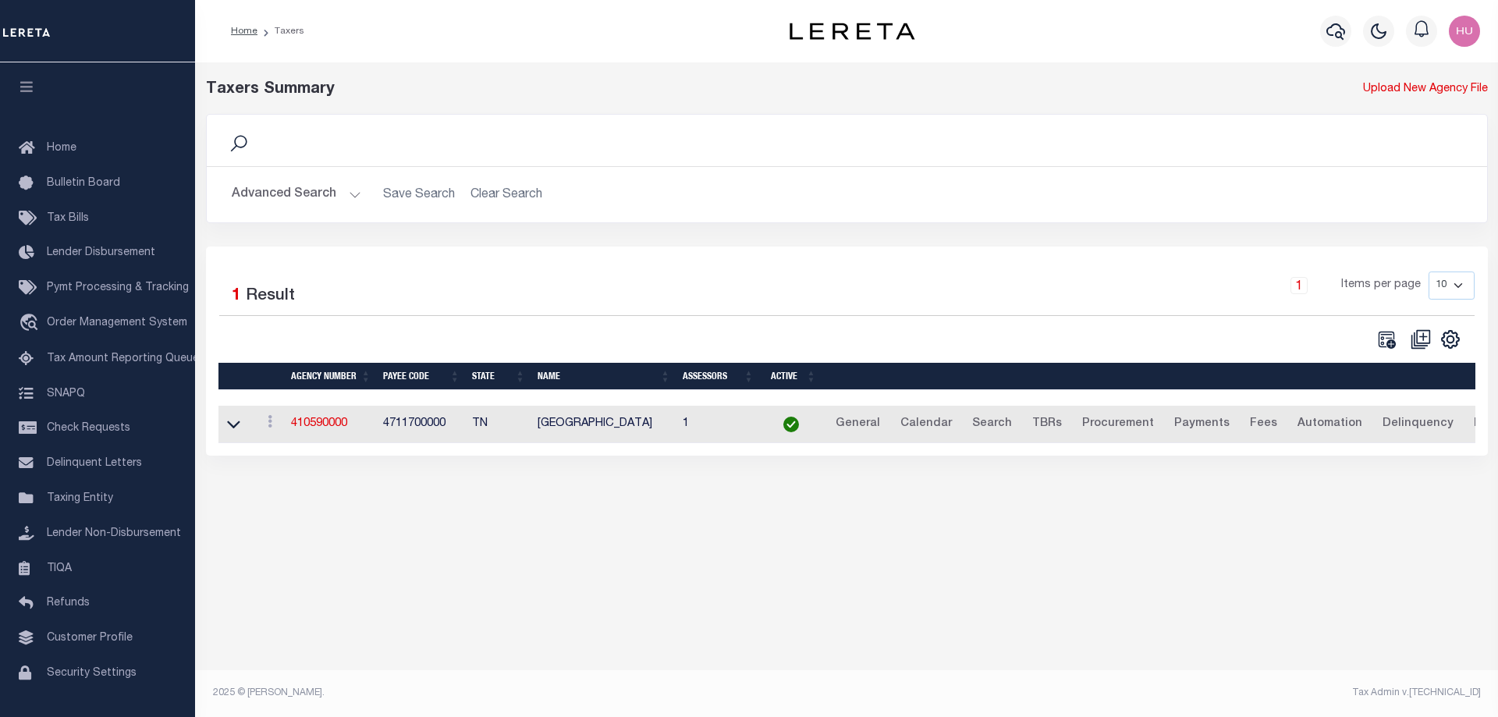
click at [282, 194] on button "Advanced Search" at bounding box center [297, 194] width 130 height 30
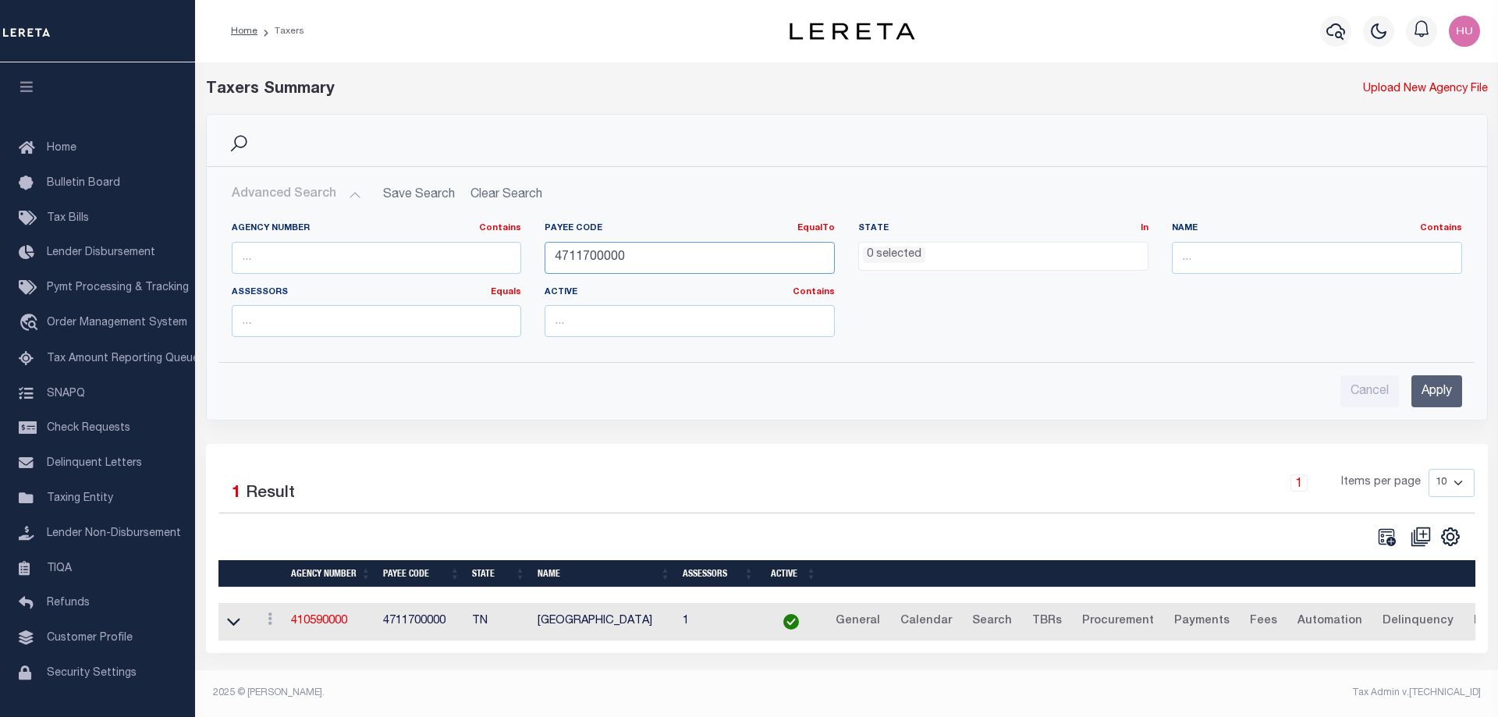
click at [608, 264] on input "4711700000" at bounding box center [690, 258] width 290 height 32
paste input "51059"
type input "5105900000"
click at [1426, 396] on input "Apply" at bounding box center [1437, 391] width 51 height 32
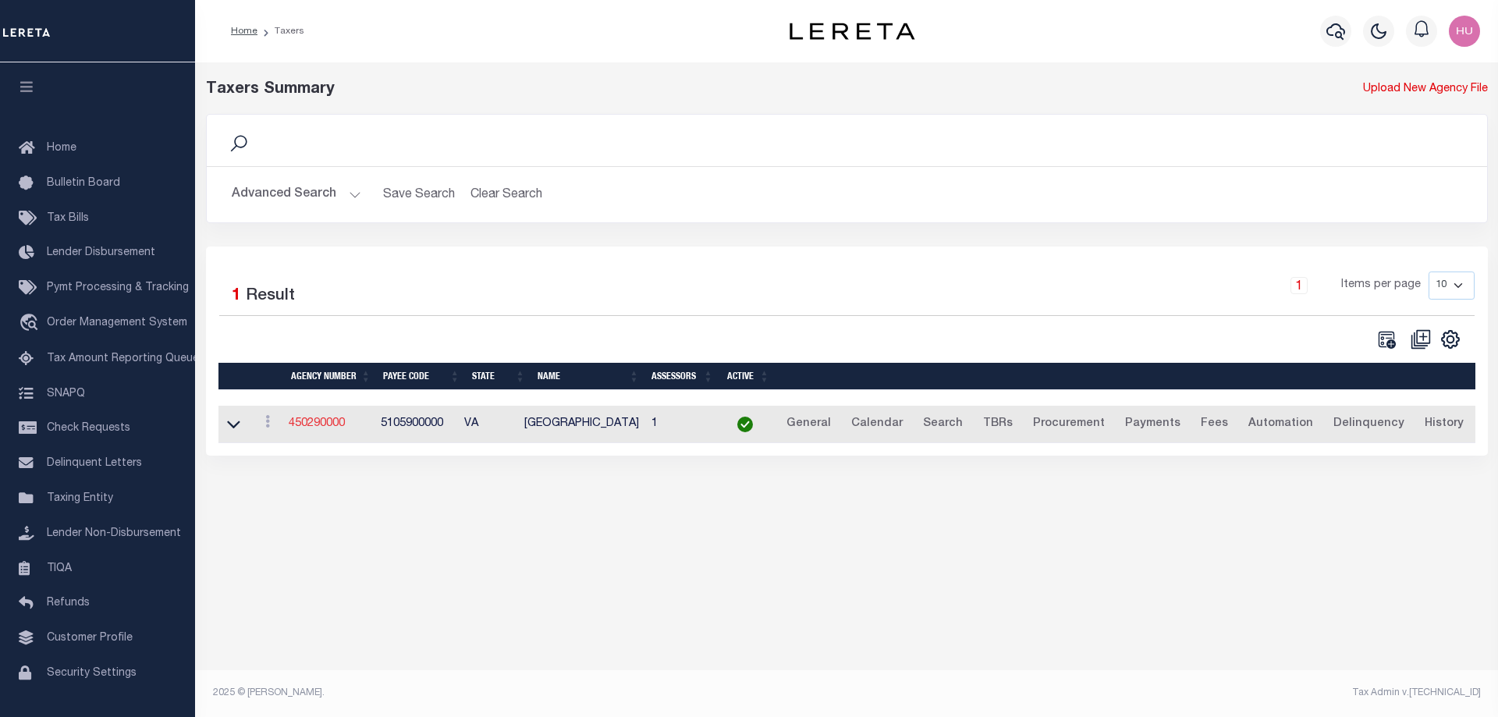
click at [331, 424] on link "450290000" at bounding box center [317, 423] width 56 height 11
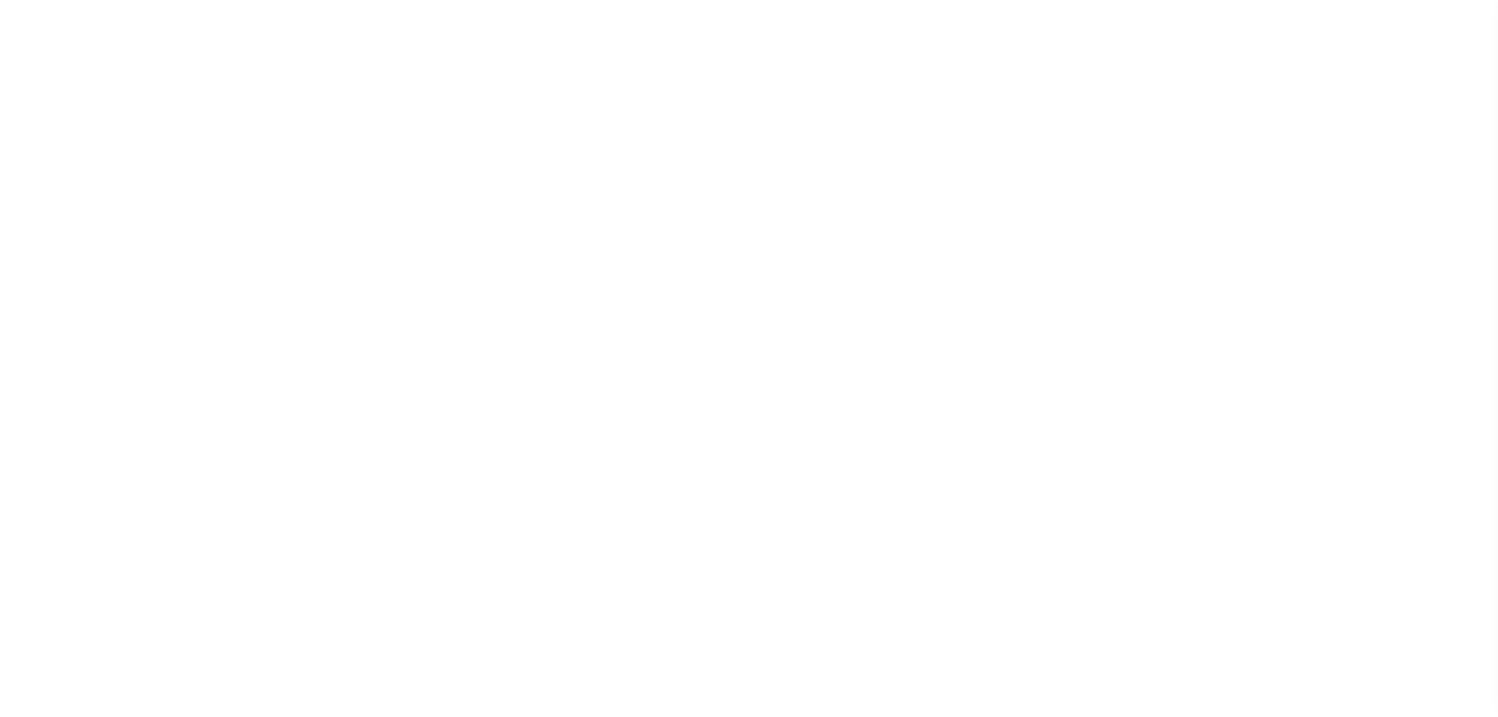
select select
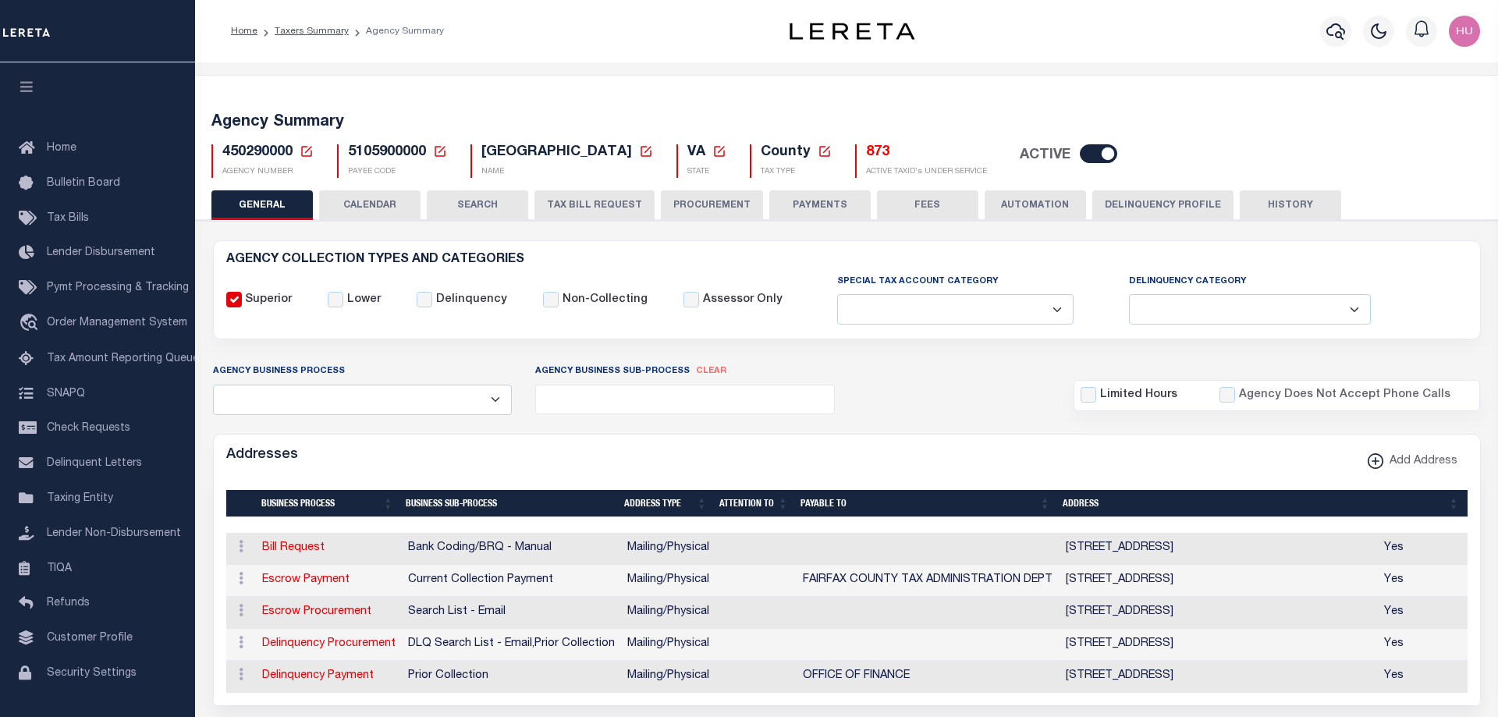
click at [1159, 204] on button "Delinquency Profile" at bounding box center [1162, 205] width 141 height 30
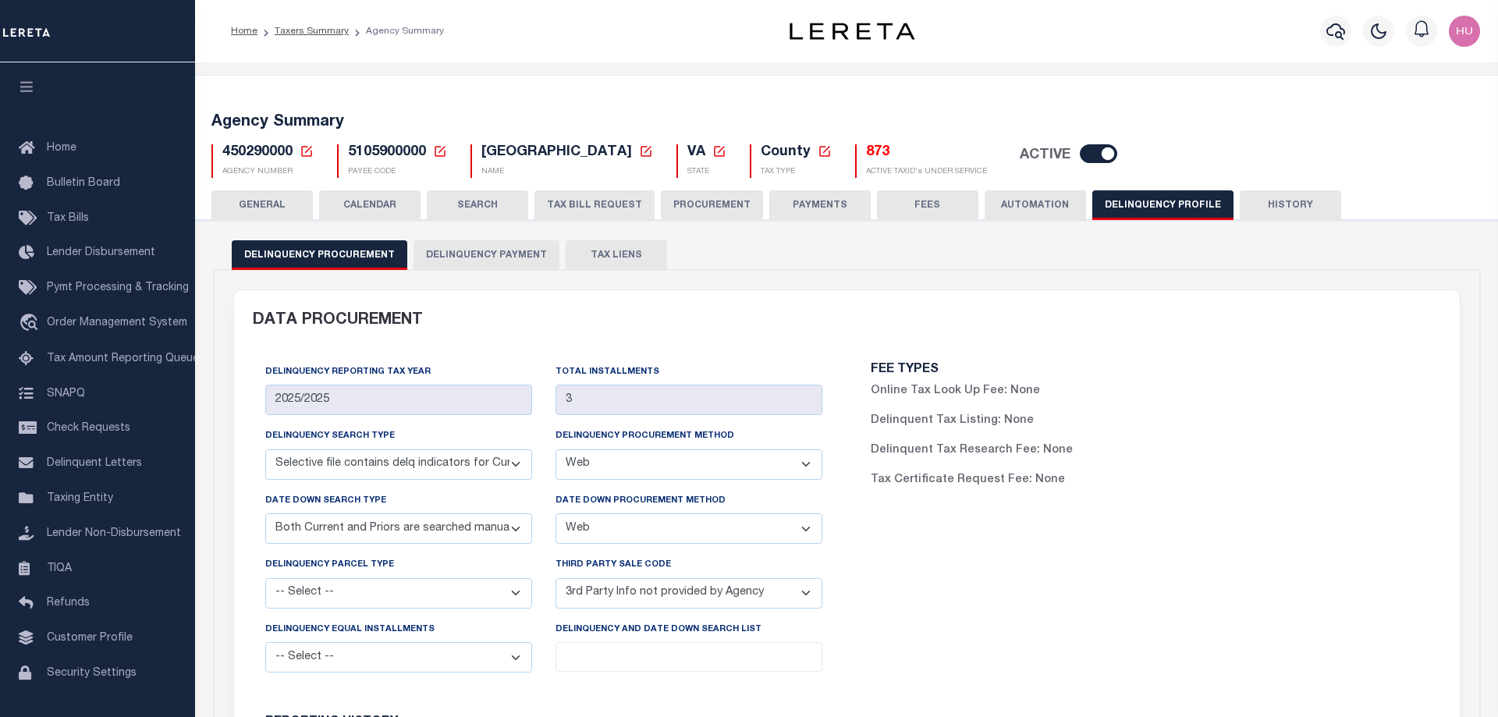
click at [499, 254] on button "Delinquency Payment" at bounding box center [487, 255] width 146 height 30
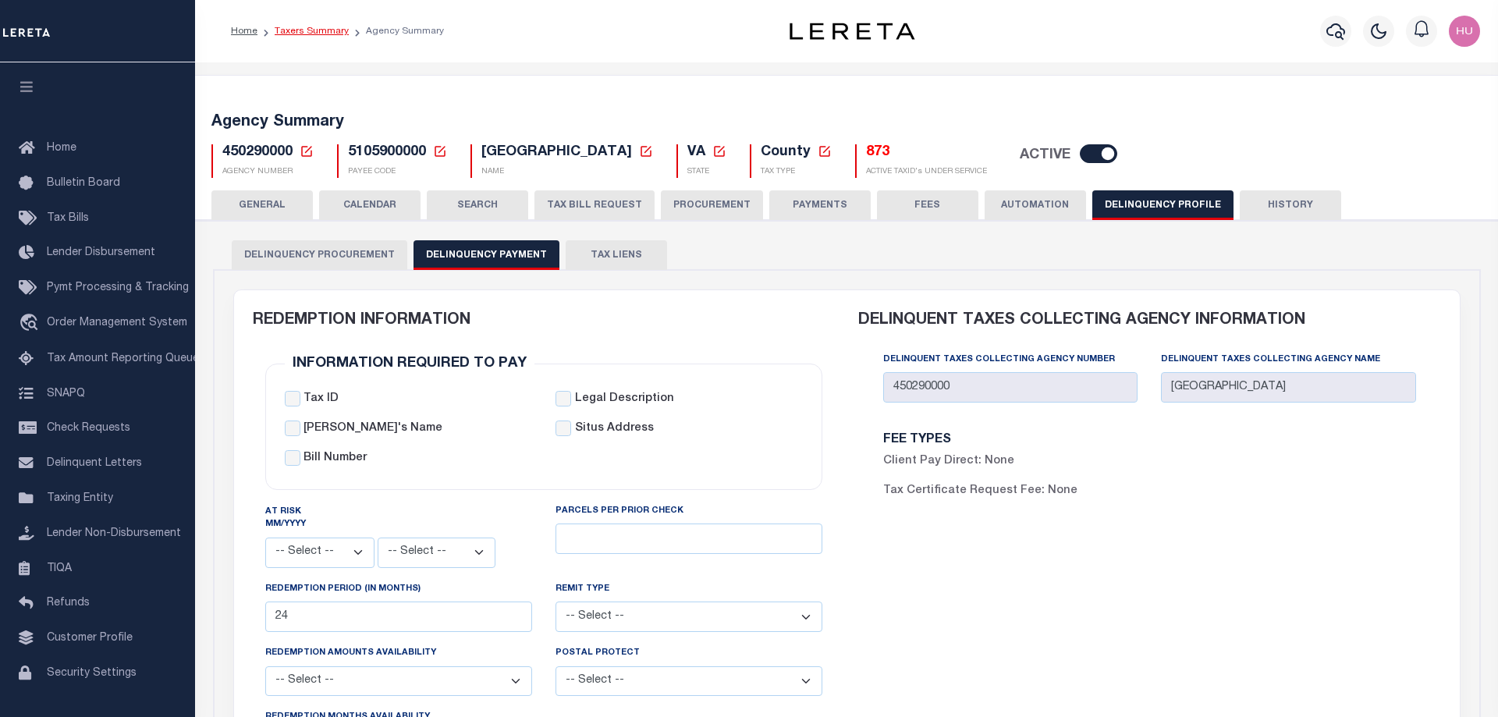
click at [306, 30] on link "Taxers Summary" at bounding box center [312, 31] width 74 height 9
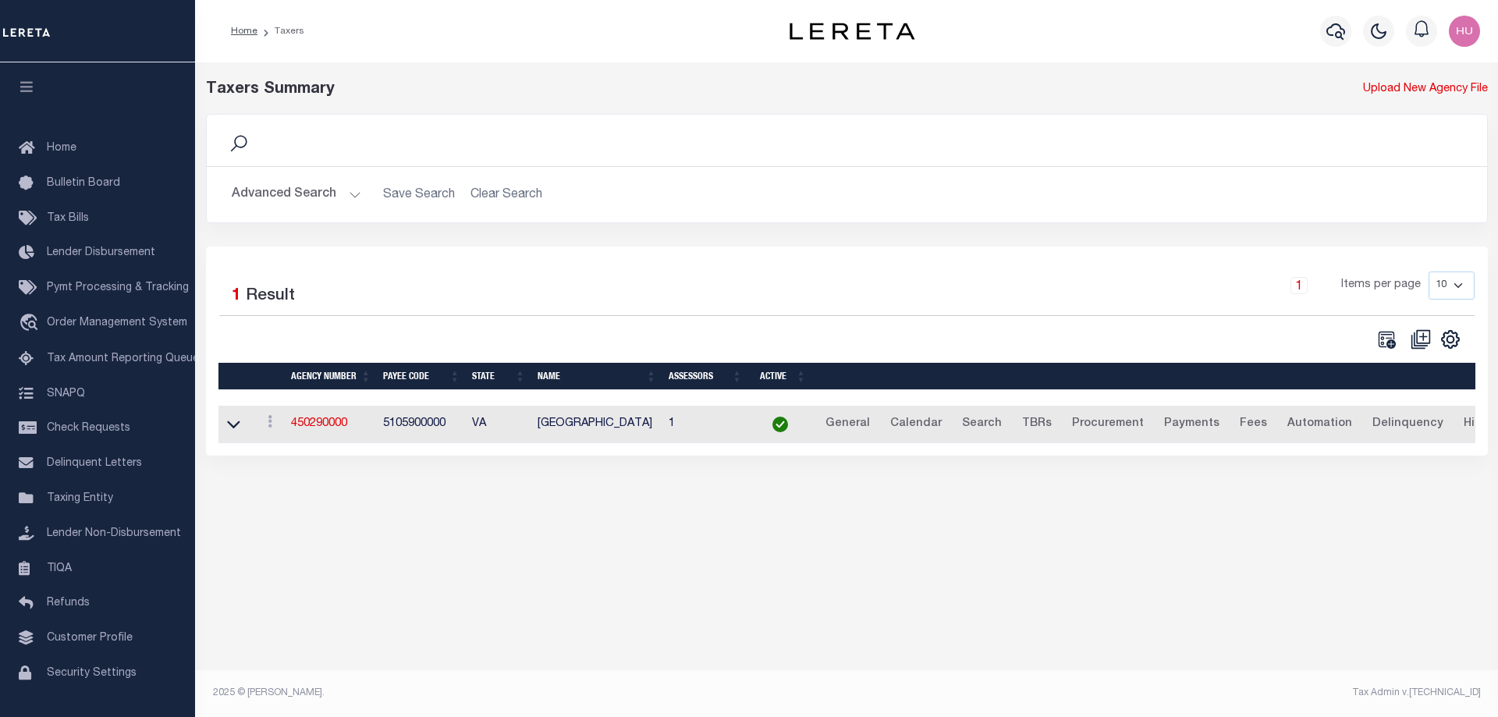
click at [294, 205] on button "Advanced Search" at bounding box center [297, 194] width 130 height 30
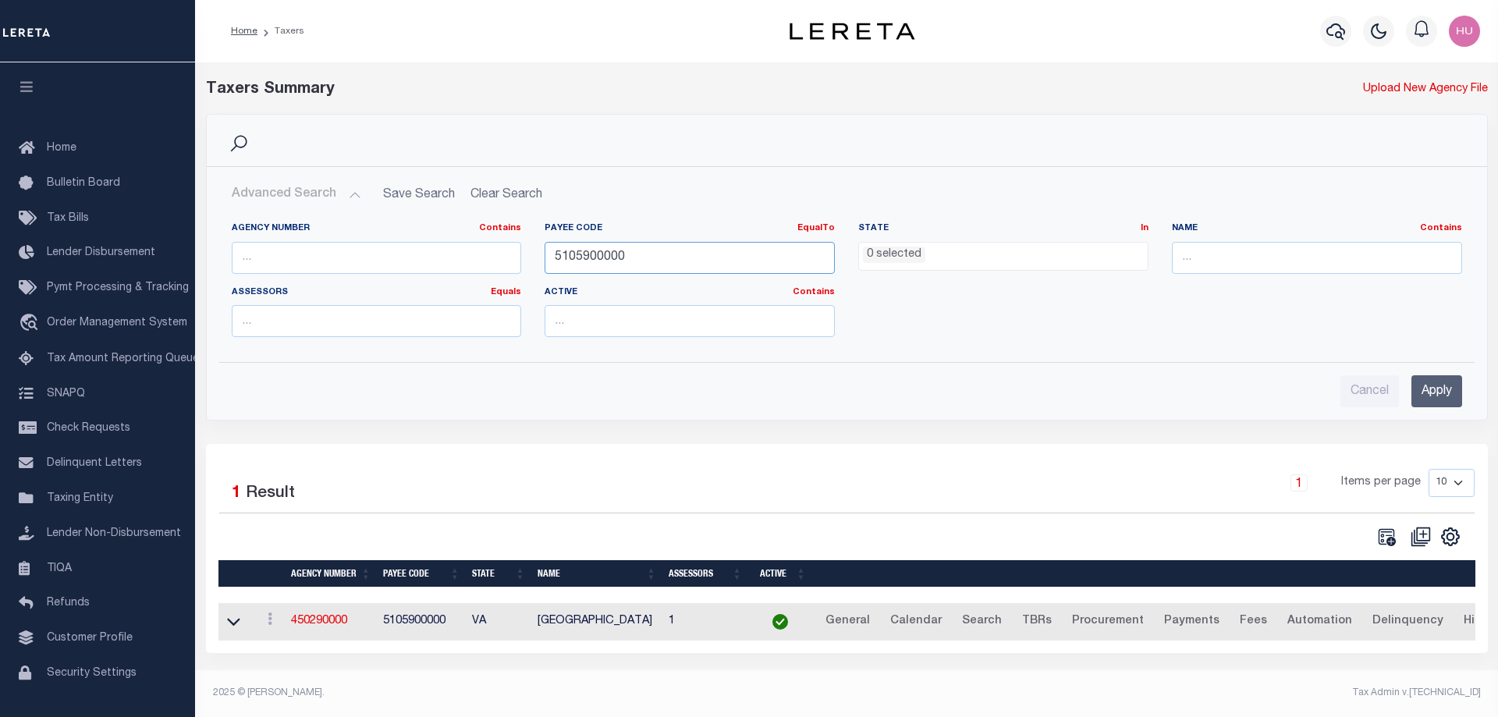
click at [545, 261] on input "5105900000" at bounding box center [690, 258] width 290 height 32
click at [599, 258] on input "5105900000" at bounding box center [690, 258] width 290 height 32
click at [584, 257] on input "5105900000" at bounding box center [690, 258] width 290 height 32
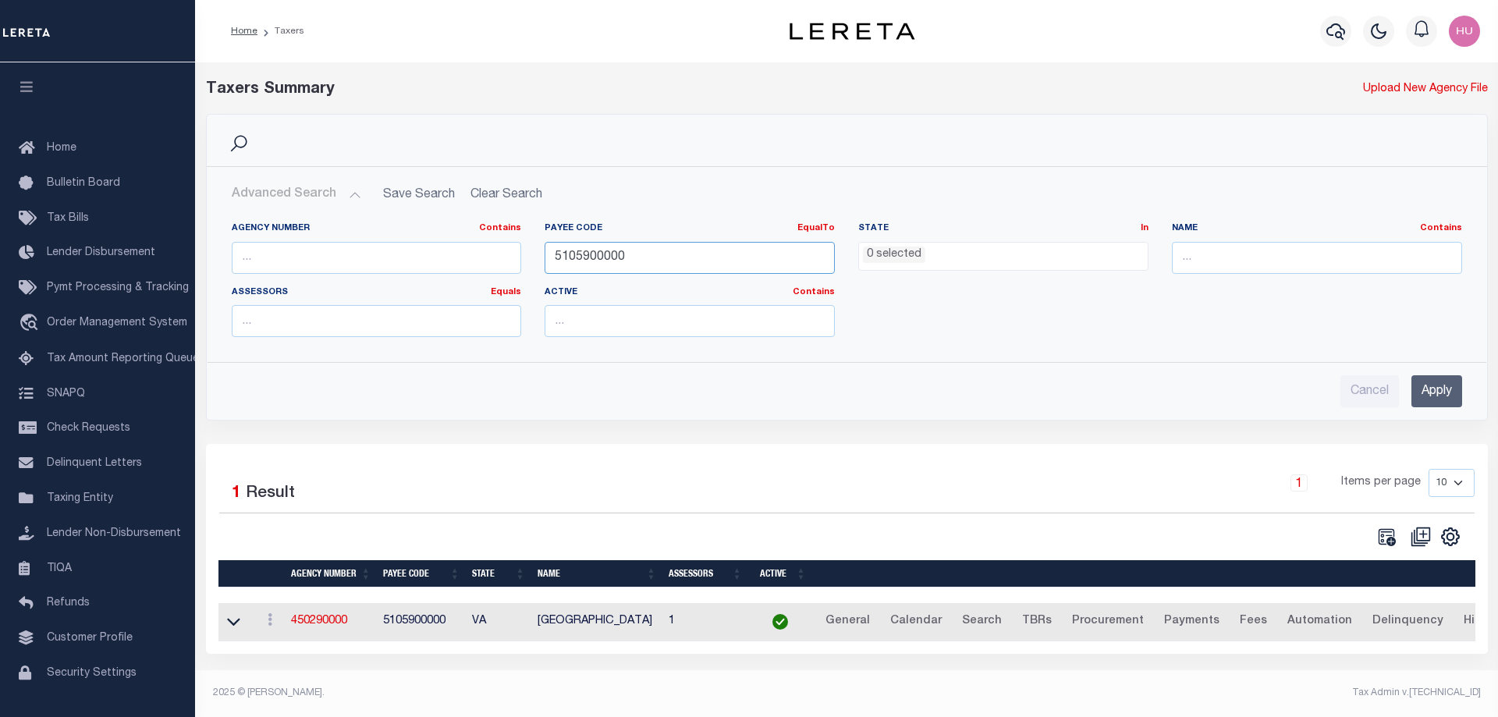
click at [584, 257] on input "5105900000" at bounding box center [690, 258] width 290 height 32
paste input "4212516004"
type input "4212516004"
click at [1425, 395] on input "Apply" at bounding box center [1437, 391] width 51 height 32
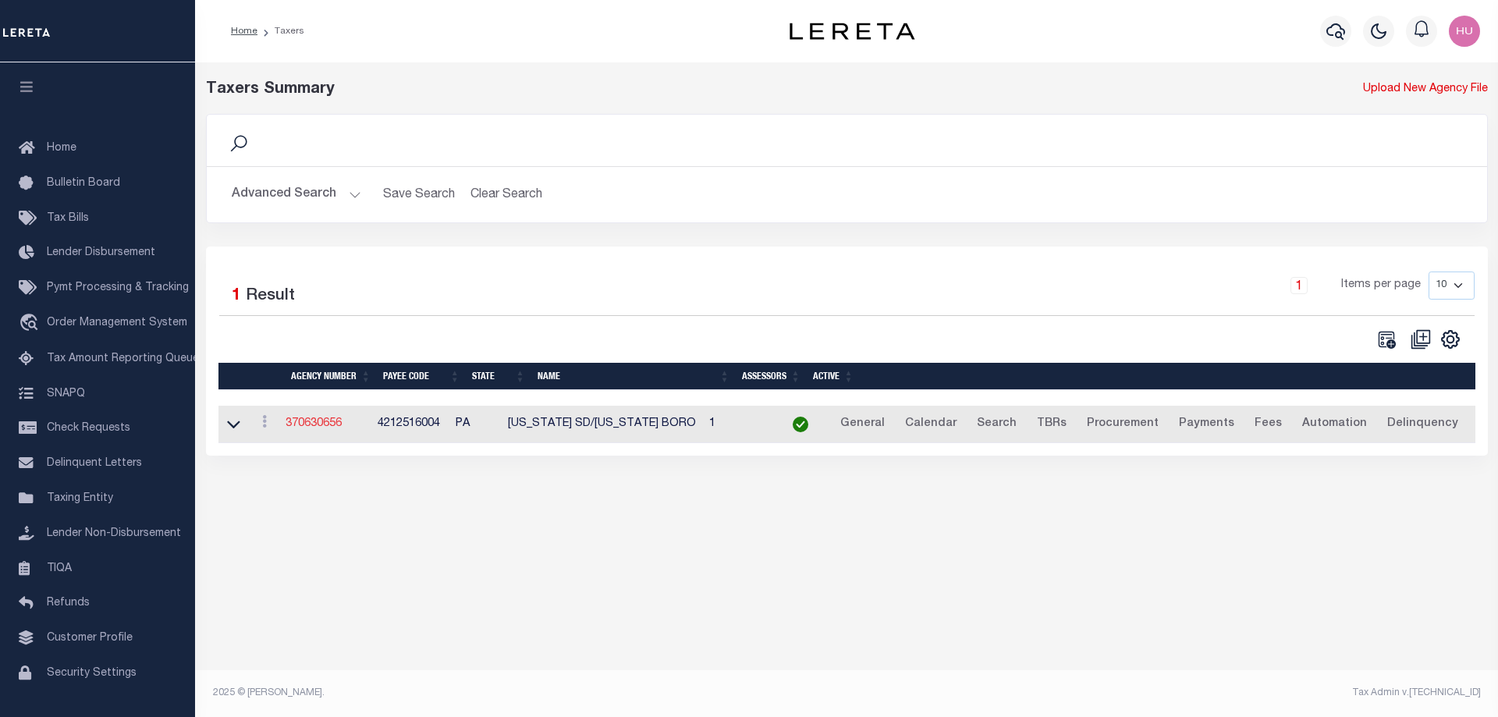
click at [329, 421] on link "370630656" at bounding box center [314, 423] width 56 height 11
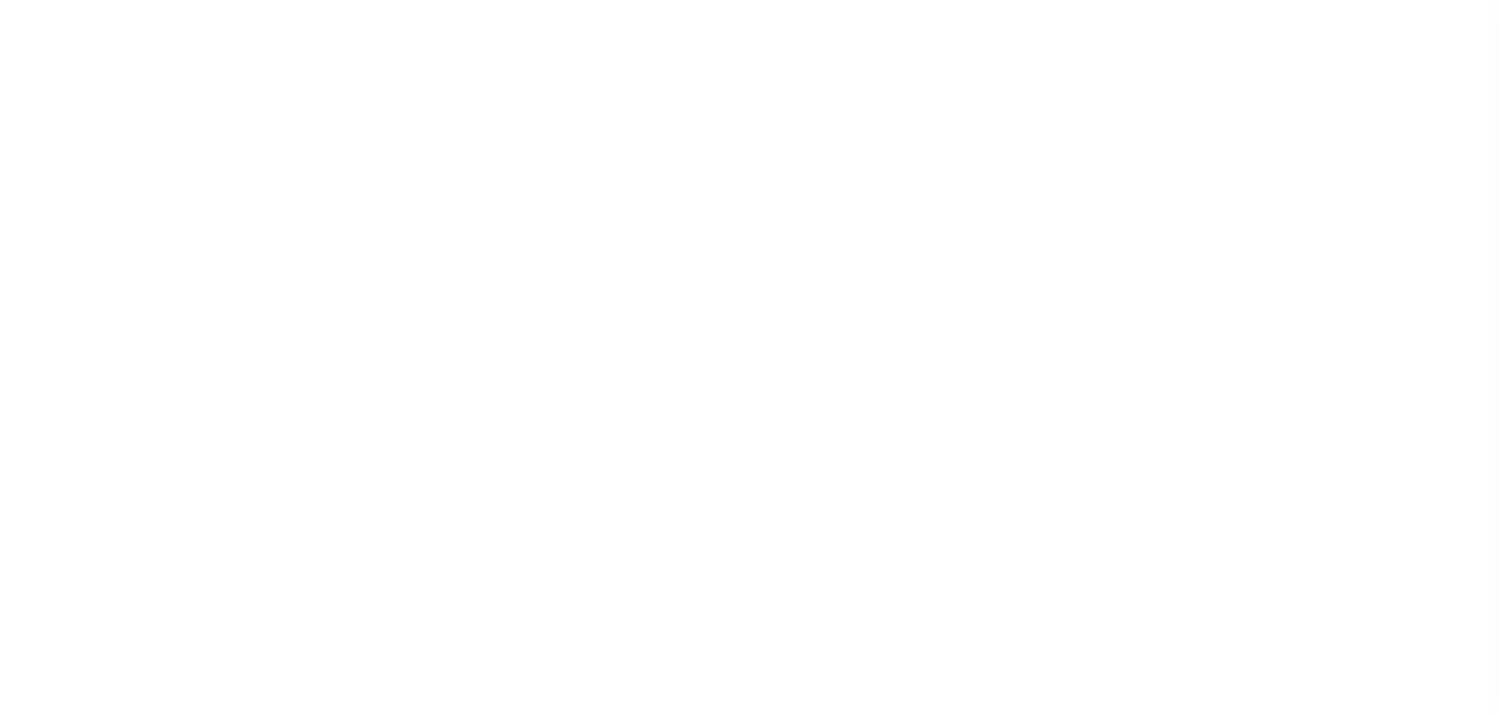
select select
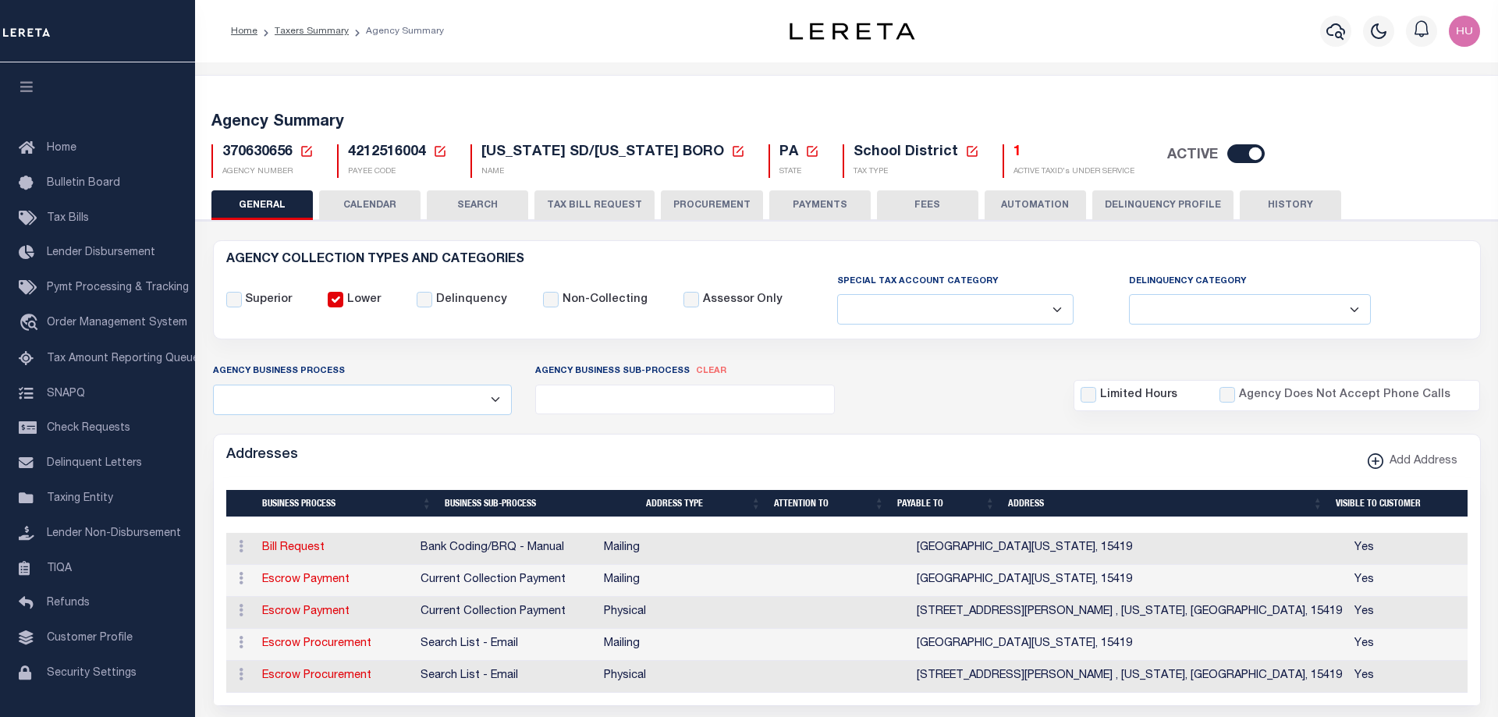
click at [1158, 216] on button "Delinquency Profile" at bounding box center [1162, 205] width 141 height 30
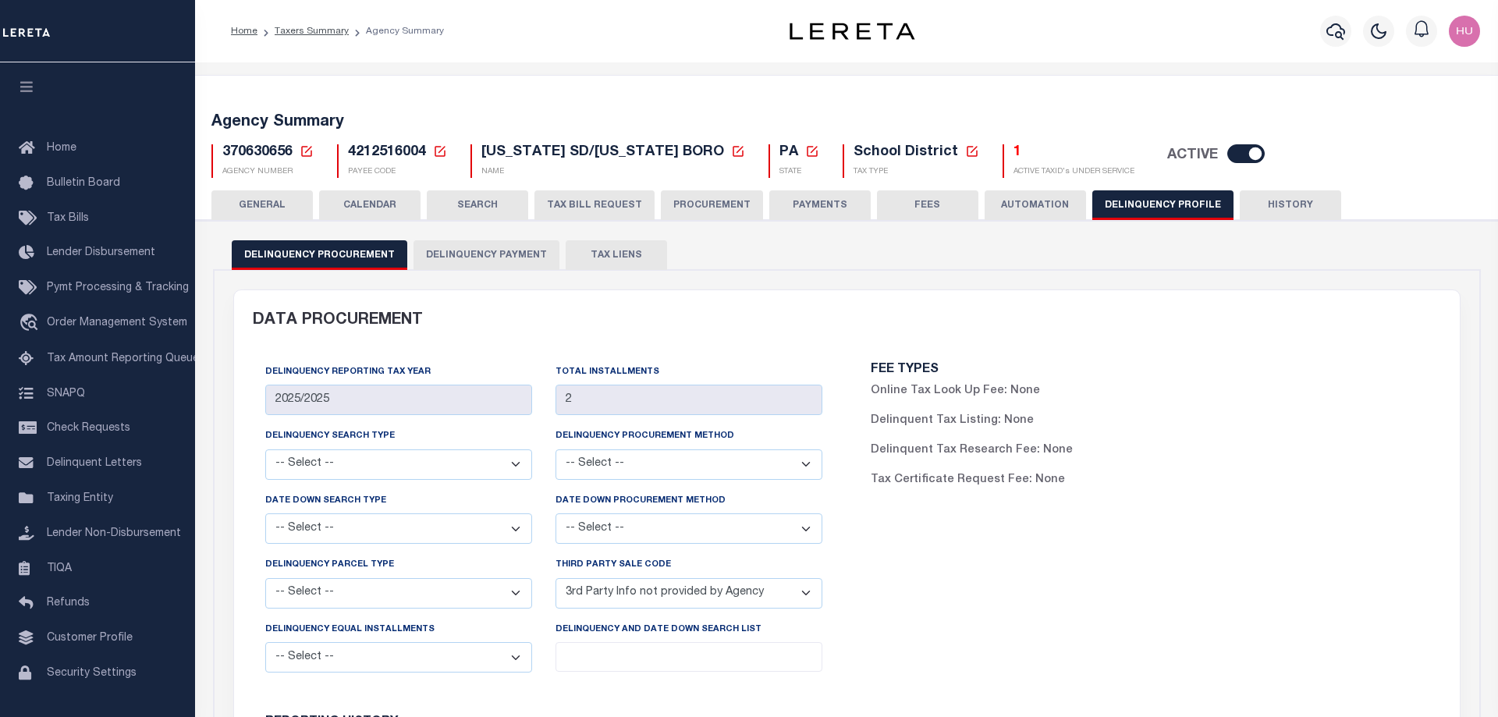
click at [510, 258] on button "Delinquency Payment" at bounding box center [487, 255] width 146 height 30
